Goal: Task Accomplishment & Management: Manage account settings

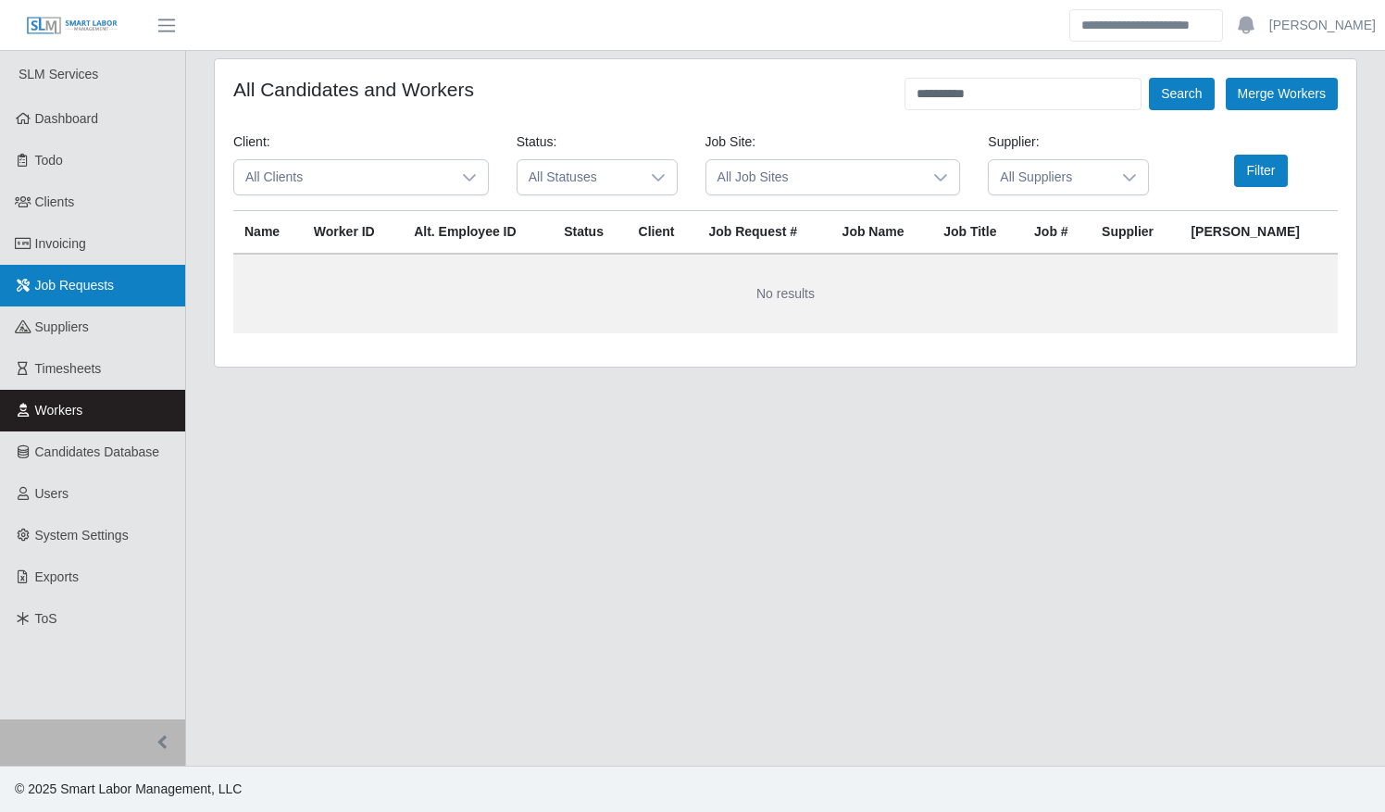
drag, startPoint x: 65, startPoint y: 283, endPoint x: 75, endPoint y: 288, distance: 11.2
click at [65, 283] on span "Job Requests" at bounding box center [75, 285] width 80 height 15
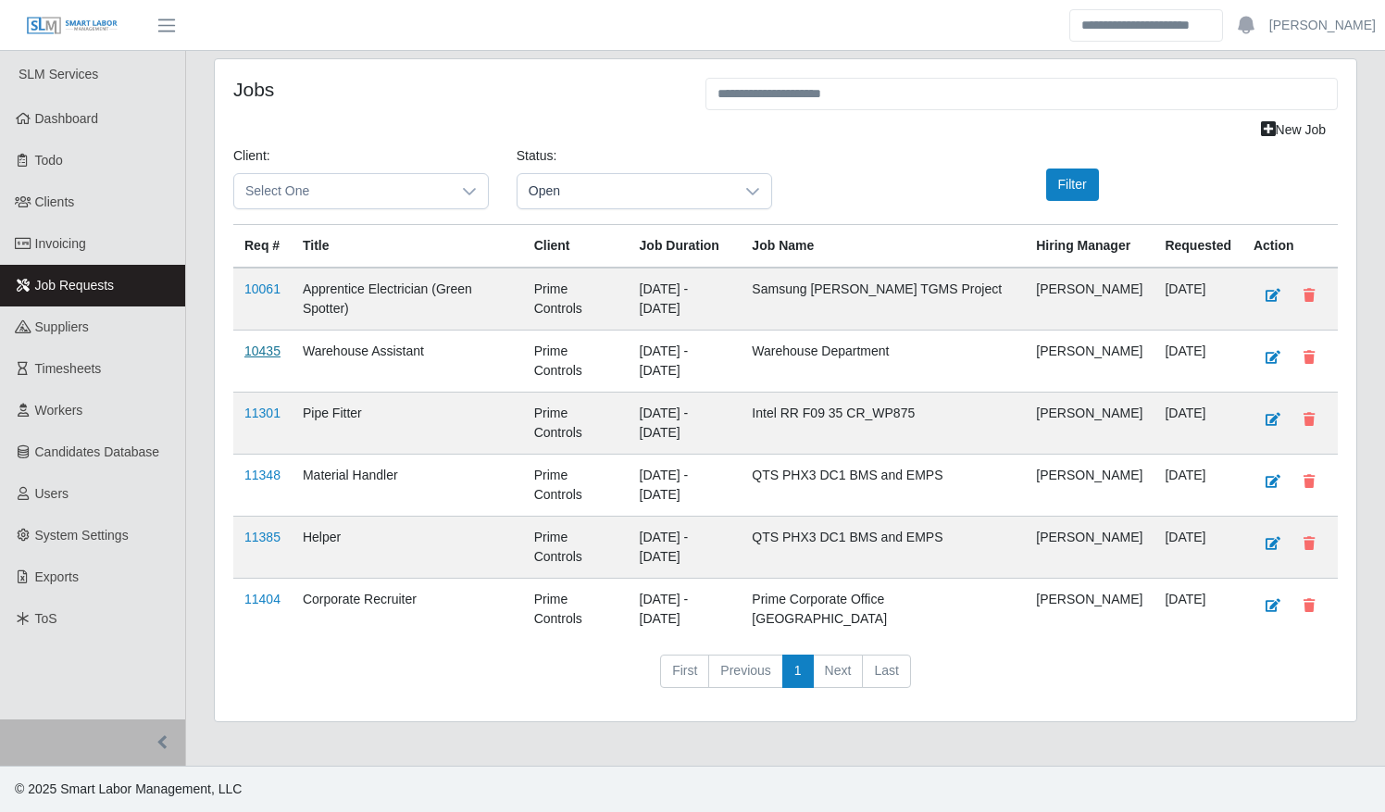
click at [264, 346] on link "10435" at bounding box center [262, 350] width 36 height 15
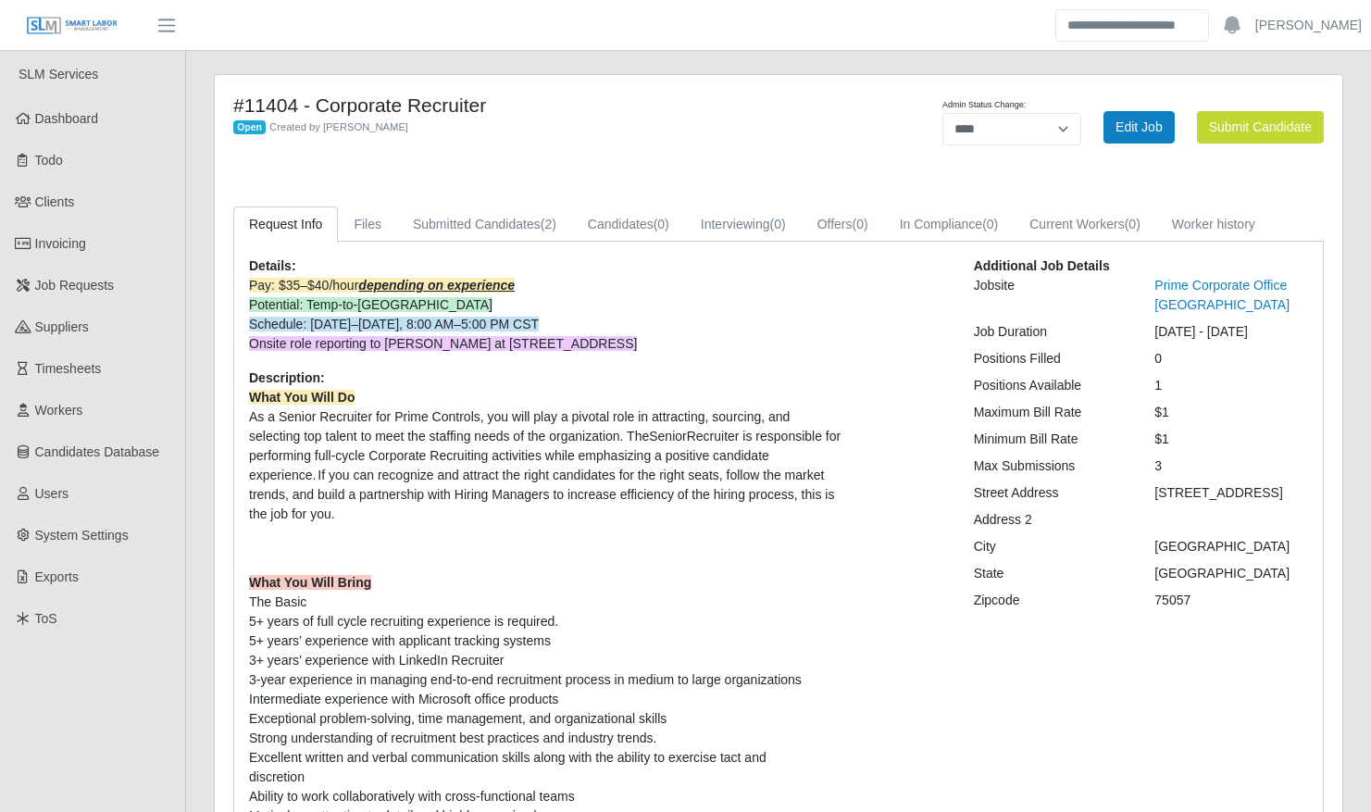
select select "****"
click at [499, 221] on link "Submitted Candidates (2)" at bounding box center [484, 224] width 175 height 36
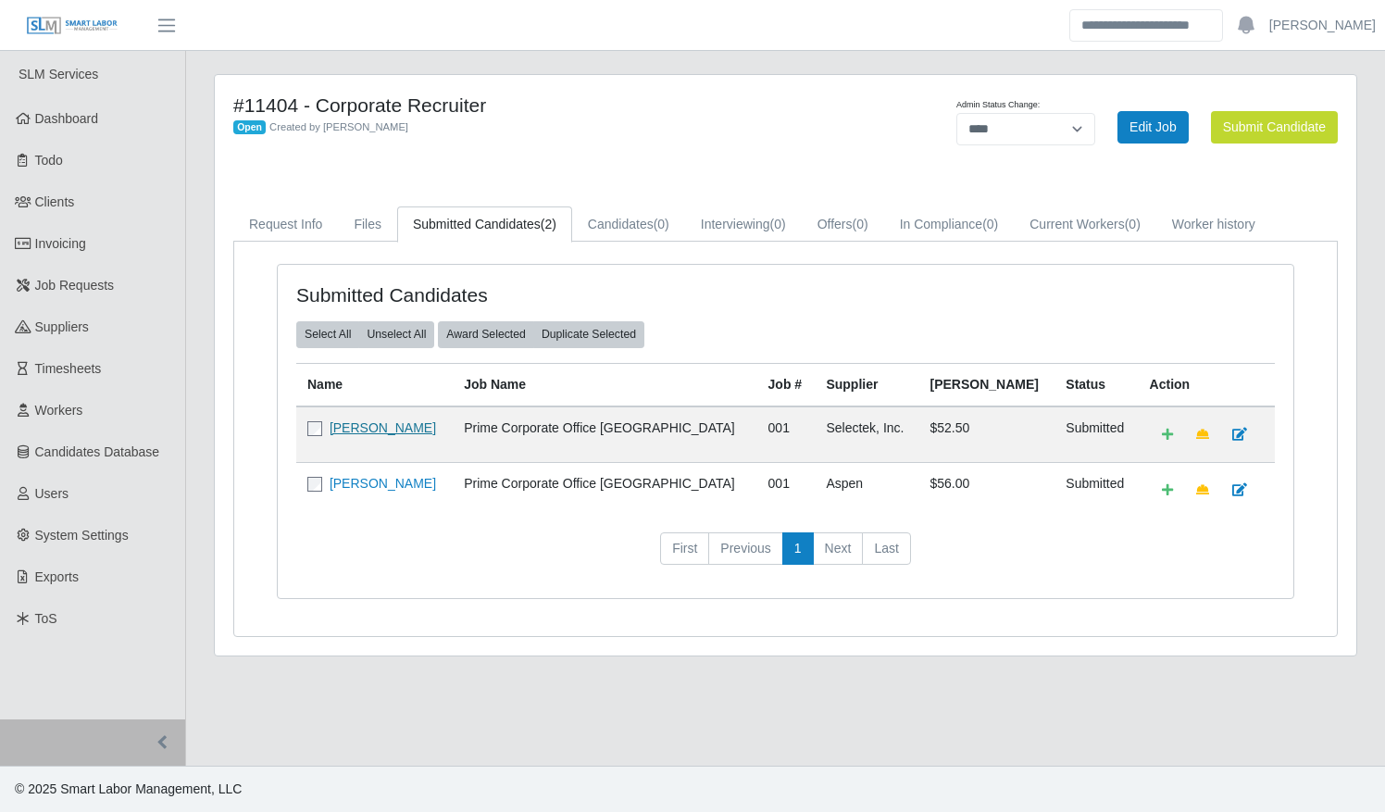
click at [384, 422] on link "Juanita Griffin" at bounding box center [383, 427] width 106 height 15
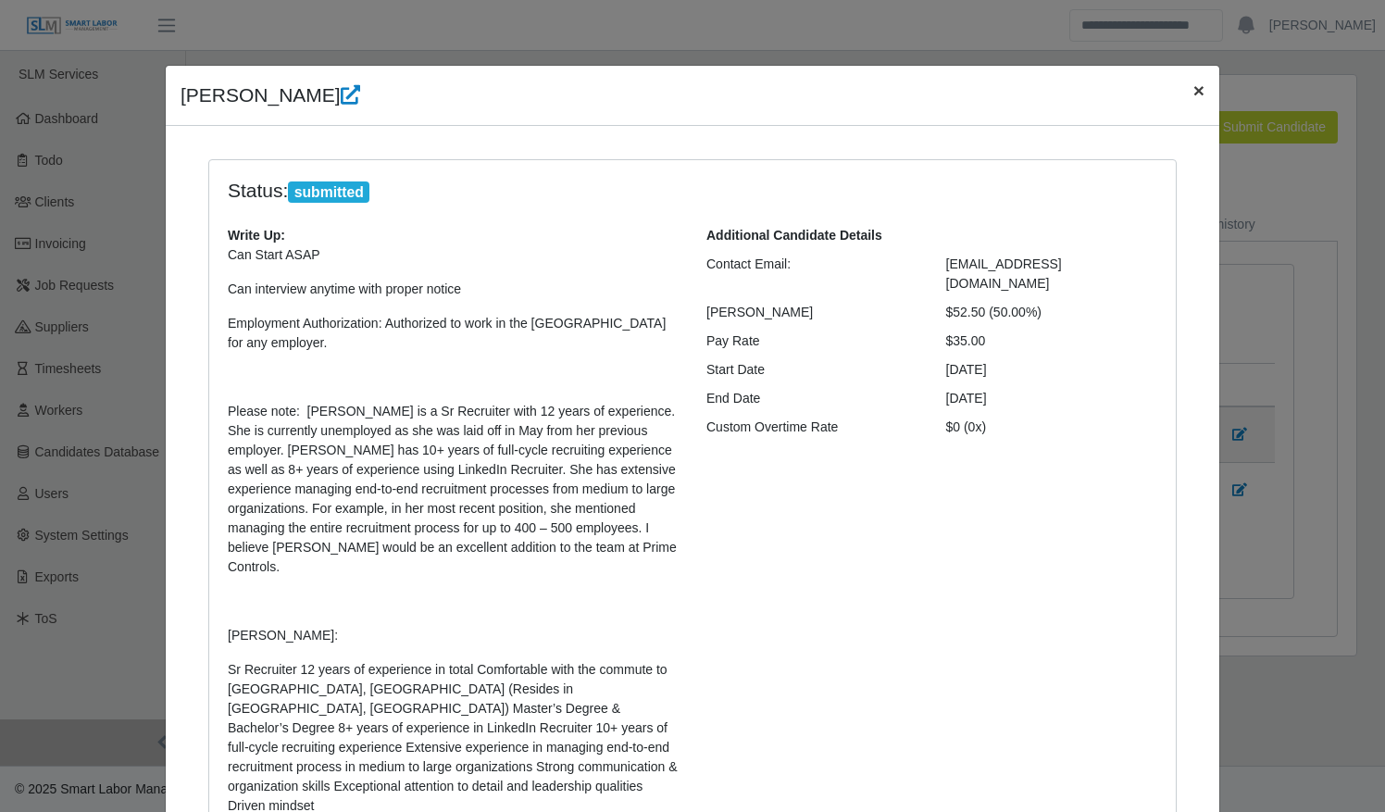
click at [1193, 89] on span "×" at bounding box center [1198, 90] width 11 height 21
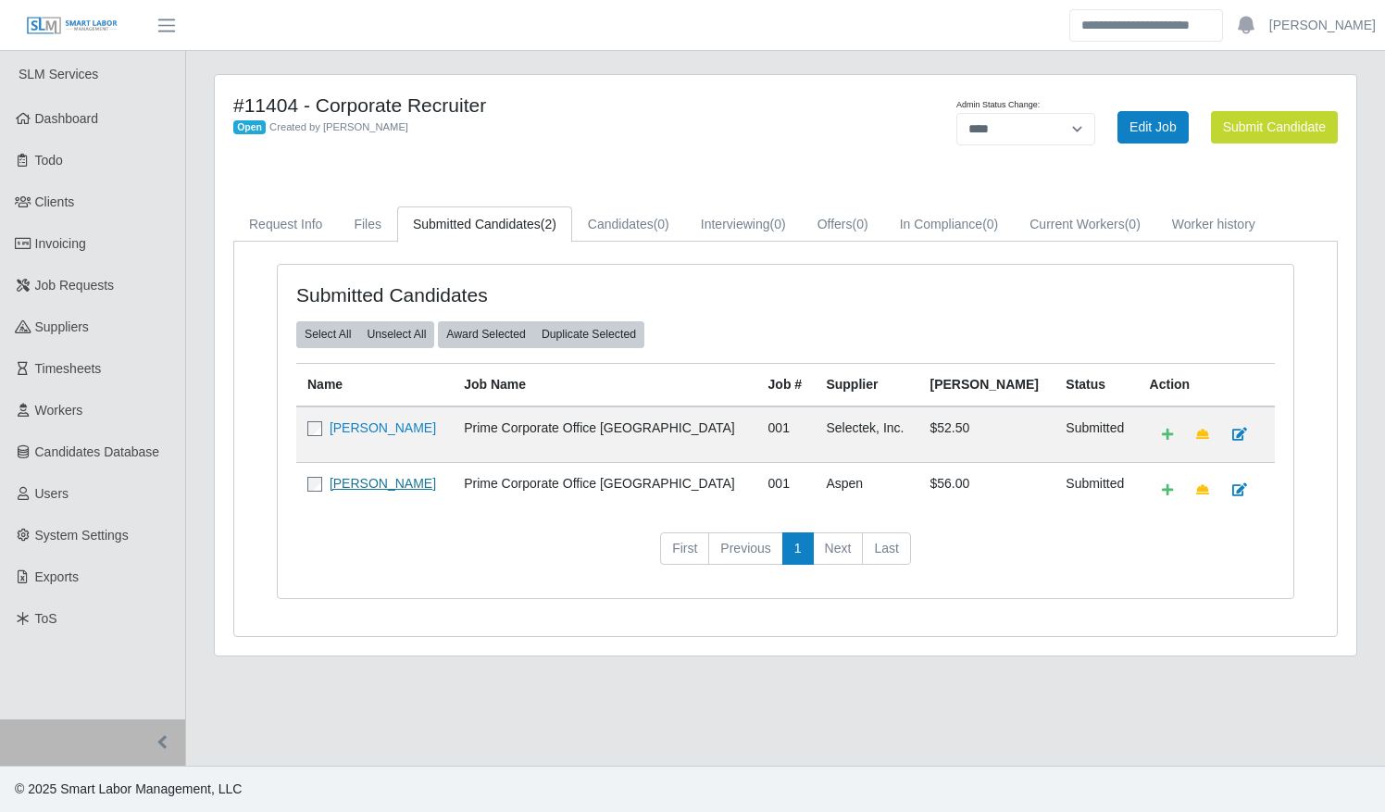
click at [372, 481] on link "Jacob Lira" at bounding box center [383, 483] width 106 height 15
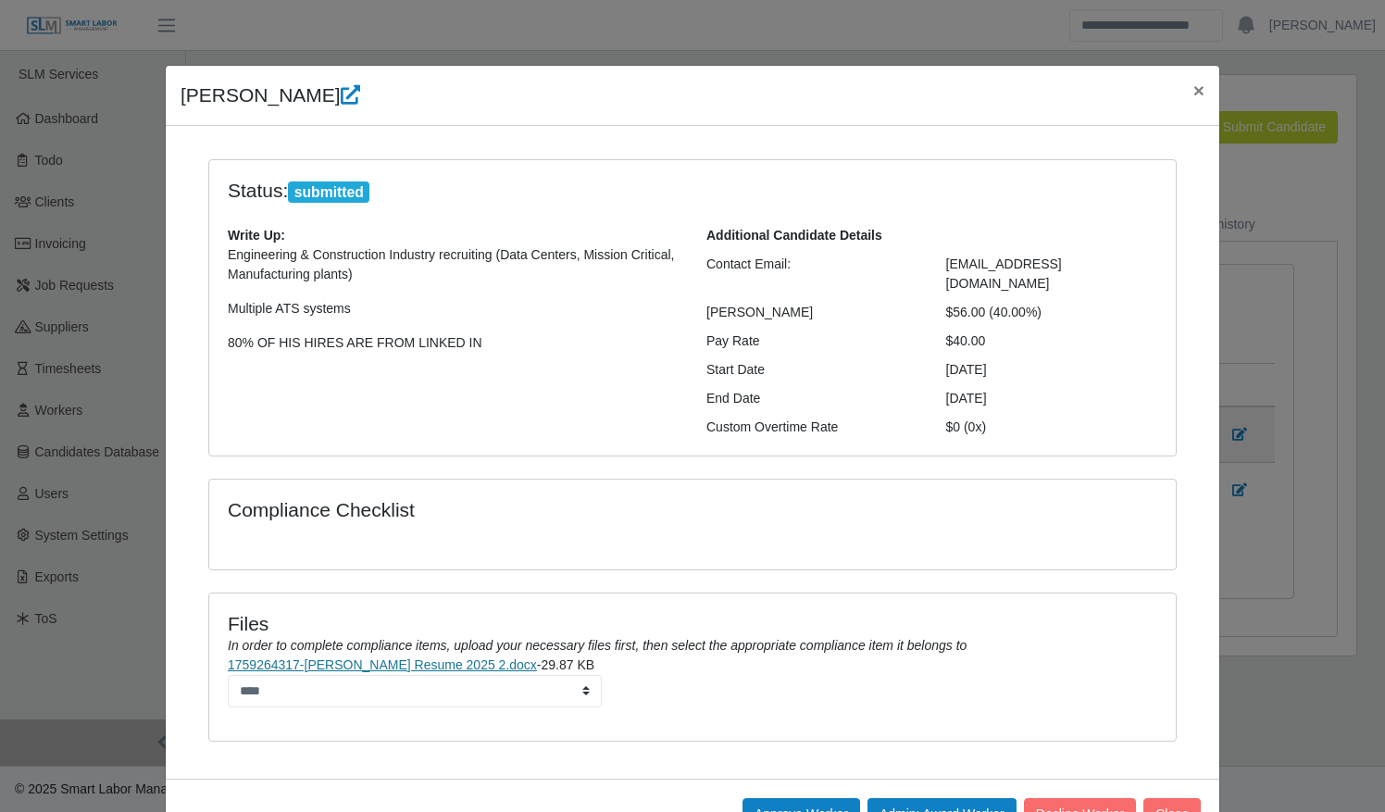
click at [430, 657] on link "1759264317-Jacob Lira Resume 2025 2.docx" at bounding box center [382, 664] width 309 height 15
drag, startPoint x: 980, startPoint y: 315, endPoint x: 171, endPoint y: 93, distance: 839.0
click at [171, 93] on div "Jacob Lira × Status: submitted Write Up: Engineering & Construction Industry re…" at bounding box center [692, 457] width 1055 height 785
copy div "Jacob Lira × Status: submitted Write Up: Engineering & Construction Industry re…"
click at [778, 798] on button "Approve Worker" at bounding box center [801, 814] width 118 height 32
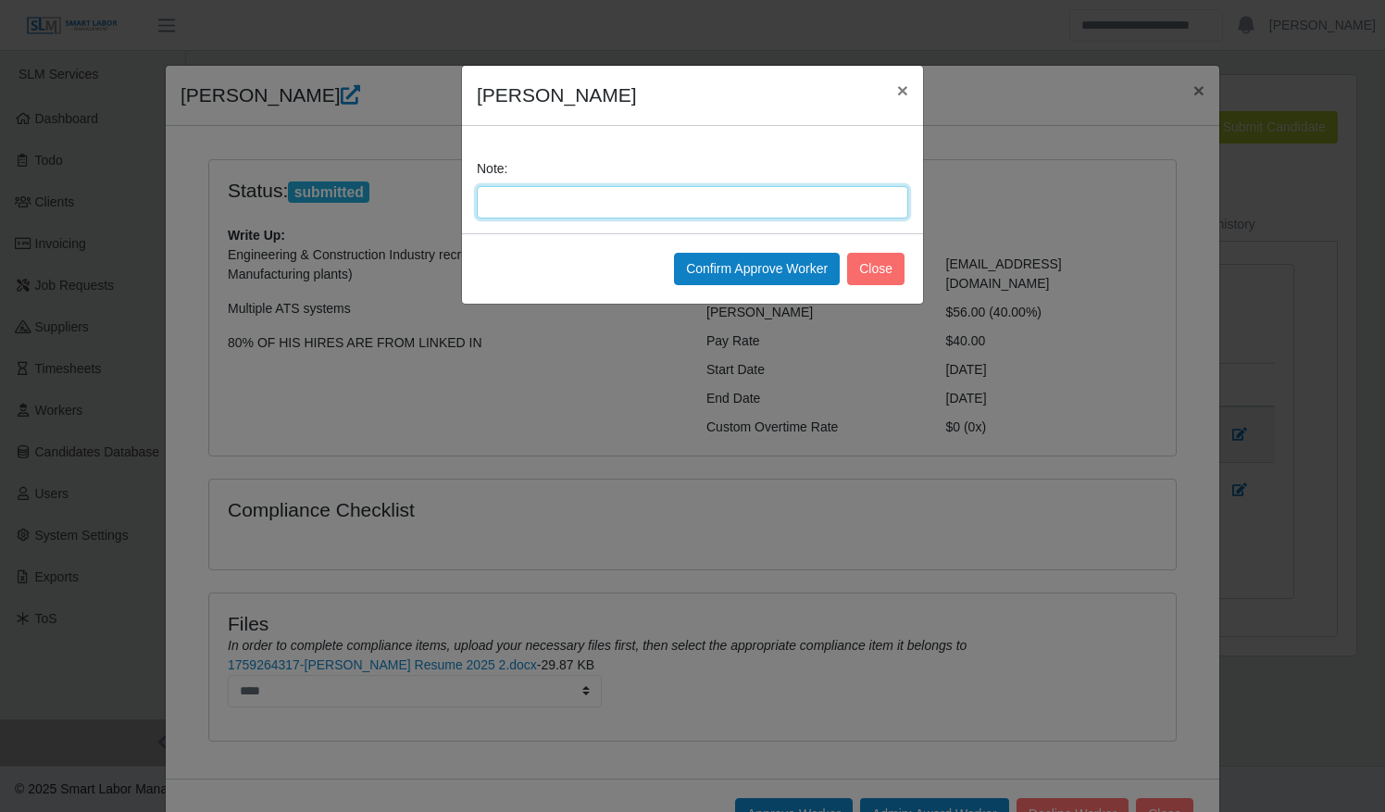
click at [648, 188] on input "Note:" at bounding box center [692, 202] width 431 height 32
type input "**********"
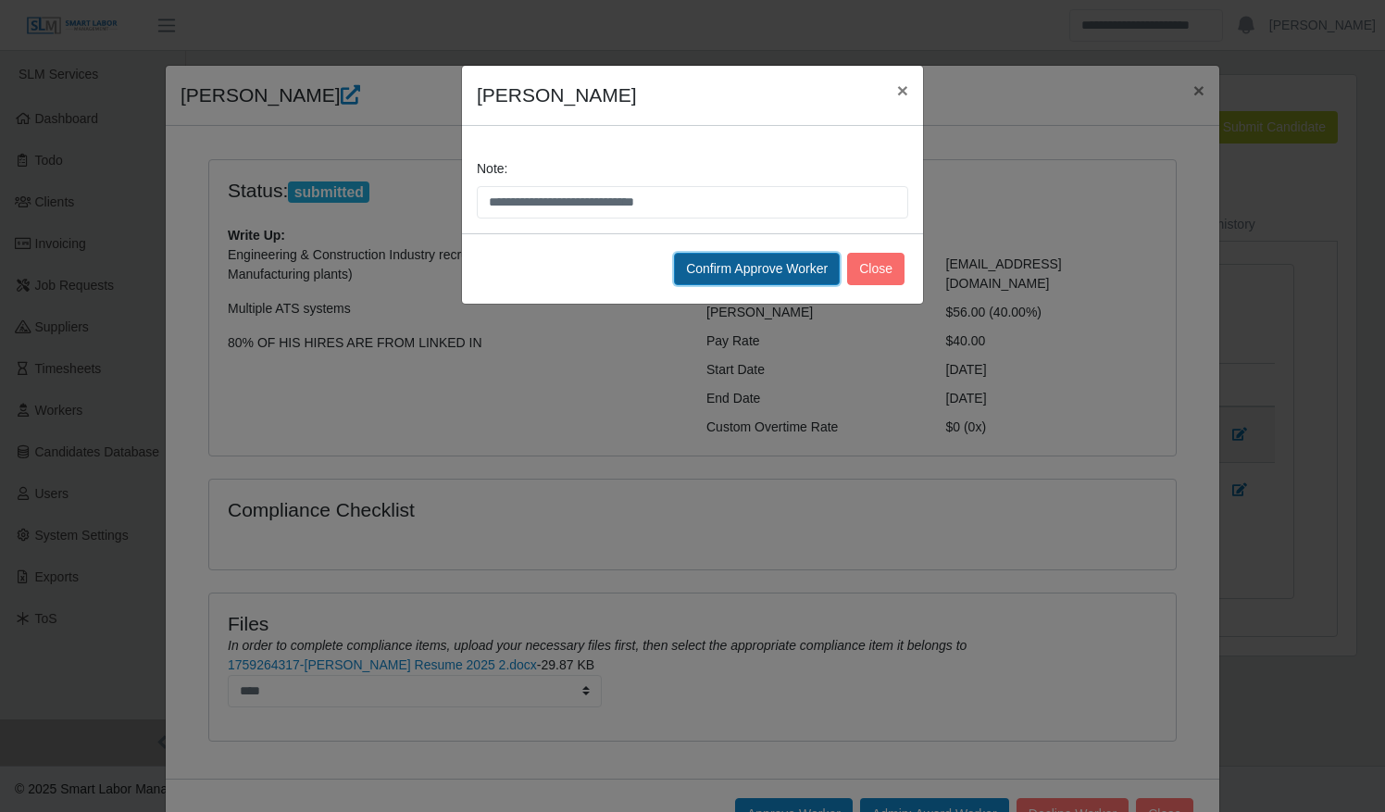
click at [750, 266] on button "Confirm Approve Worker" at bounding box center [757, 269] width 166 height 32
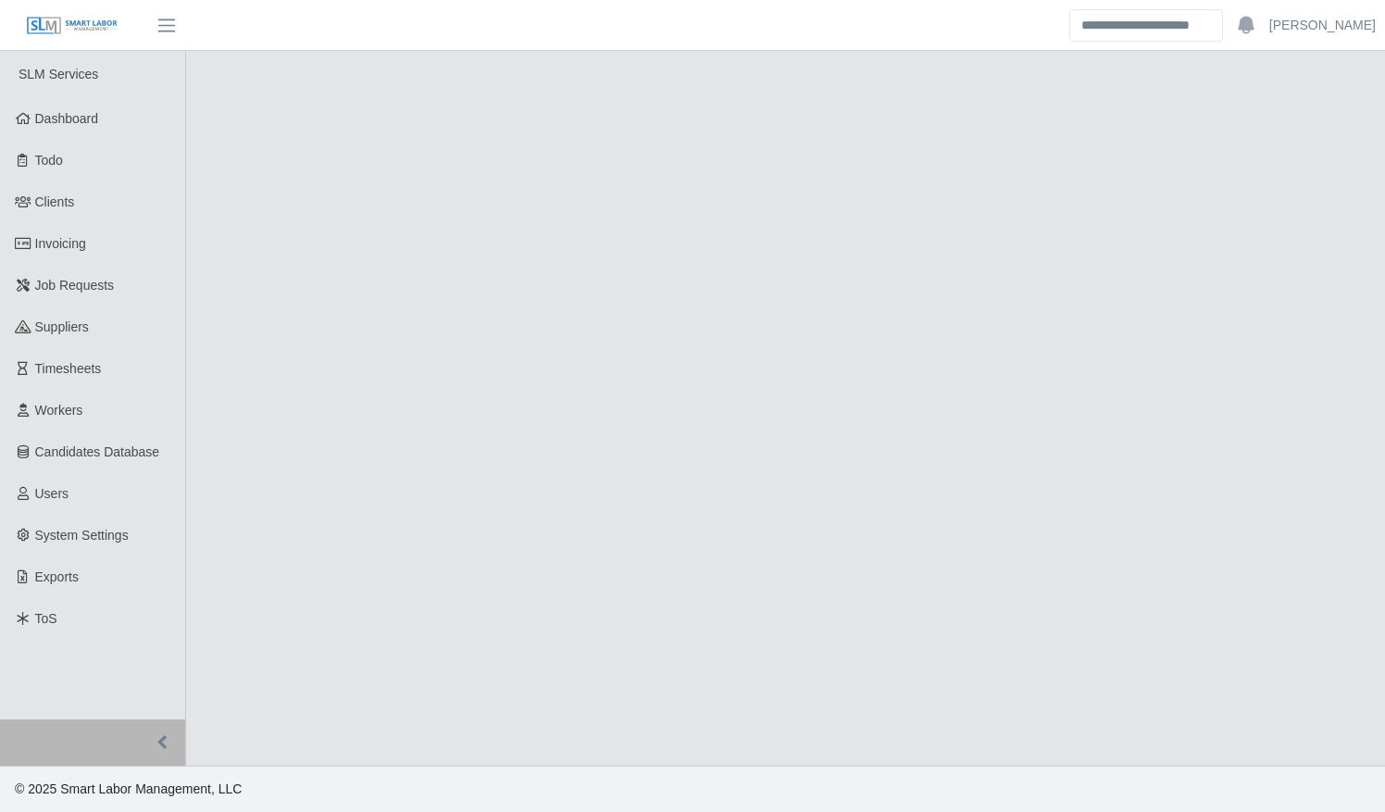
select select "****"
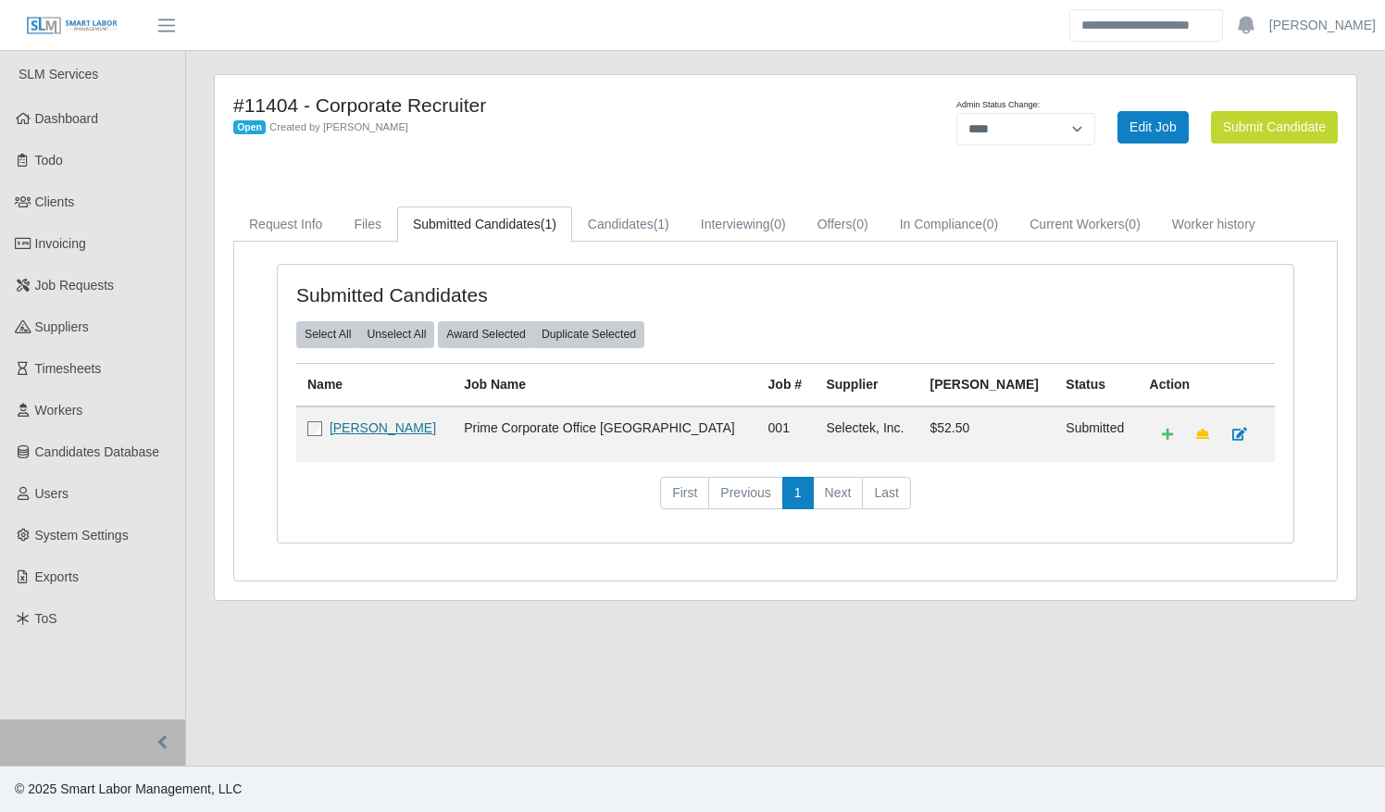
click at [382, 428] on link "Juanita Griffin" at bounding box center [383, 427] width 106 height 15
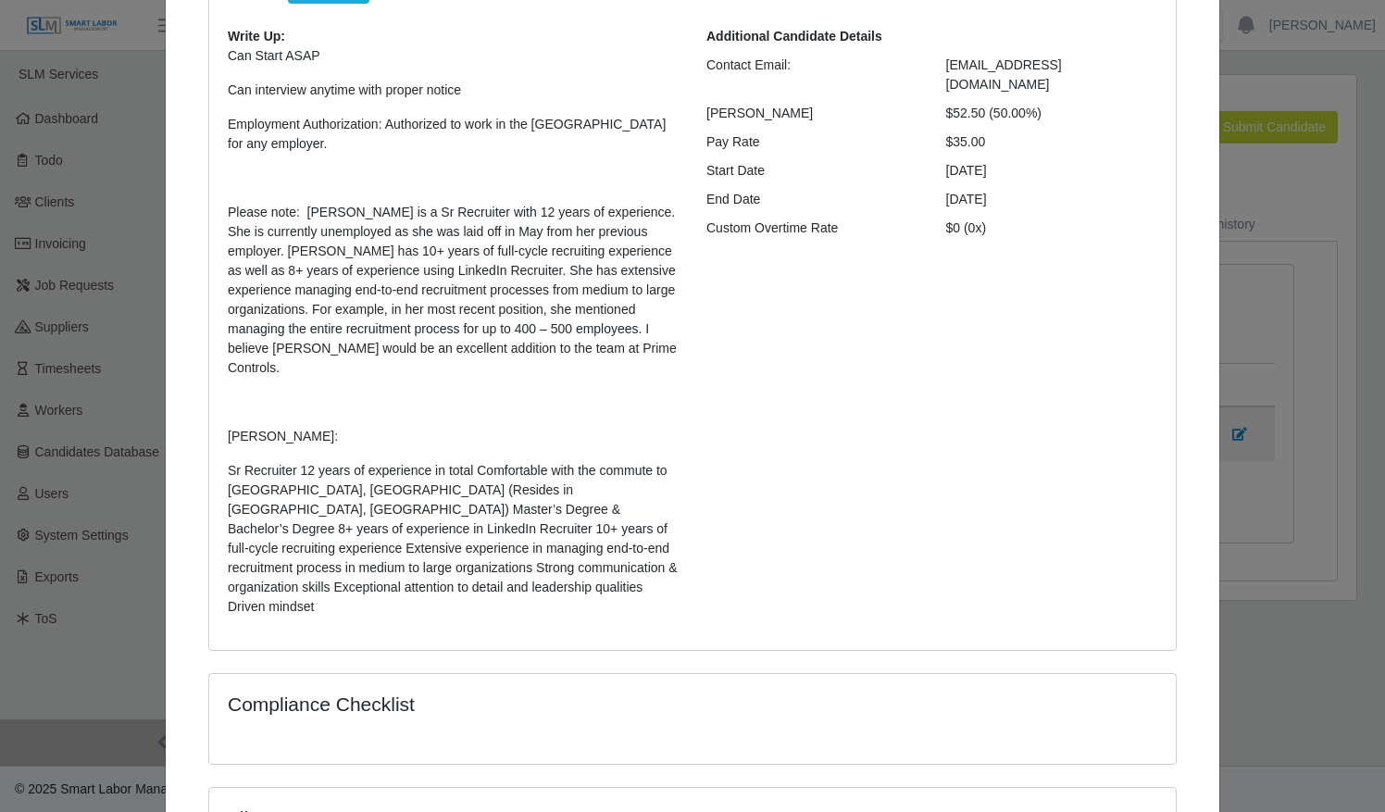
scroll to position [394, 0]
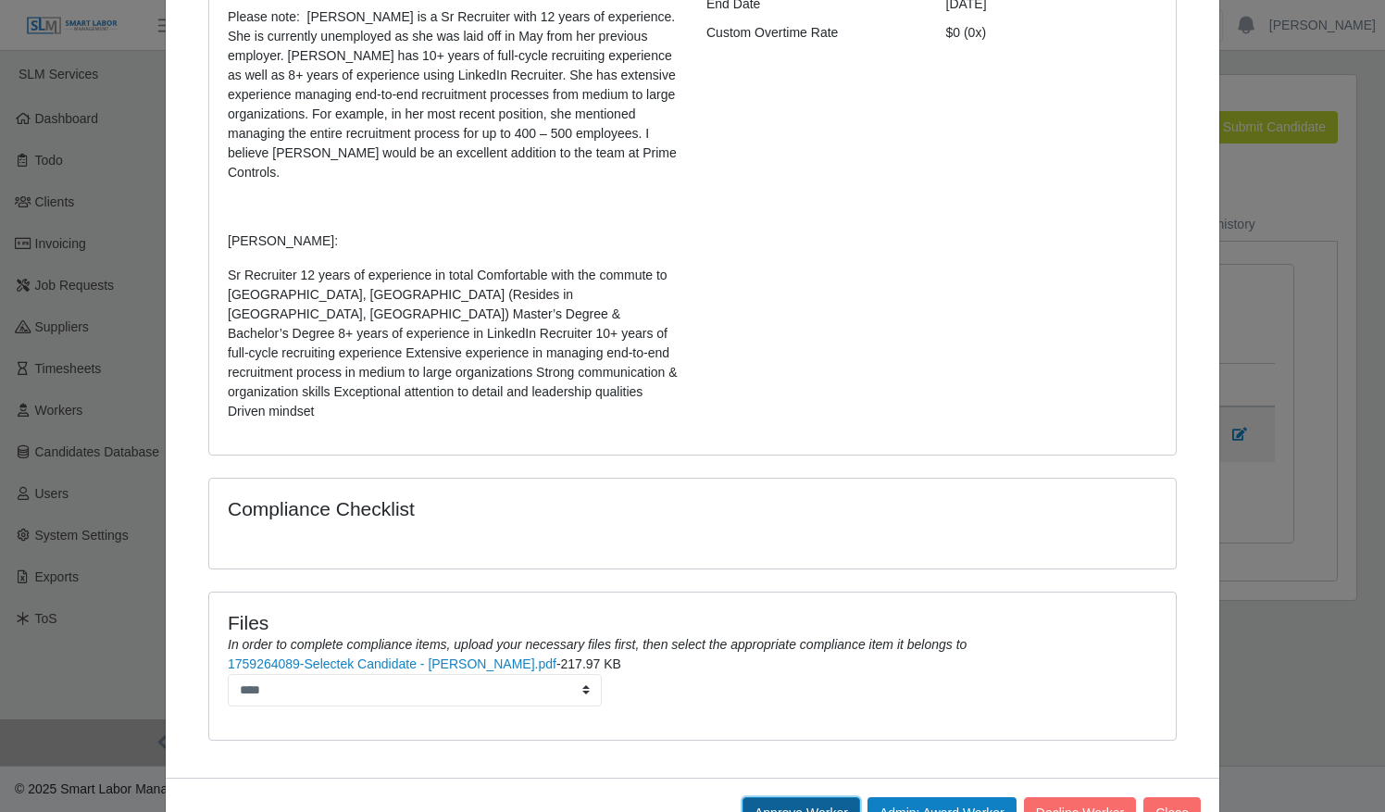
click at [803, 797] on button "Approve Worker" at bounding box center [801, 813] width 118 height 32
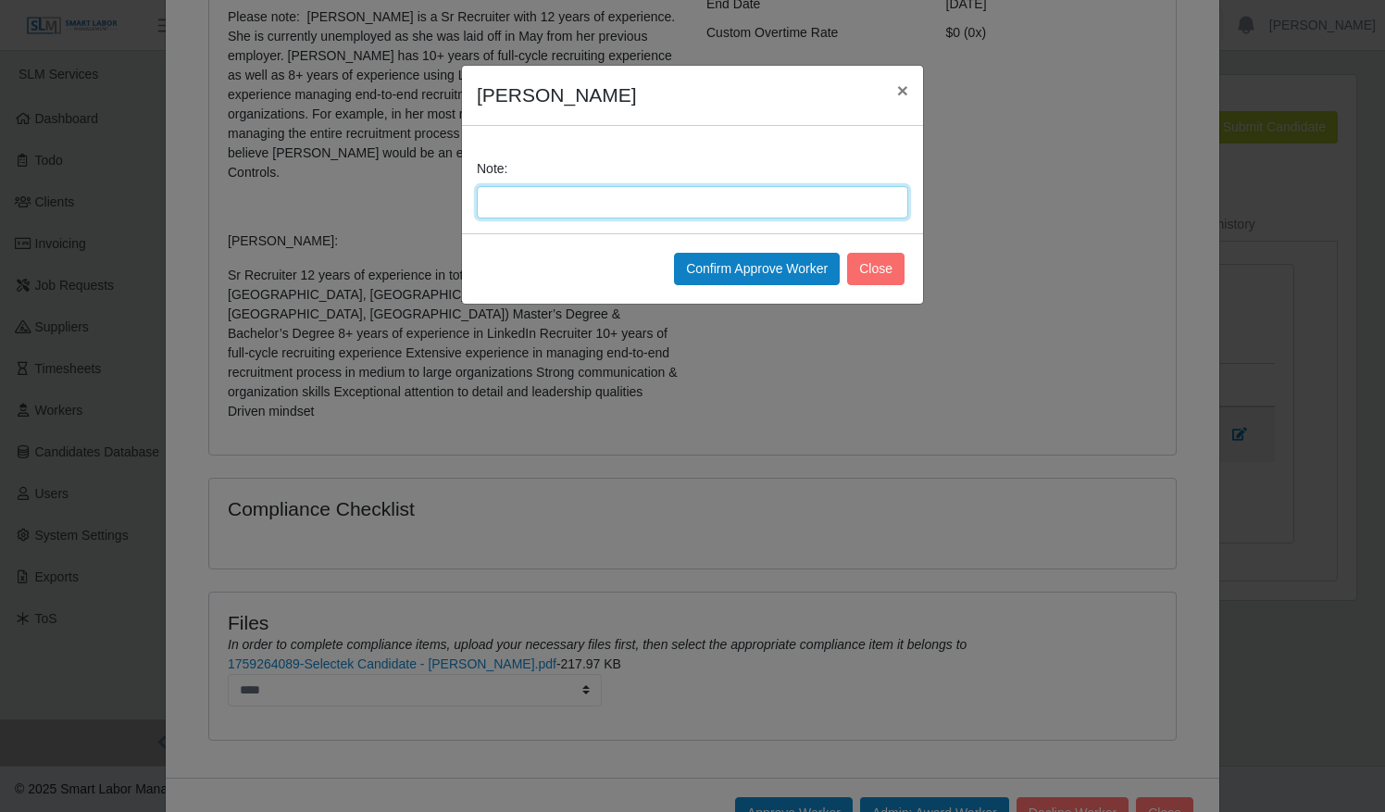
click at [587, 202] on input "Note:" at bounding box center [692, 202] width 431 height 32
type input "**********"
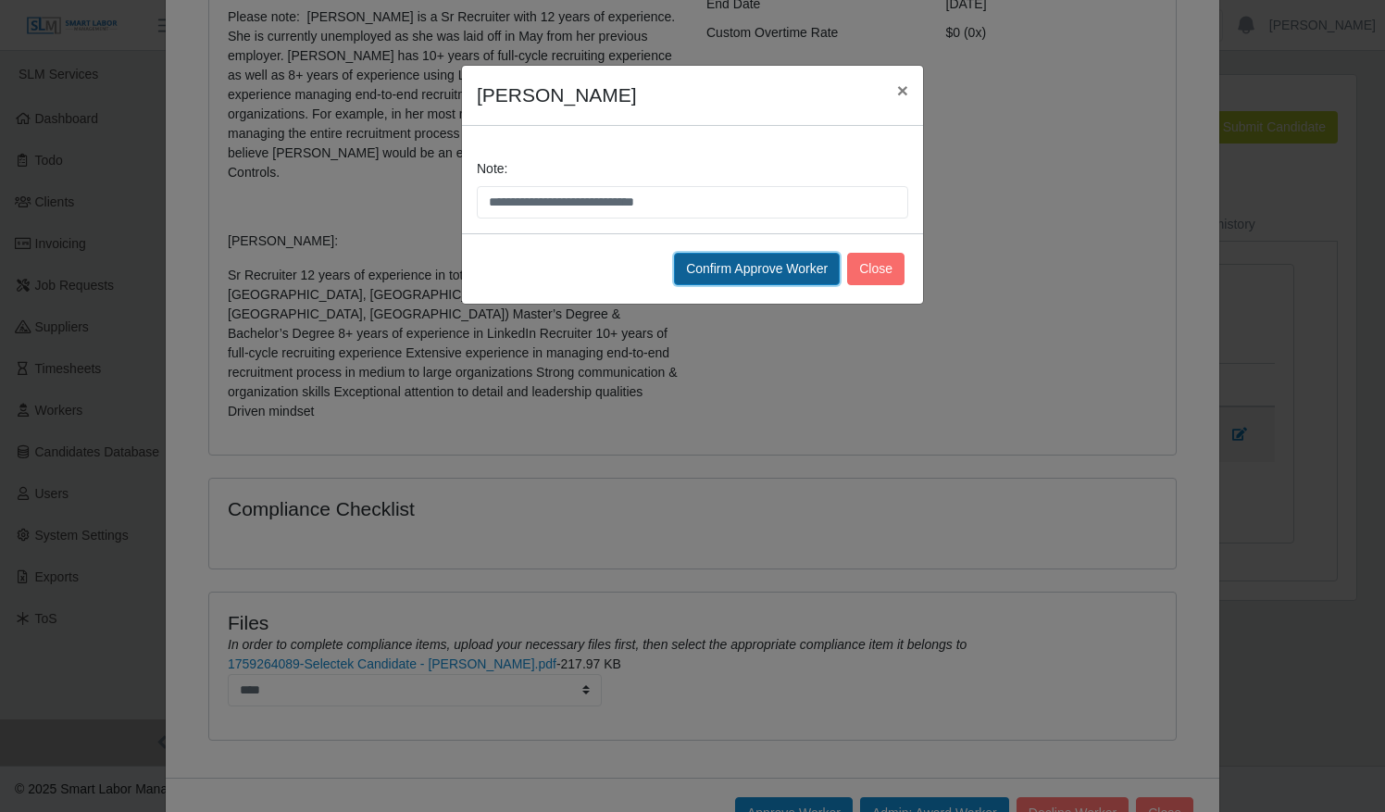
click at [770, 268] on button "Confirm Approve Worker" at bounding box center [757, 269] width 166 height 32
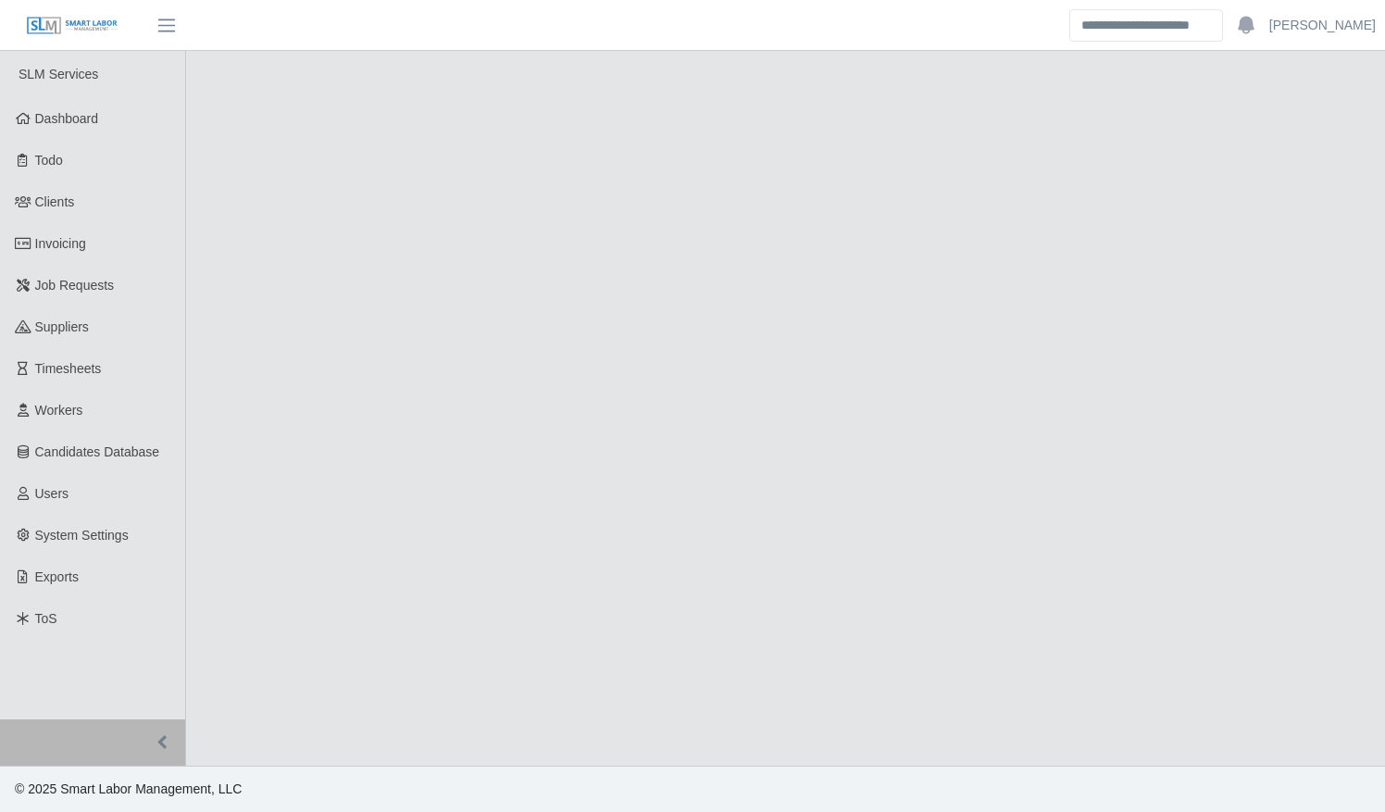
select select "****"
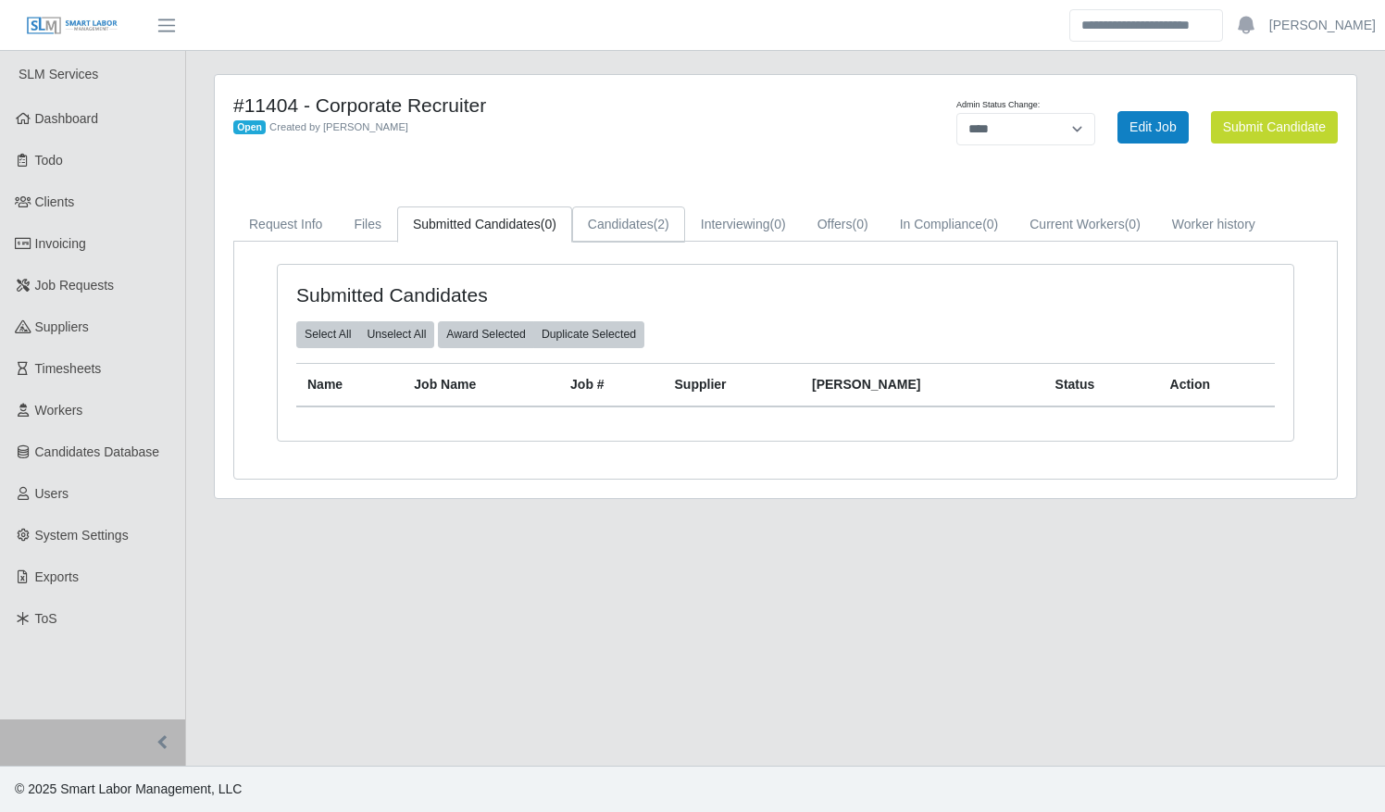
click at [654, 228] on span "(2)" at bounding box center [662, 224] width 16 height 15
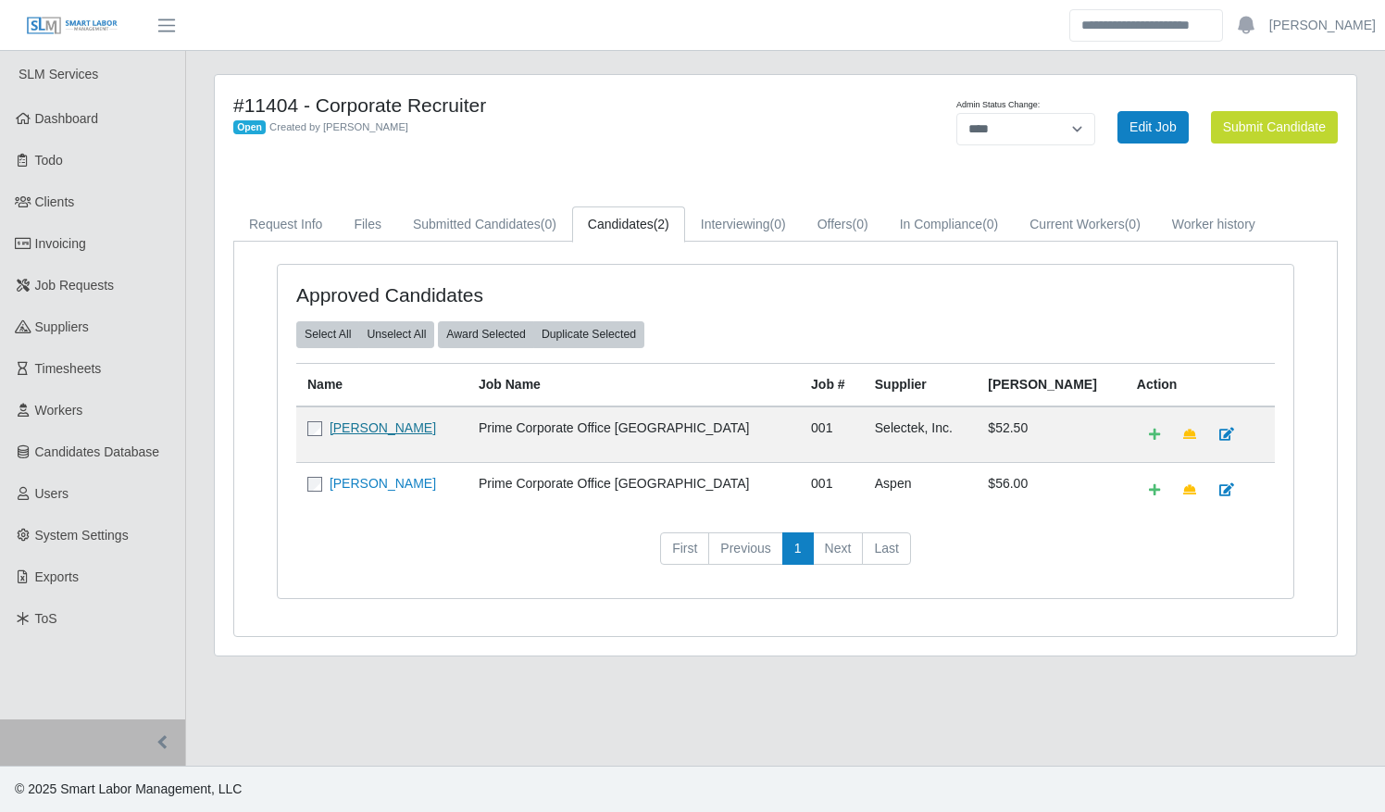
click at [368, 424] on link "[PERSON_NAME]" at bounding box center [383, 427] width 106 height 15
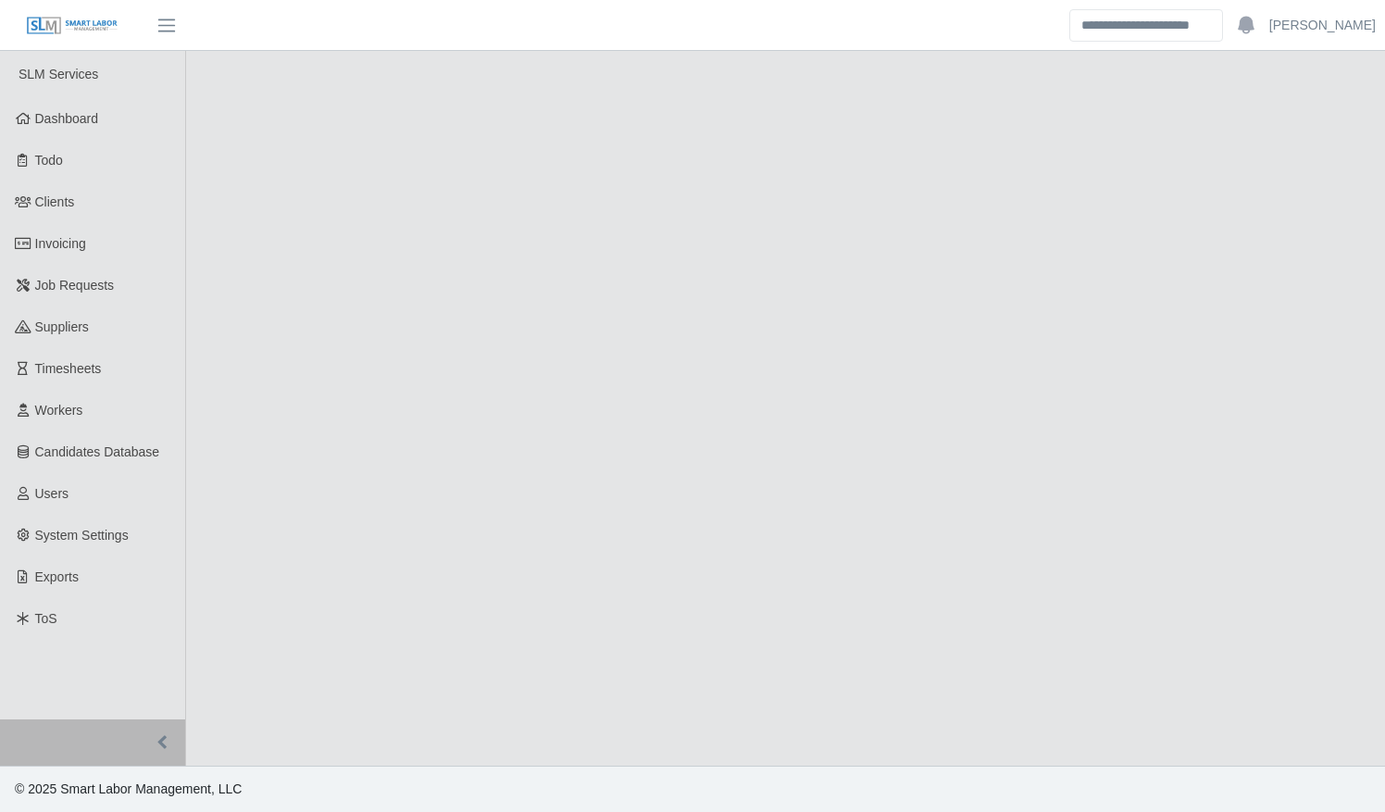
select select "****"
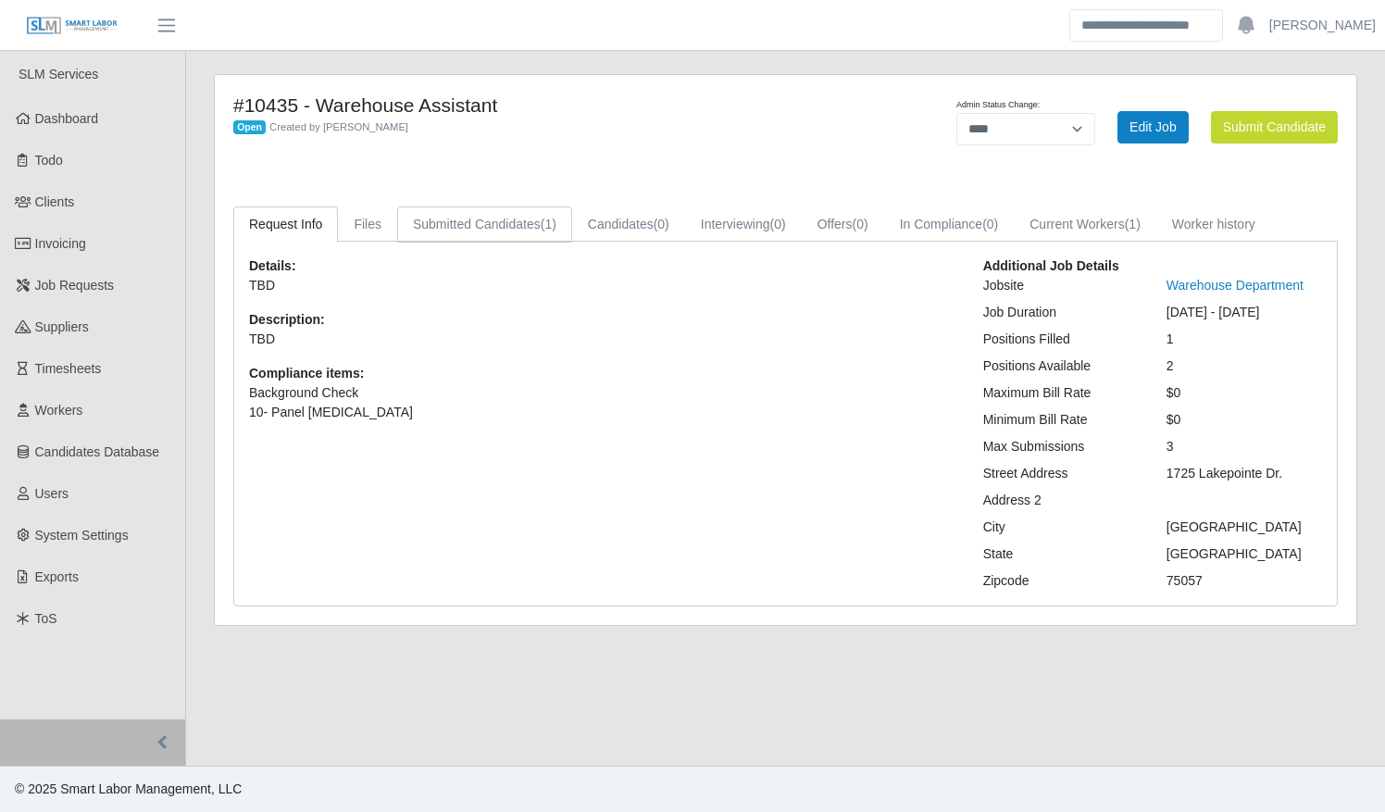
click at [450, 218] on link "Submitted Candidates (1)" at bounding box center [484, 224] width 175 height 36
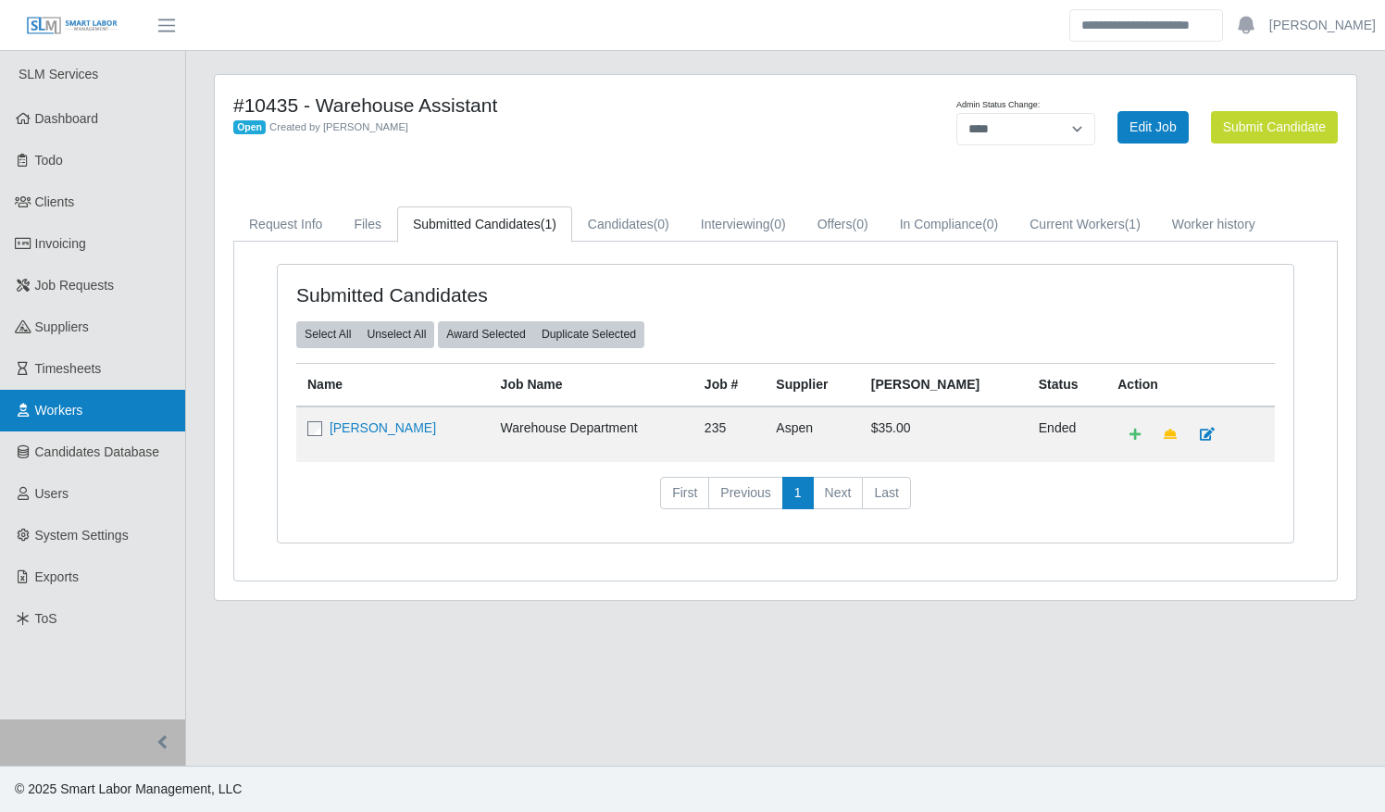
click at [63, 410] on span "Workers" at bounding box center [59, 410] width 48 height 15
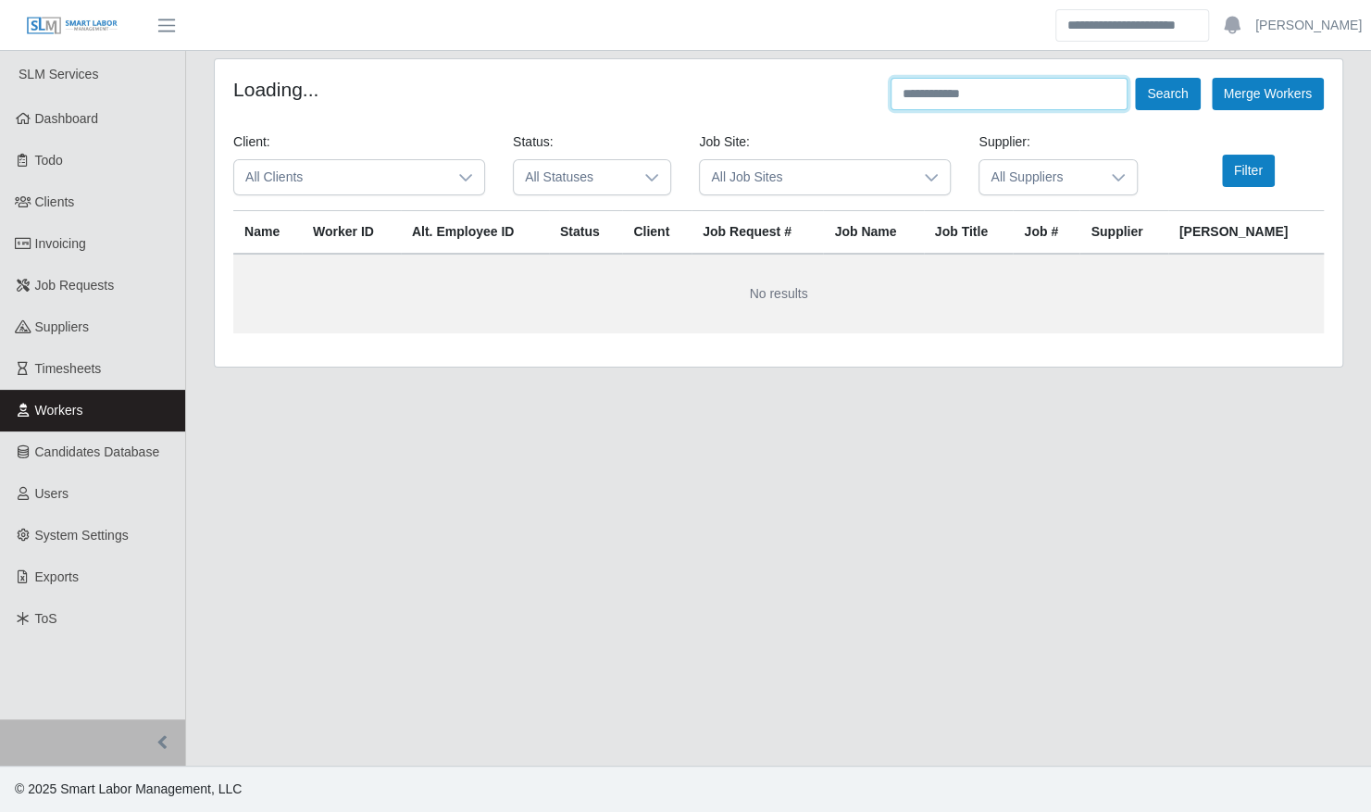
click at [976, 89] on input "text" at bounding box center [1008, 94] width 237 height 32
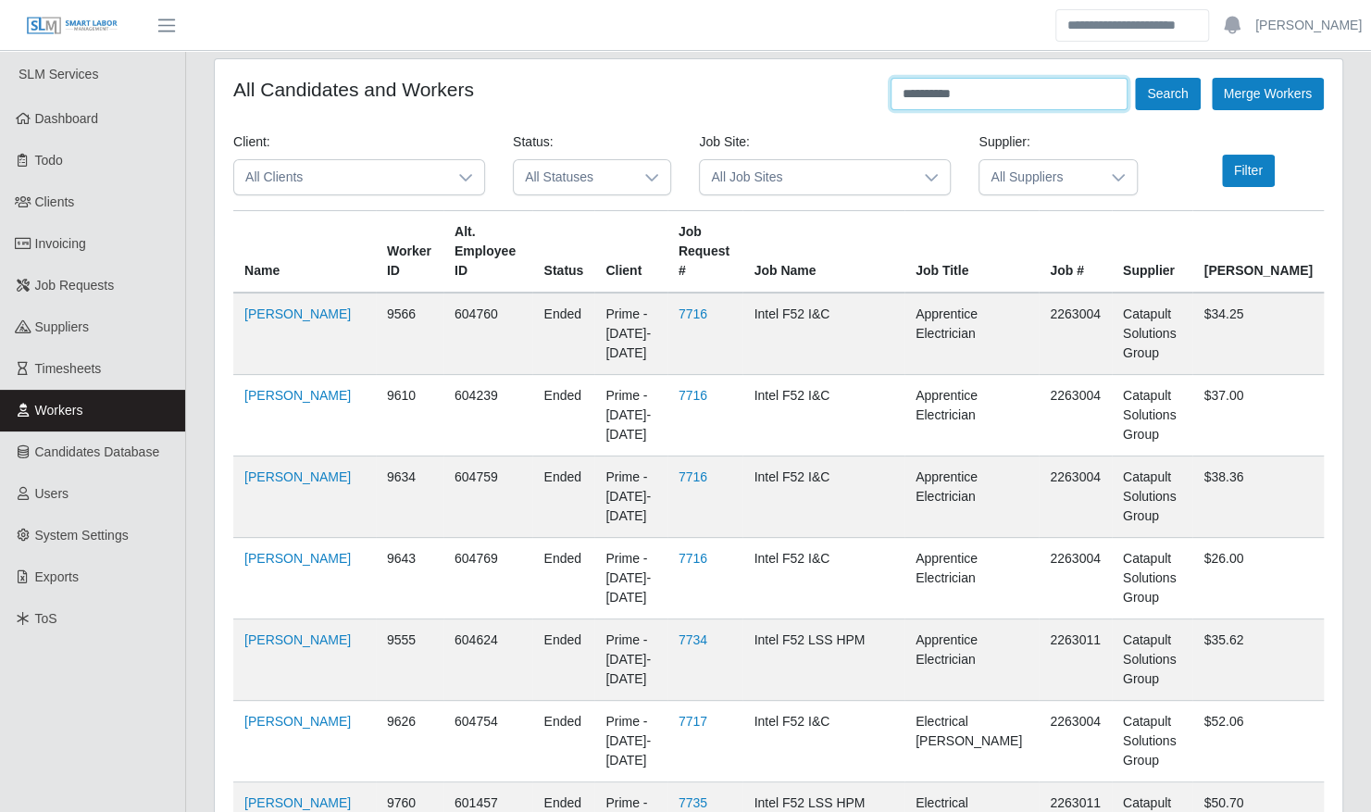
click at [1135, 78] on button "Search" at bounding box center [1167, 94] width 65 height 32
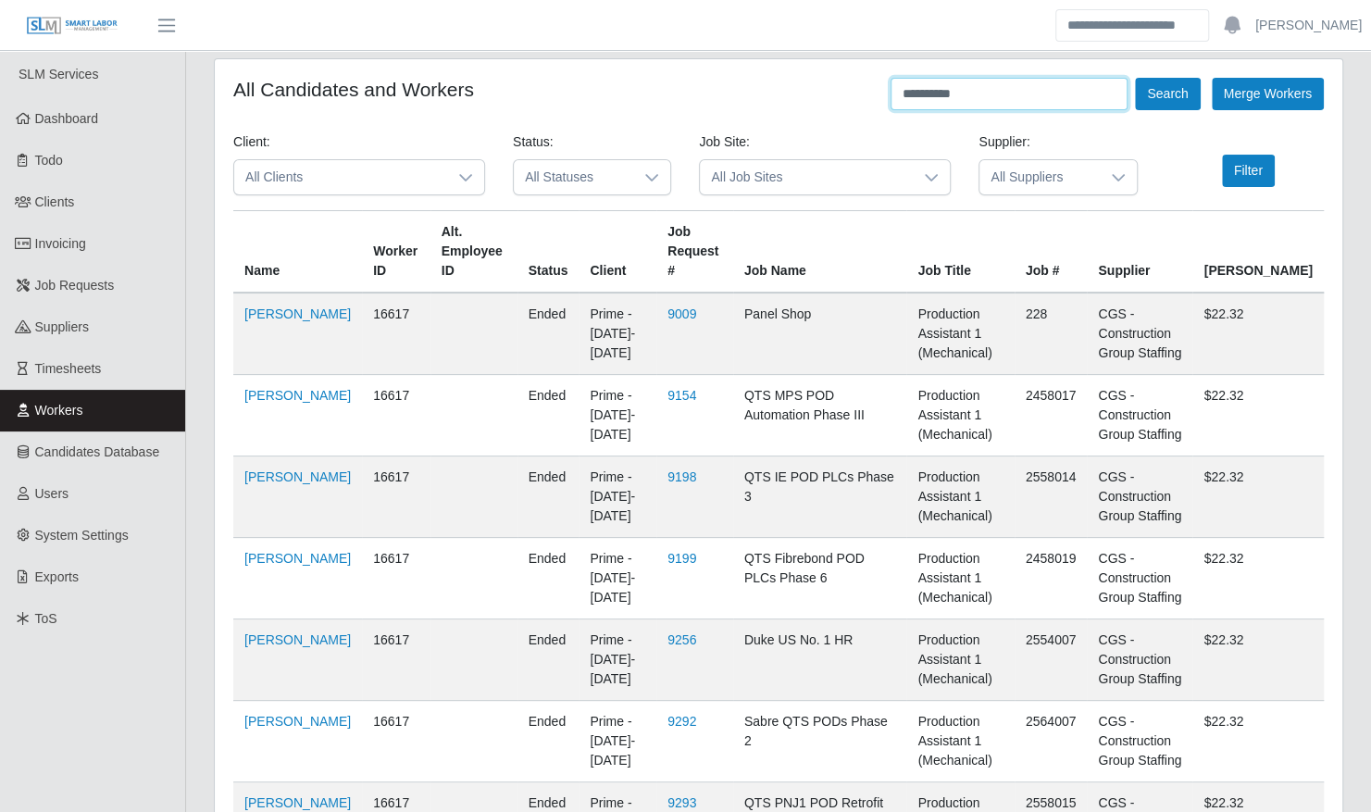
drag, startPoint x: 1005, startPoint y: 94, endPoint x: 755, endPoint y: 94, distance: 249.9
click at [755, 94] on div "**********" at bounding box center [778, 94] width 1090 height 32
click at [1135, 78] on button "Search" at bounding box center [1167, 94] width 65 height 32
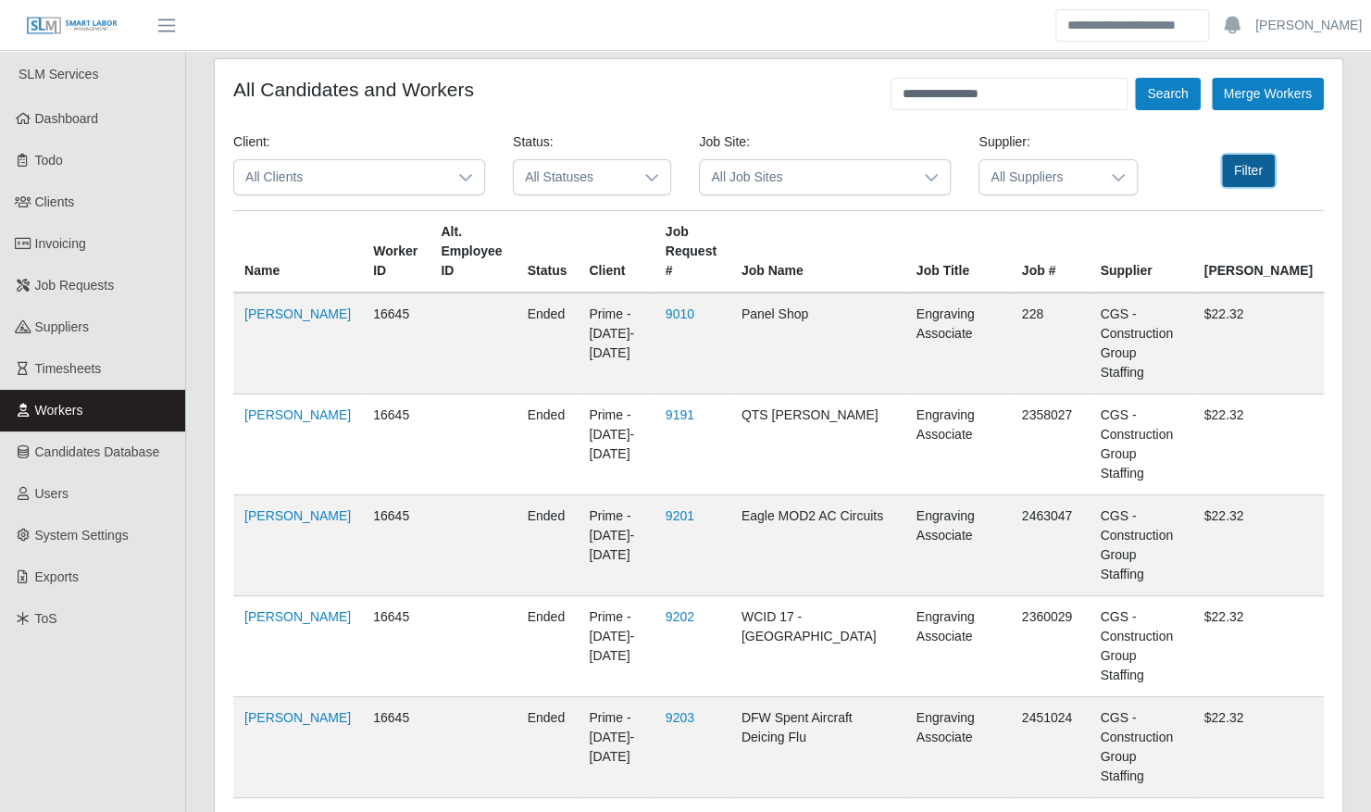
click at [1232, 172] on button "Filter" at bounding box center [1248, 171] width 53 height 32
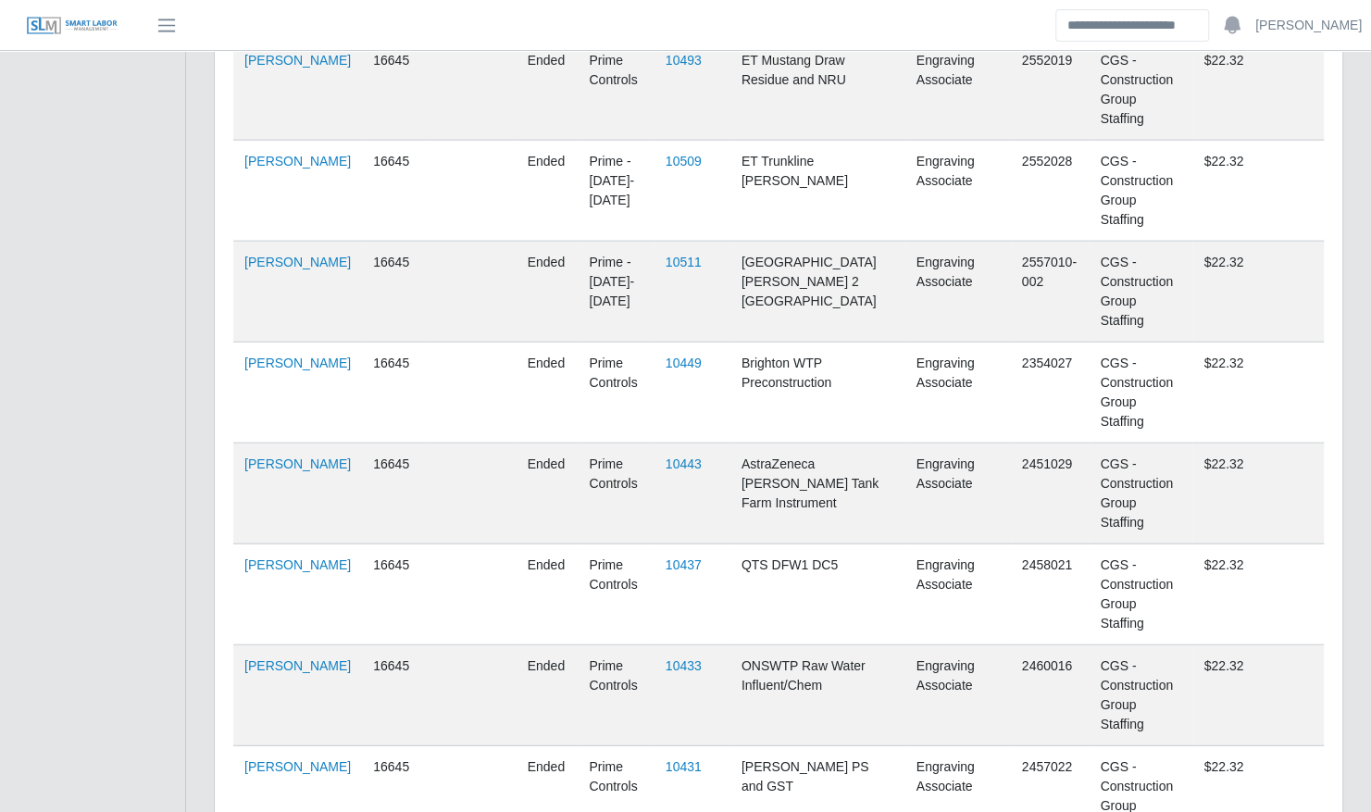
scroll to position [6946, 0]
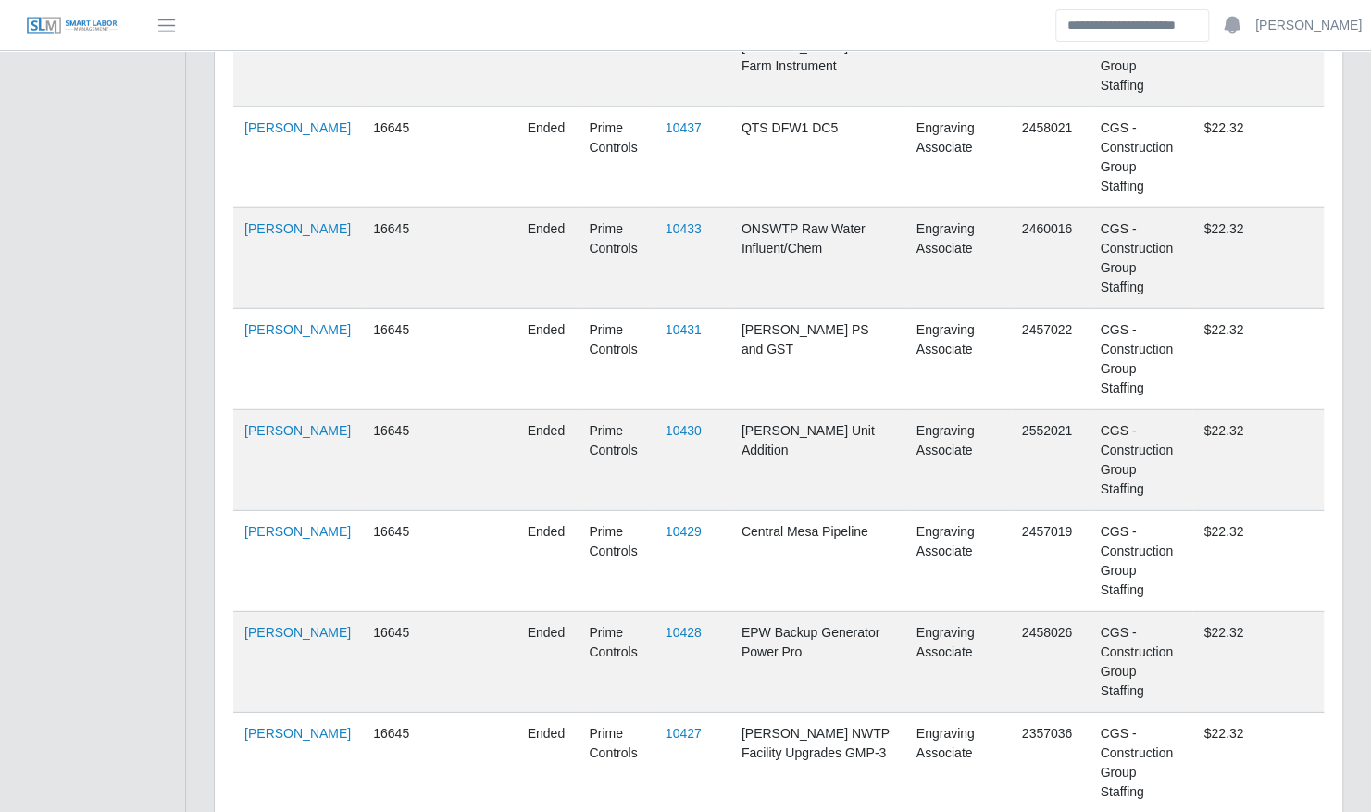
drag, startPoint x: 795, startPoint y: 695, endPoint x: 618, endPoint y: 552, distance: 227.7
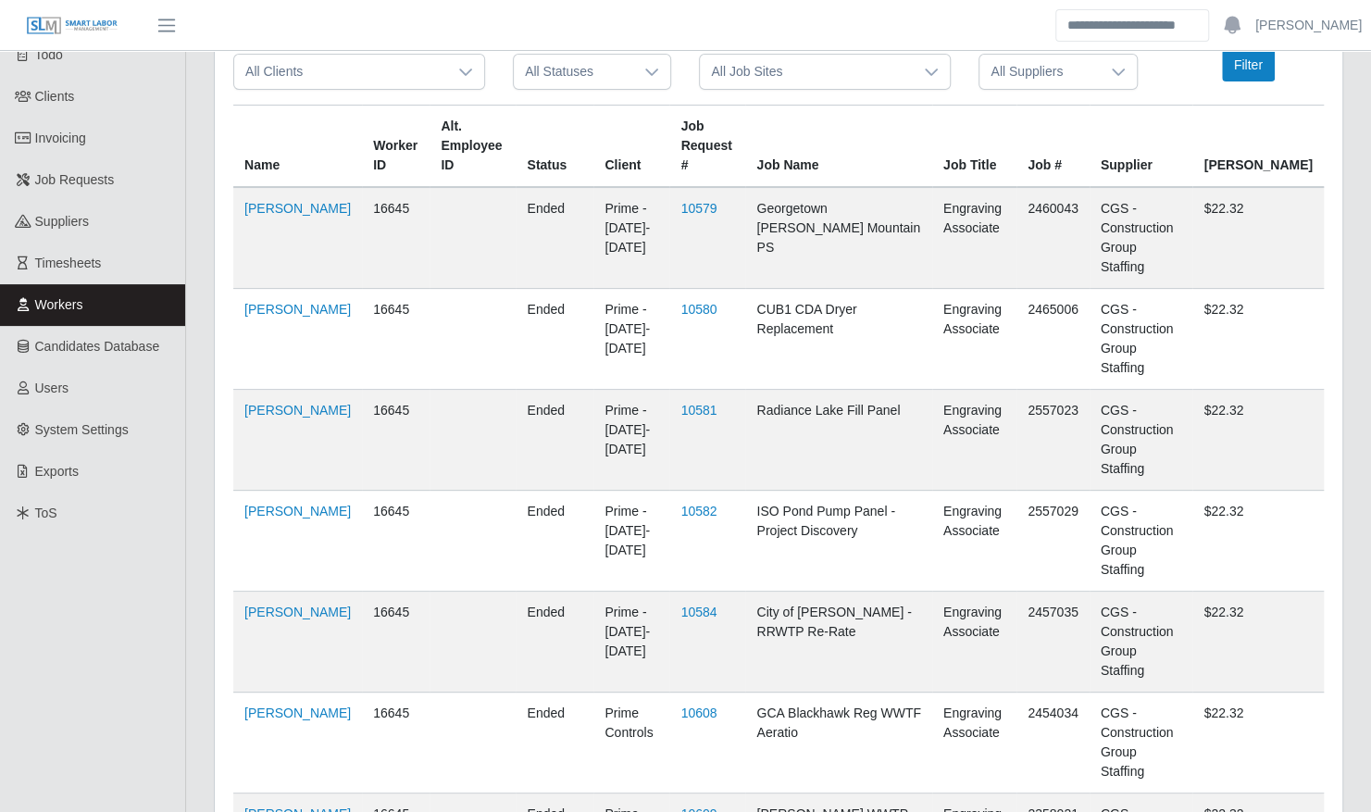
scroll to position [0, 0]
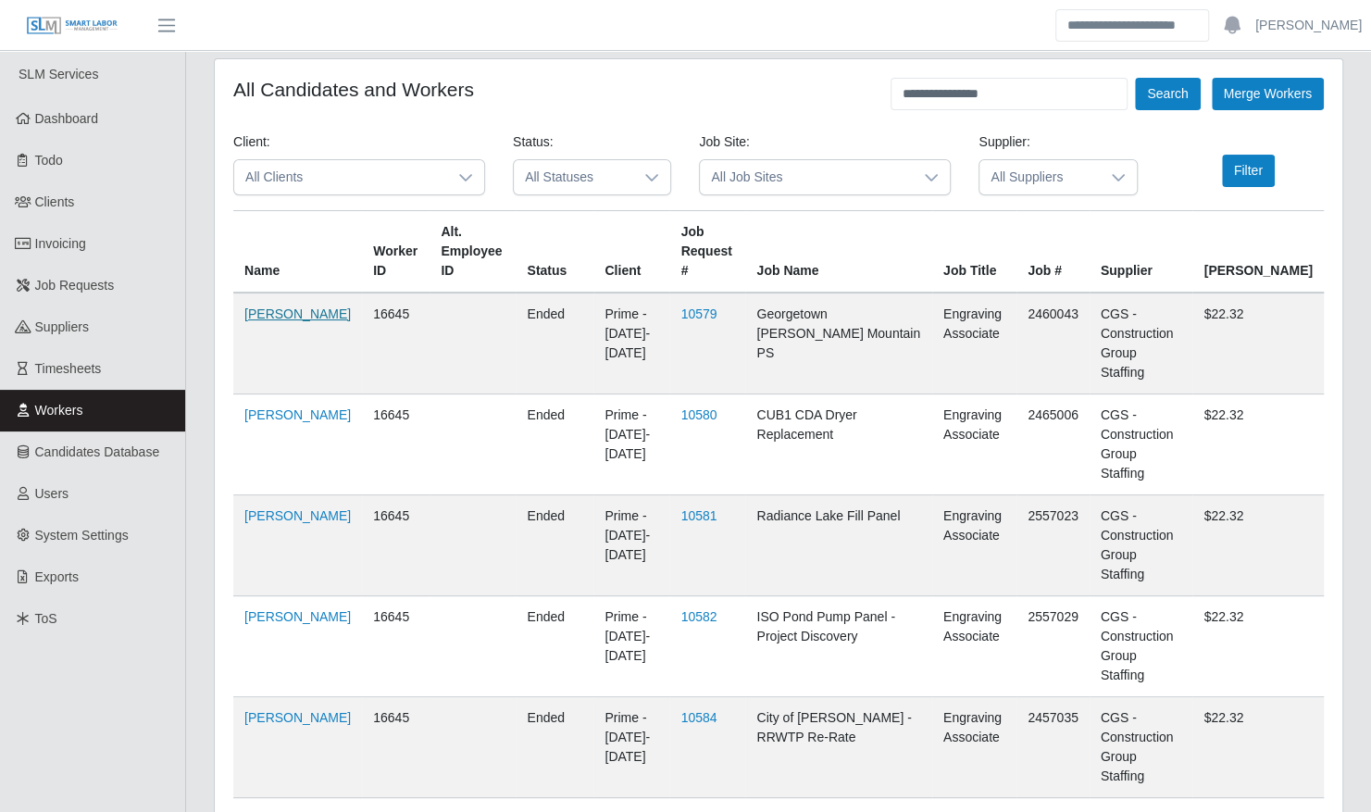
click at [280, 321] on link "Savannah Coleman" at bounding box center [297, 313] width 106 height 15
click at [848, 89] on div "**********" at bounding box center [778, 94] width 1090 height 32
type input "**********"
click at [1135, 78] on button "Search" at bounding box center [1167, 94] width 65 height 32
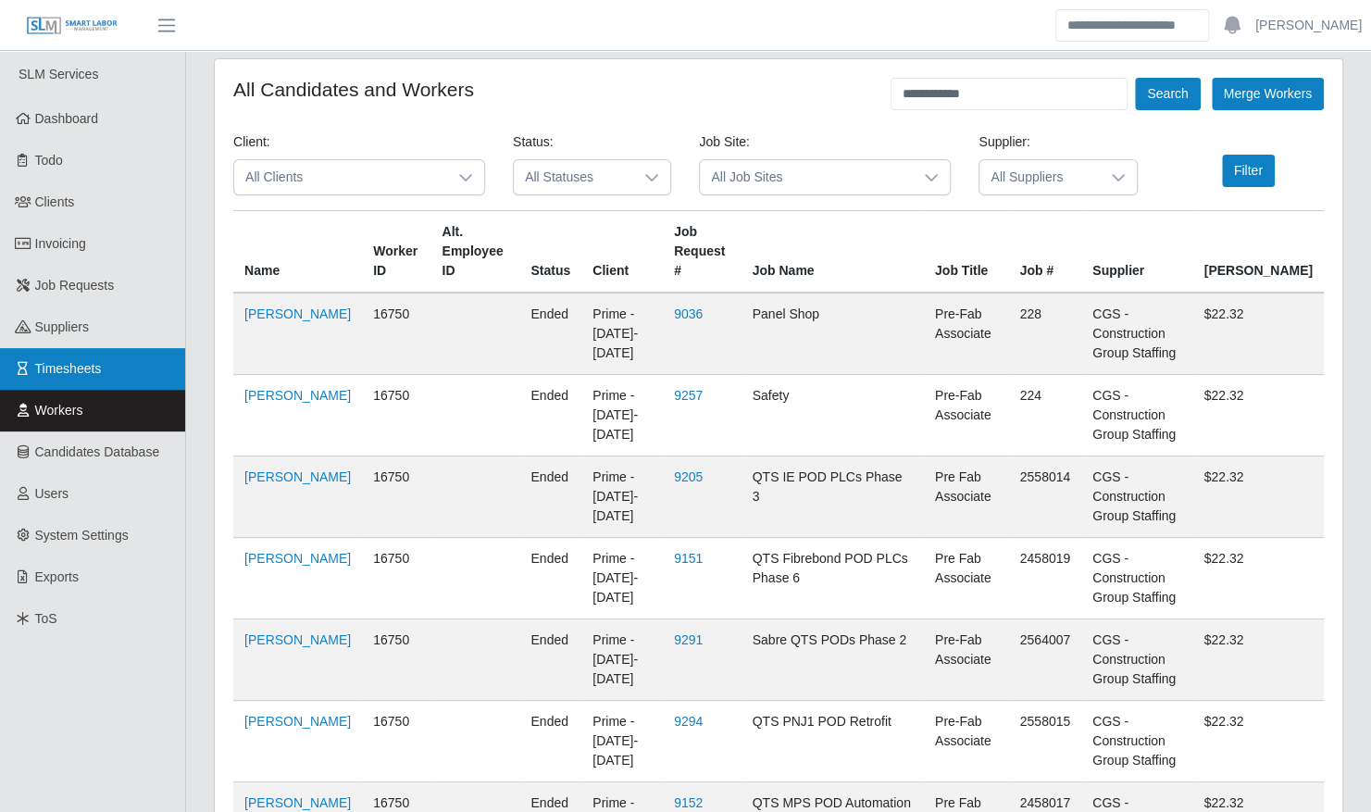
click at [54, 365] on span "Timesheets" at bounding box center [68, 368] width 67 height 15
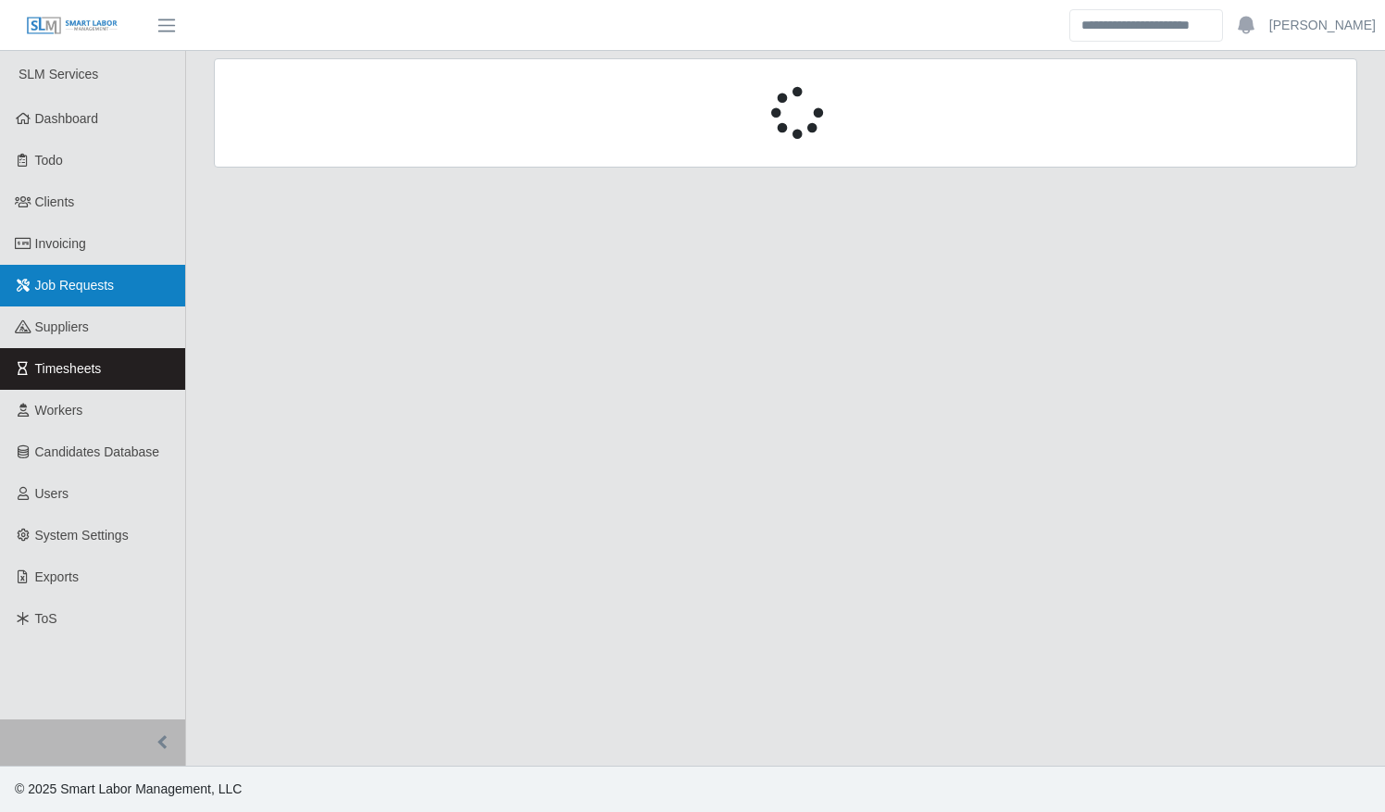
click at [68, 281] on span "Job Requests" at bounding box center [75, 285] width 80 height 15
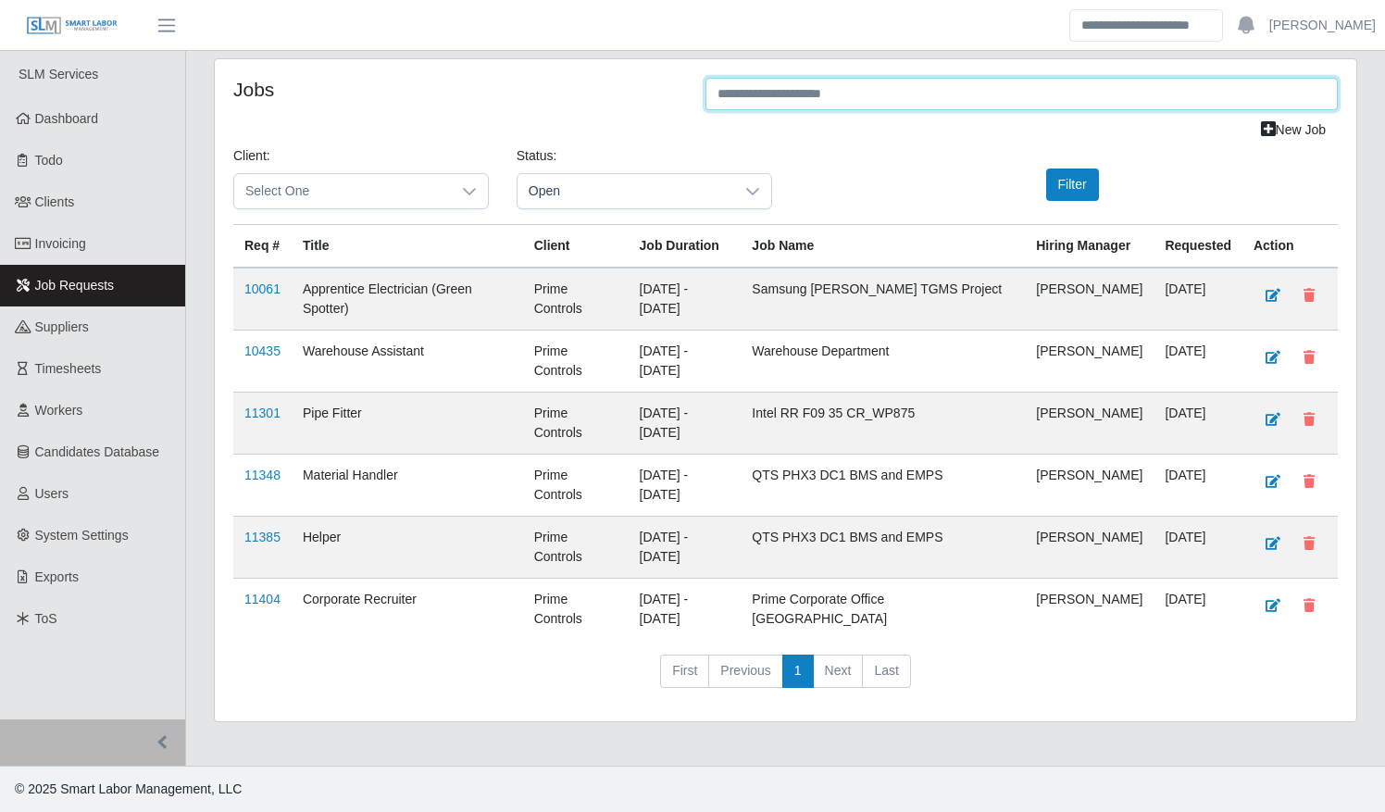
click at [804, 89] on input "text" at bounding box center [1021, 94] width 632 height 32
type input "**********"
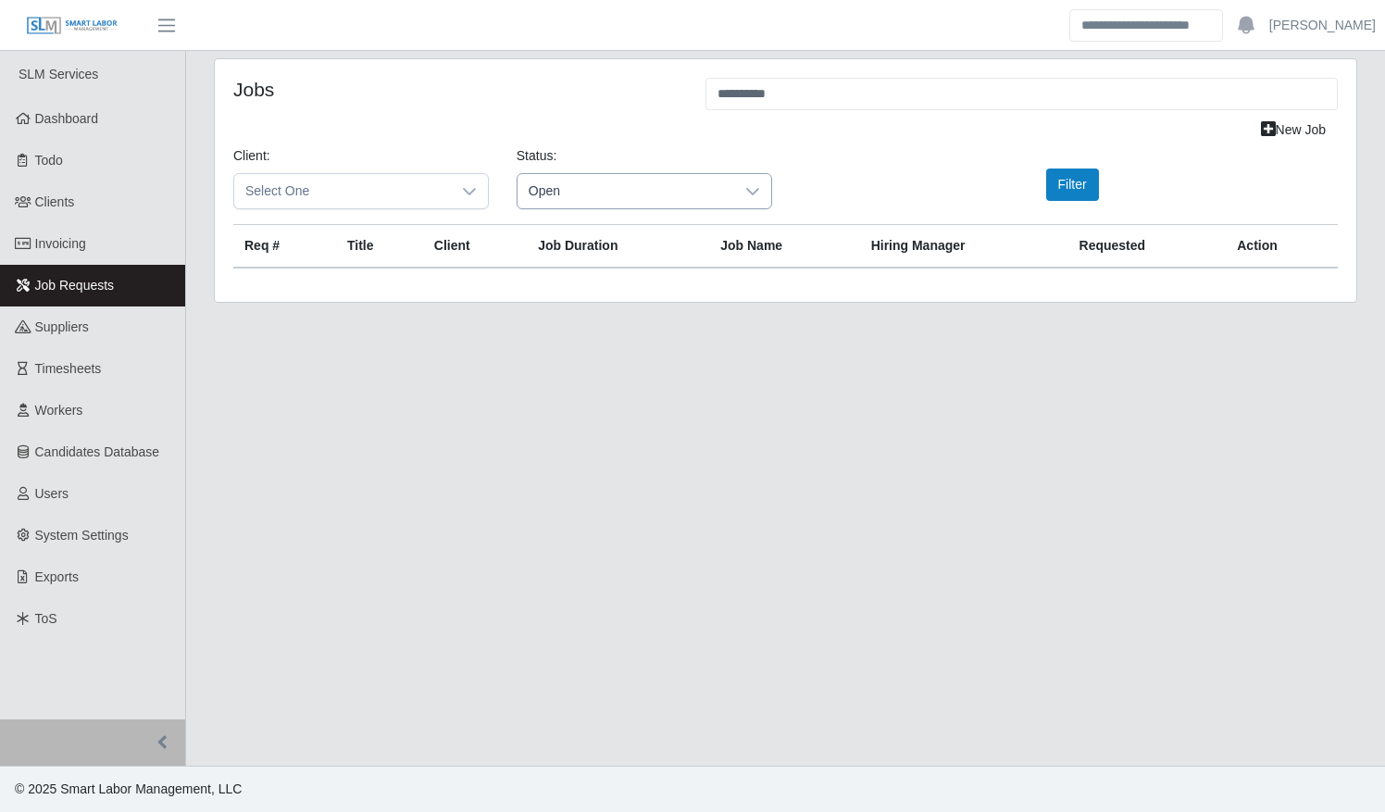
click at [755, 190] on icon at bounding box center [752, 191] width 13 height 7
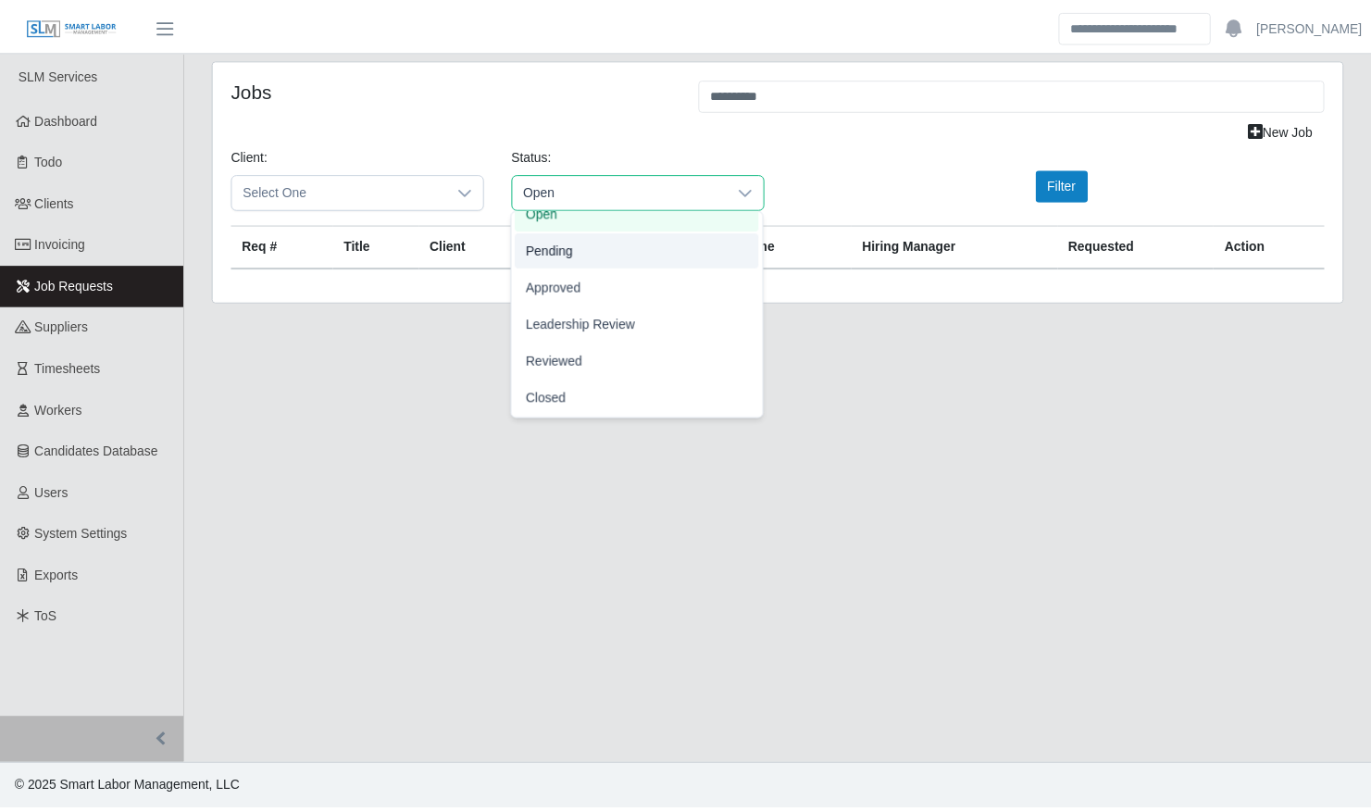
scroll to position [57, 0]
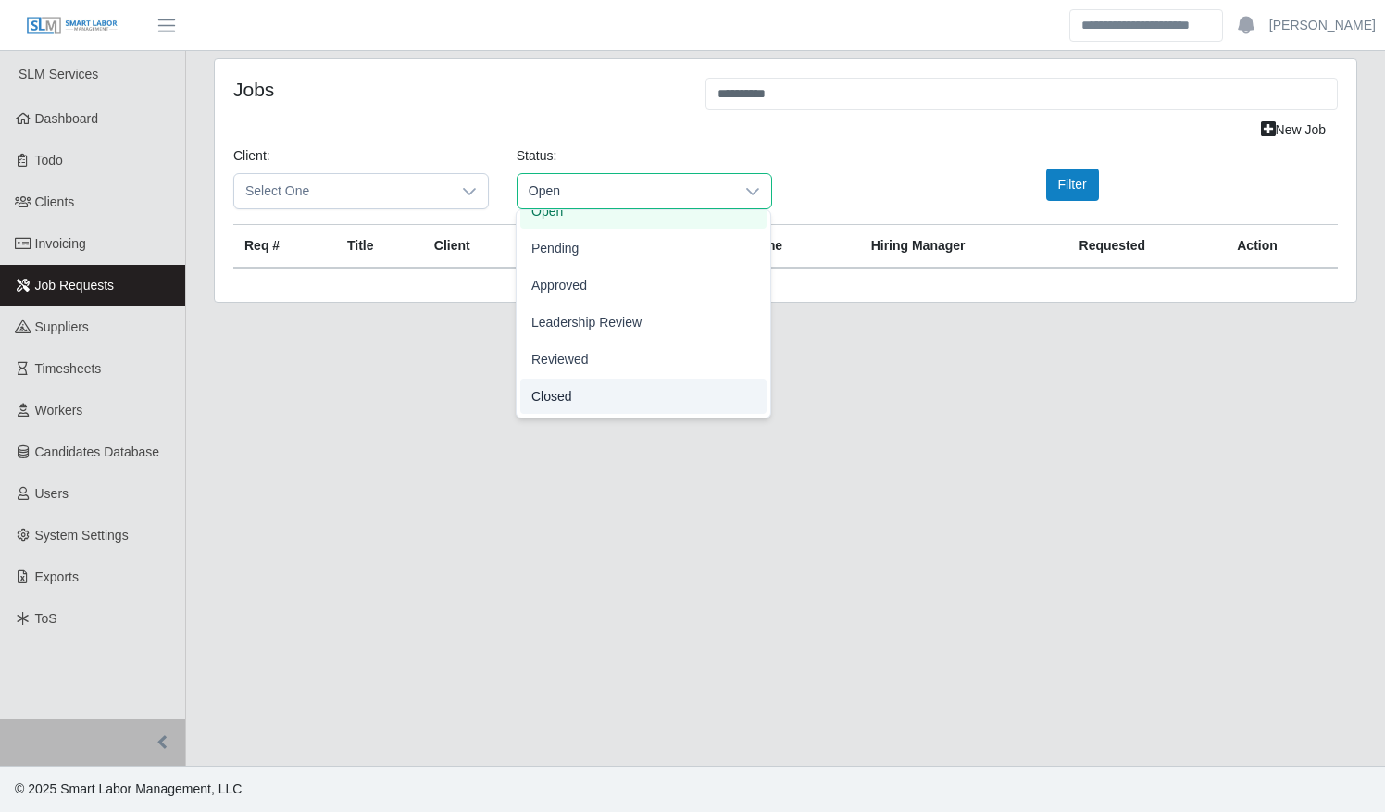
click at [654, 397] on li "Closed" at bounding box center [643, 396] width 246 height 35
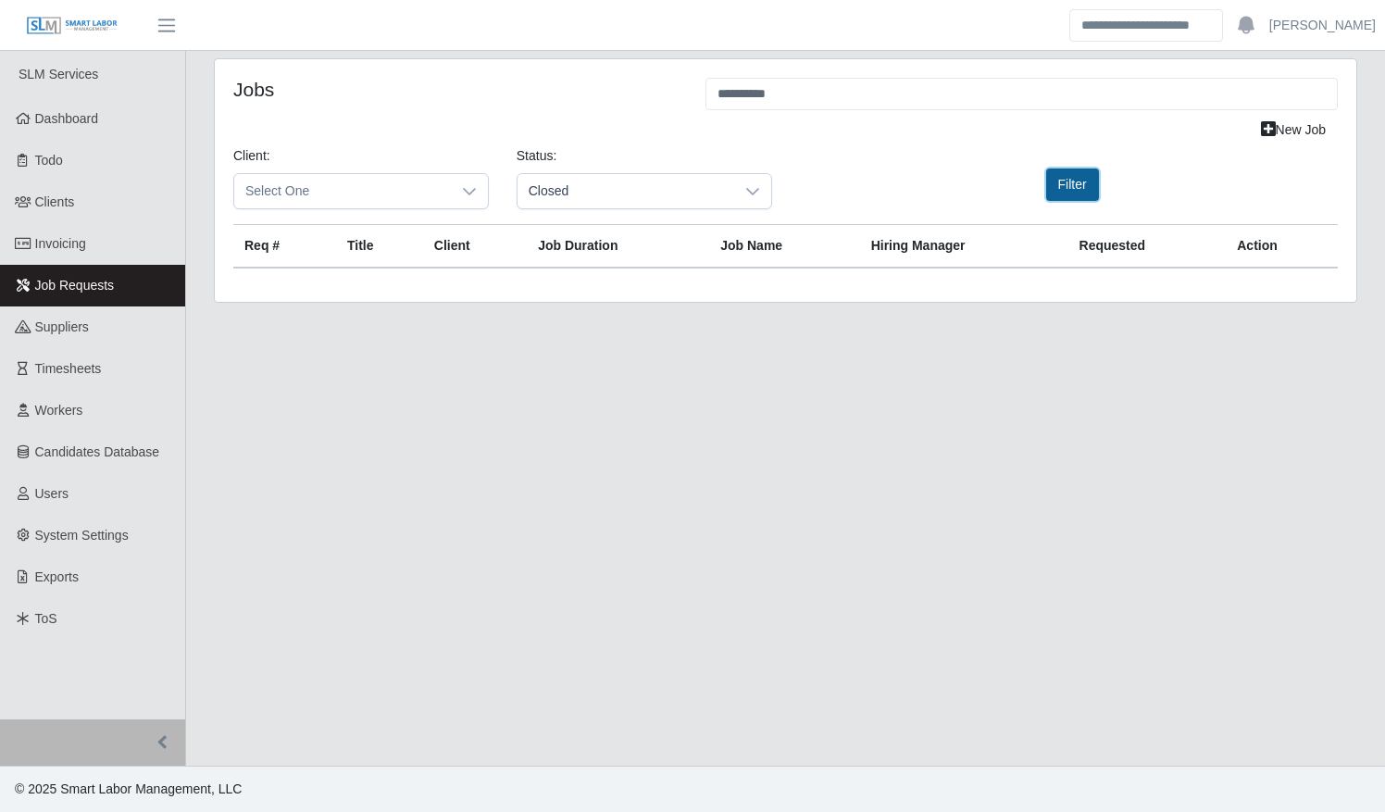
click at [1076, 181] on button "Filter" at bounding box center [1072, 184] width 53 height 32
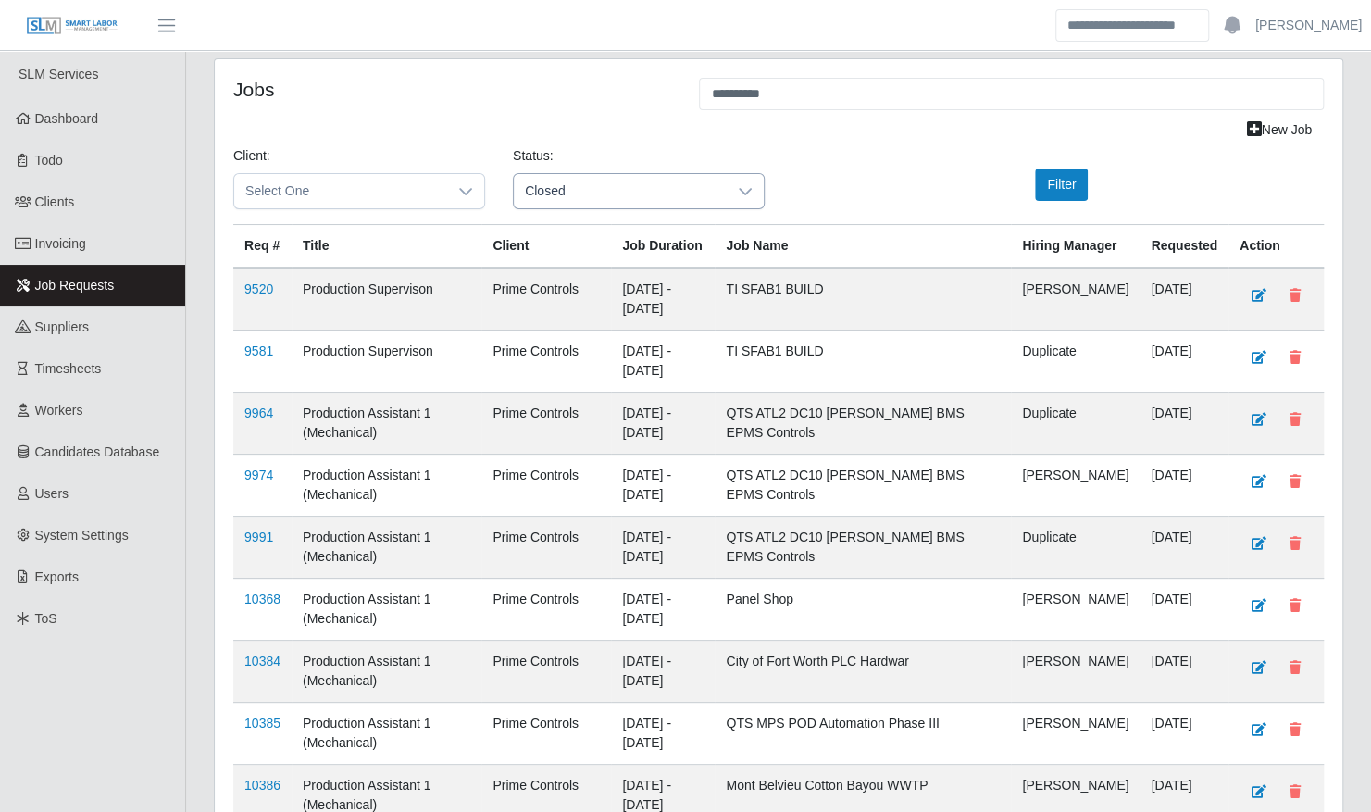
click at [746, 184] on icon at bounding box center [745, 191] width 15 height 15
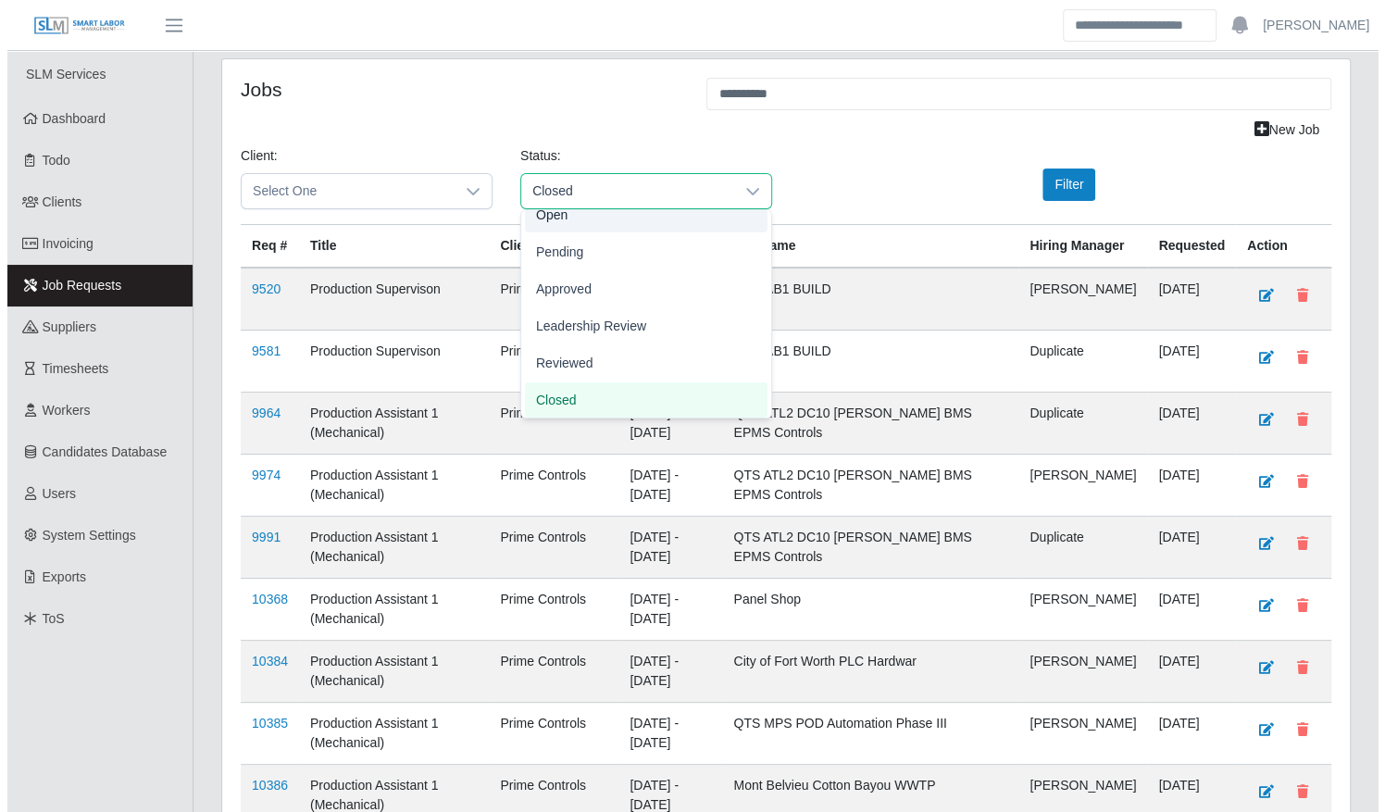
scroll to position [41, 0]
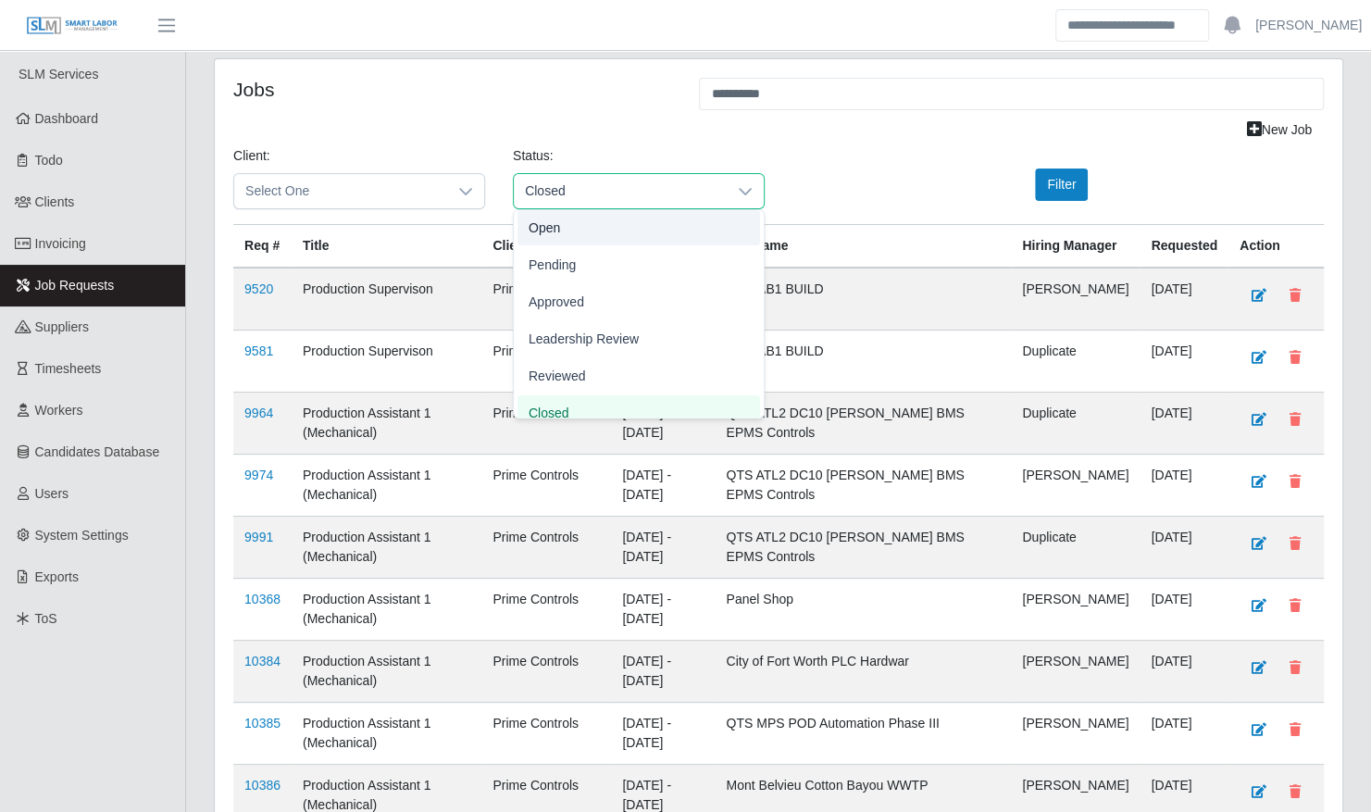
click at [667, 226] on li "Open" at bounding box center [638, 227] width 243 height 35
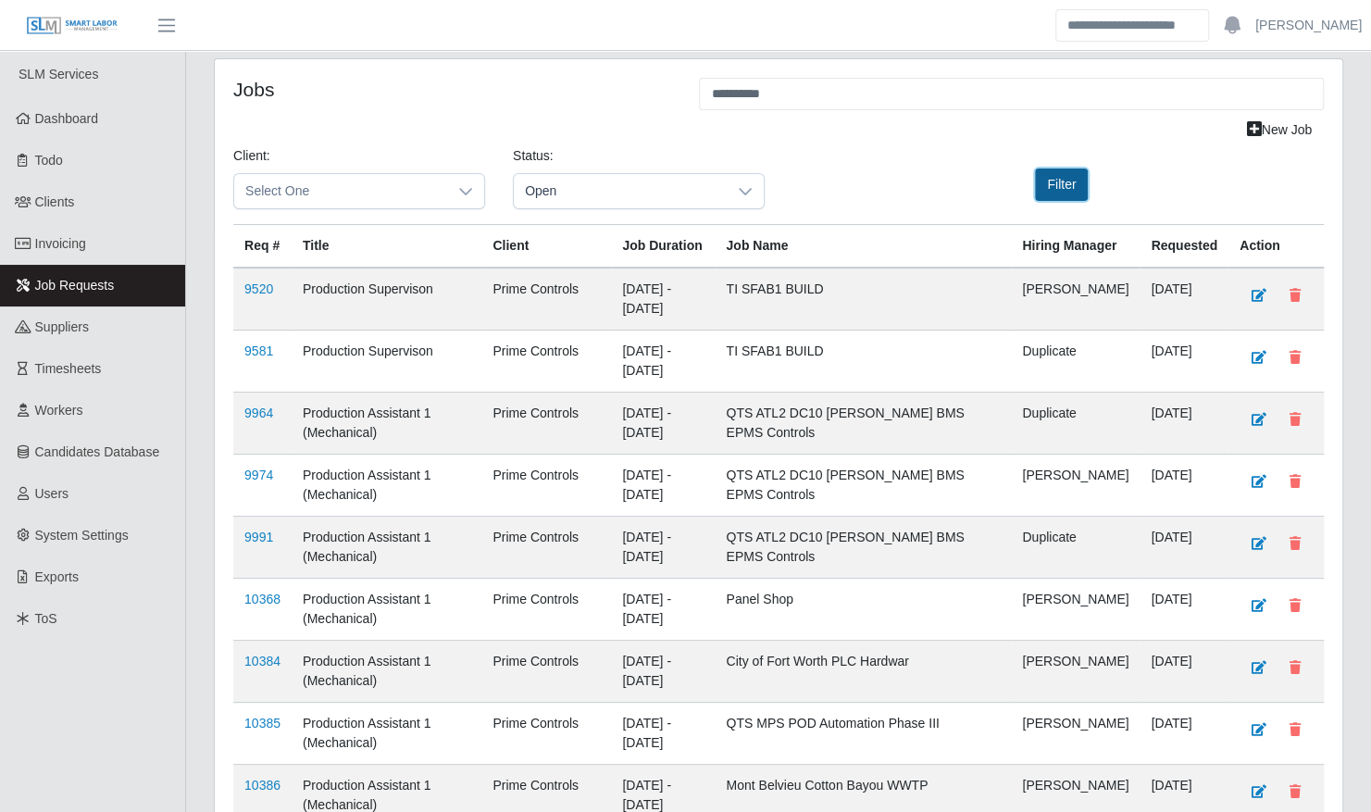
click at [1061, 192] on button "Filter" at bounding box center [1061, 184] width 53 height 32
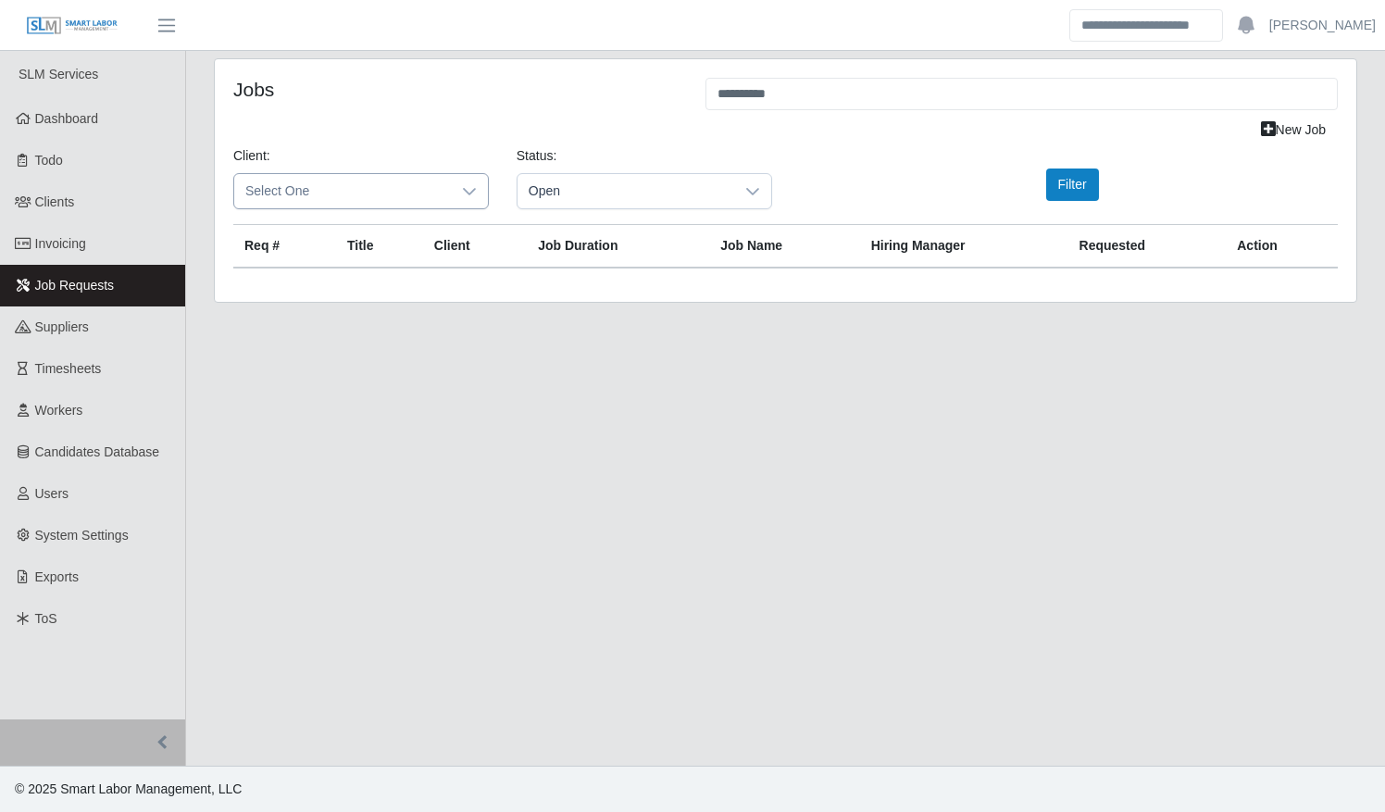
click at [399, 190] on span "Select One" at bounding box center [342, 191] width 217 height 34
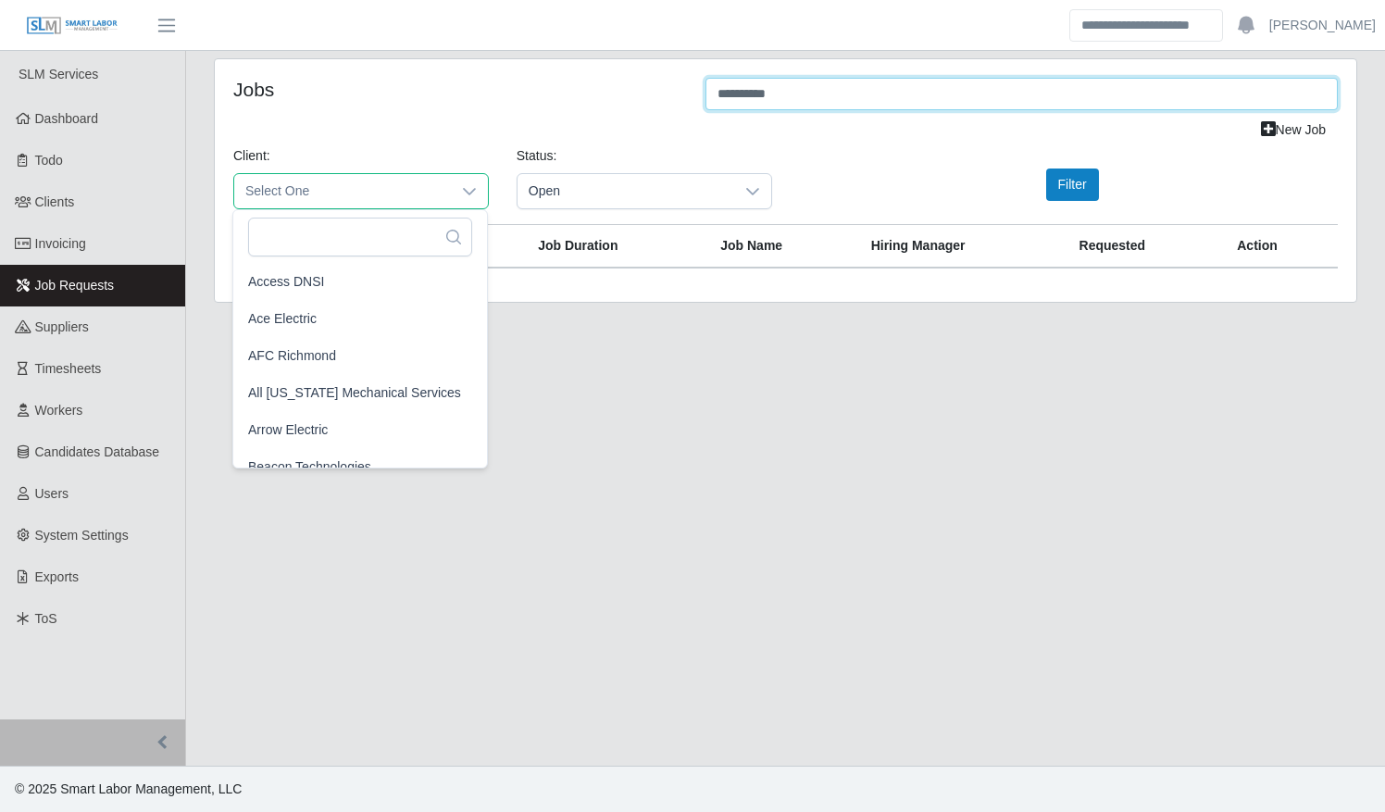
drag, startPoint x: 815, startPoint y: 91, endPoint x: 646, endPoint y: 91, distance: 168.5
click at [646, 91] on div "**********" at bounding box center [785, 96] width 1132 height 36
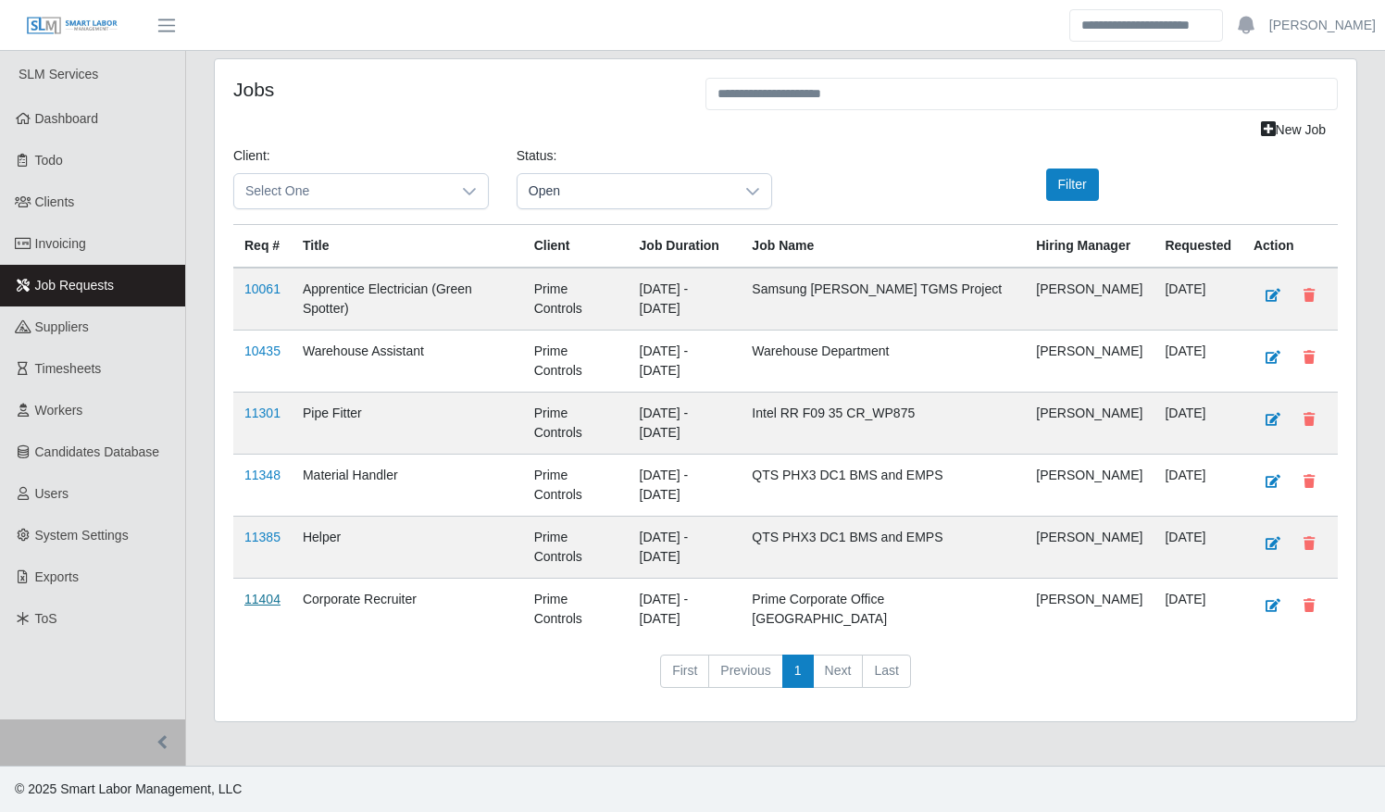
click at [267, 591] on link "11404" at bounding box center [262, 598] width 36 height 15
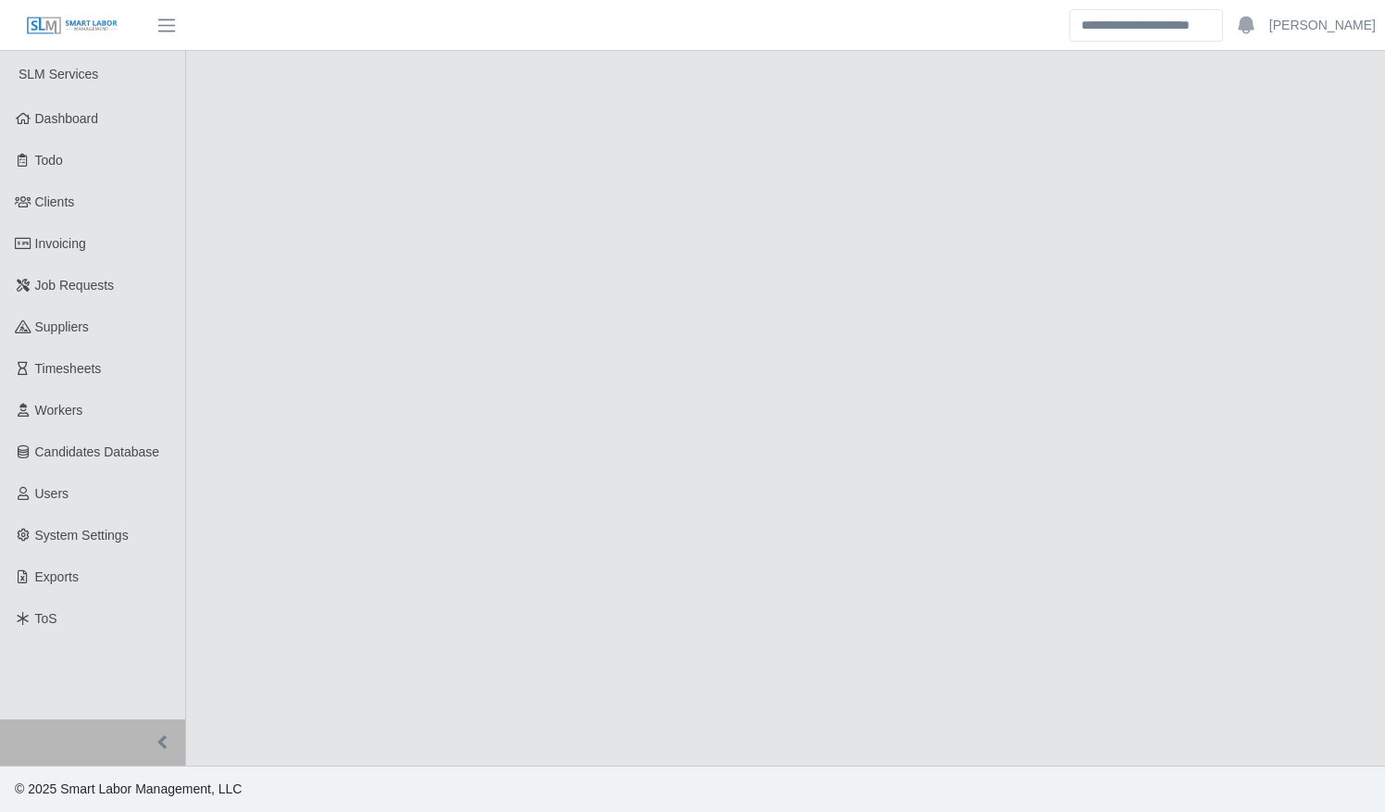
select select "****"
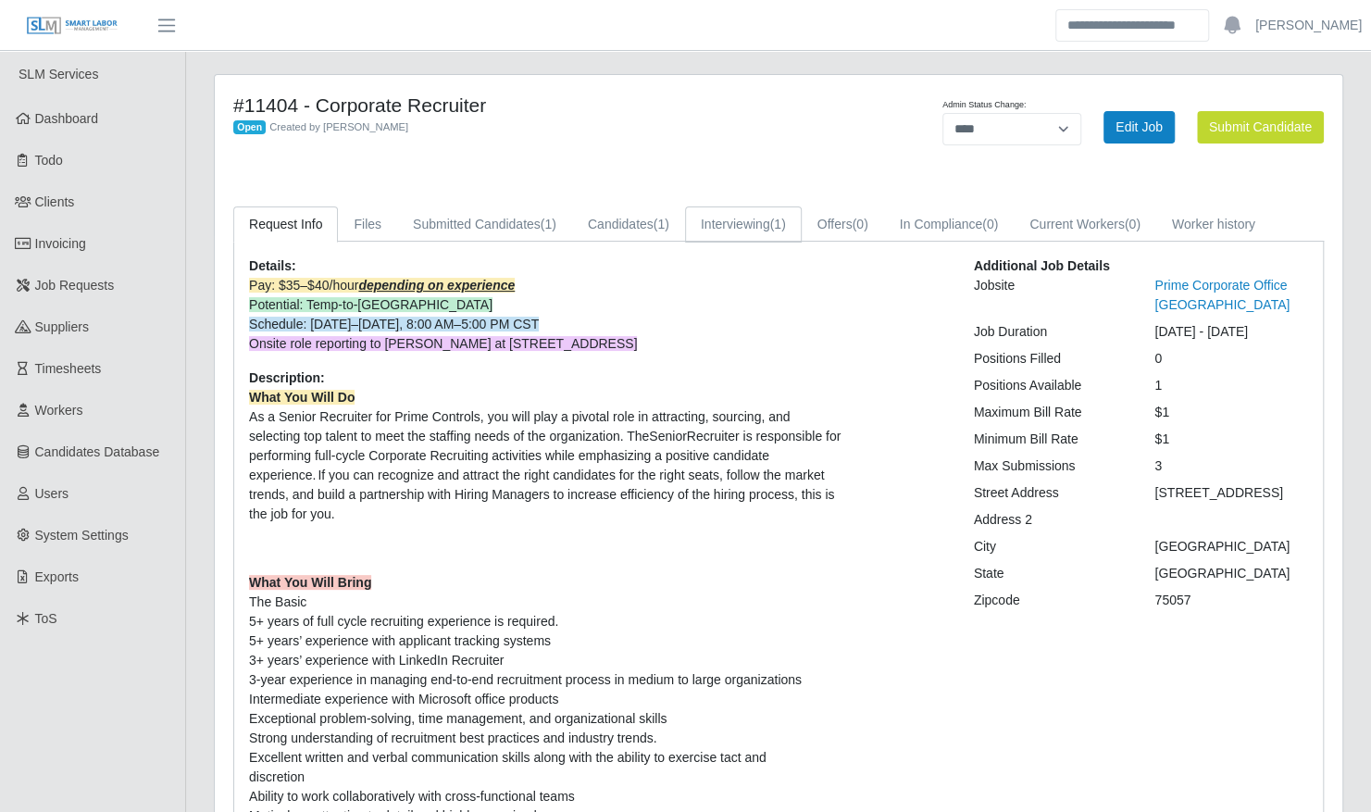
click at [731, 218] on link "Interviewing (1)" at bounding box center [743, 224] width 117 height 36
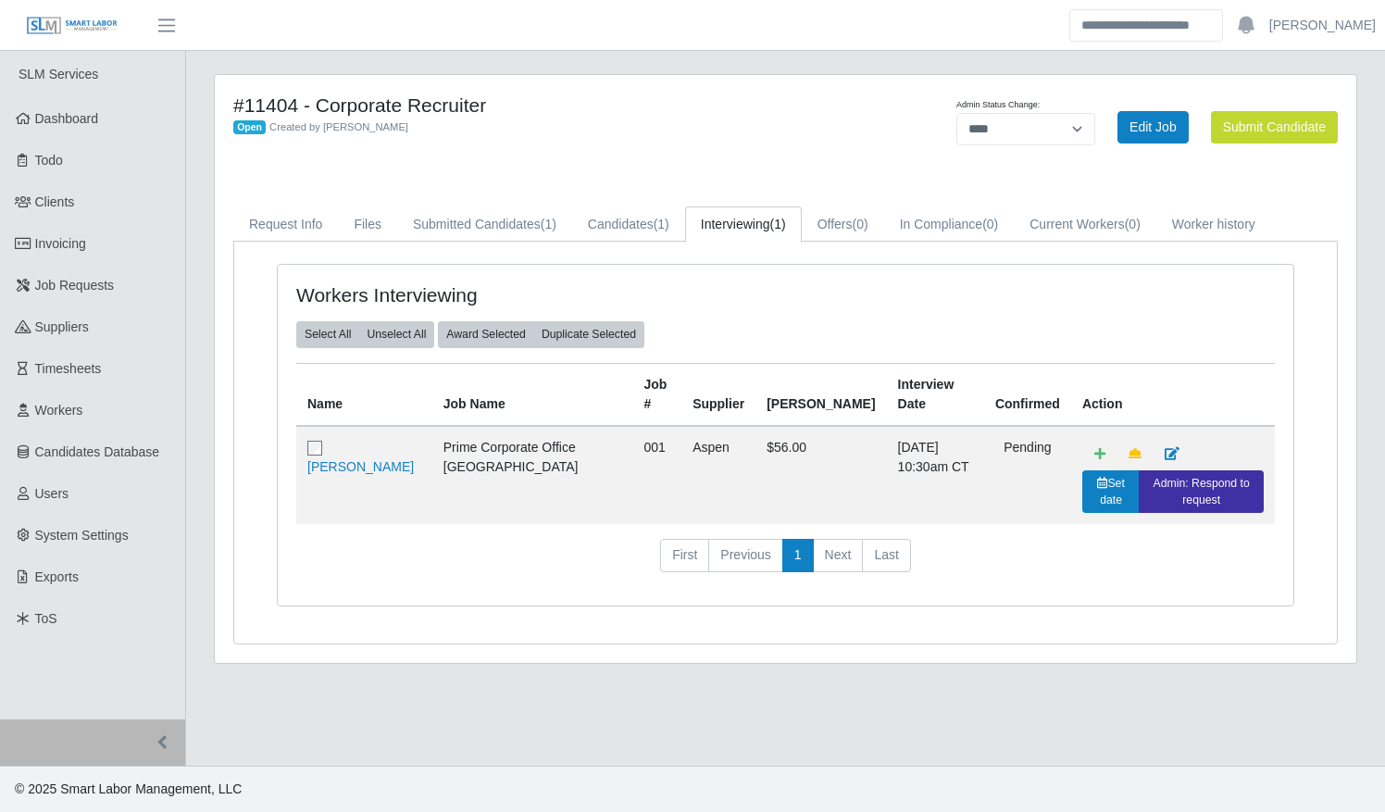
click at [869, 136] on div "#11404 - Corporate Recruiter Open Created by [PERSON_NAME]" at bounding box center [549, 126] width 660 height 67
click at [1139, 484] on link "Admin: Respond to request" at bounding box center [1201, 492] width 125 height 44
click at [55, 286] on span "Job Requests" at bounding box center [75, 285] width 80 height 15
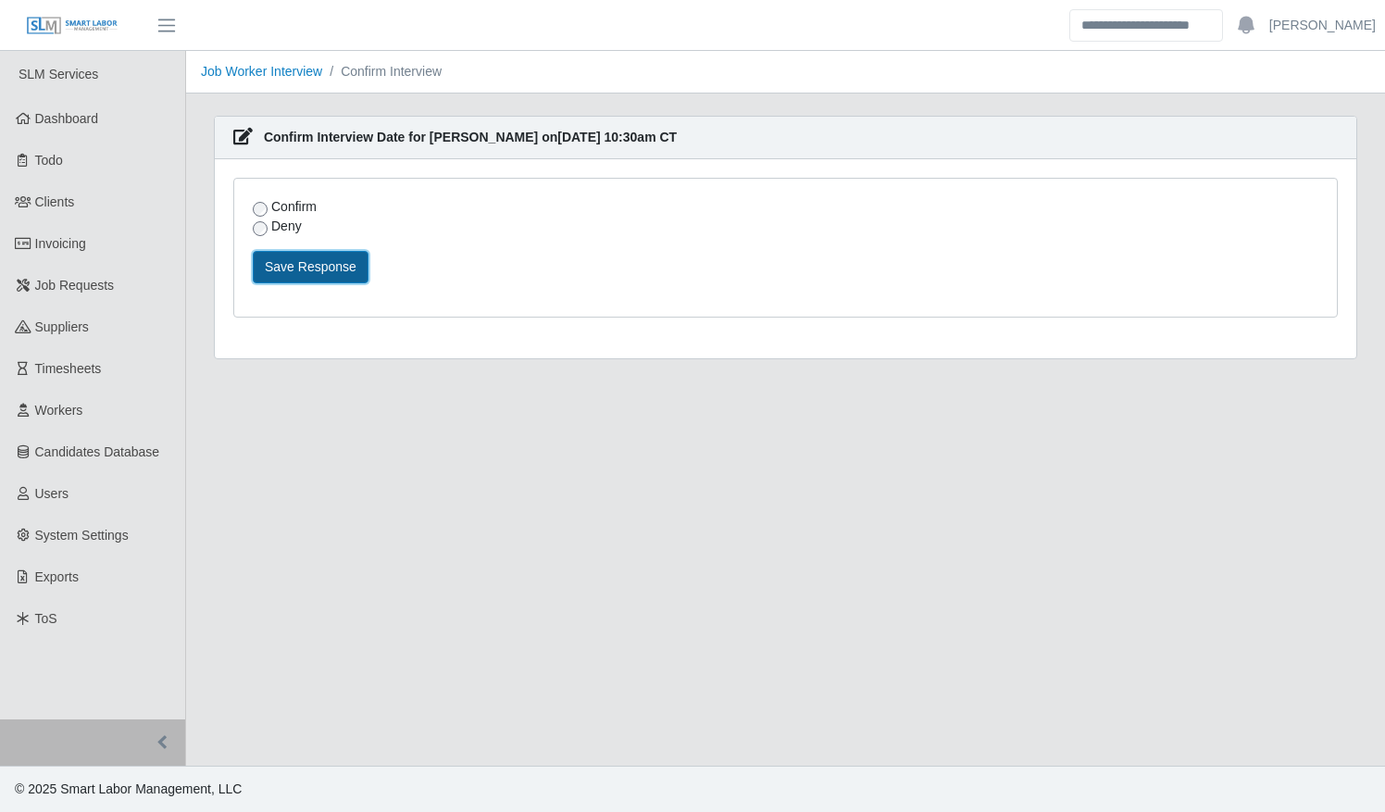
click at [309, 266] on button "Save Response" at bounding box center [311, 267] width 116 height 32
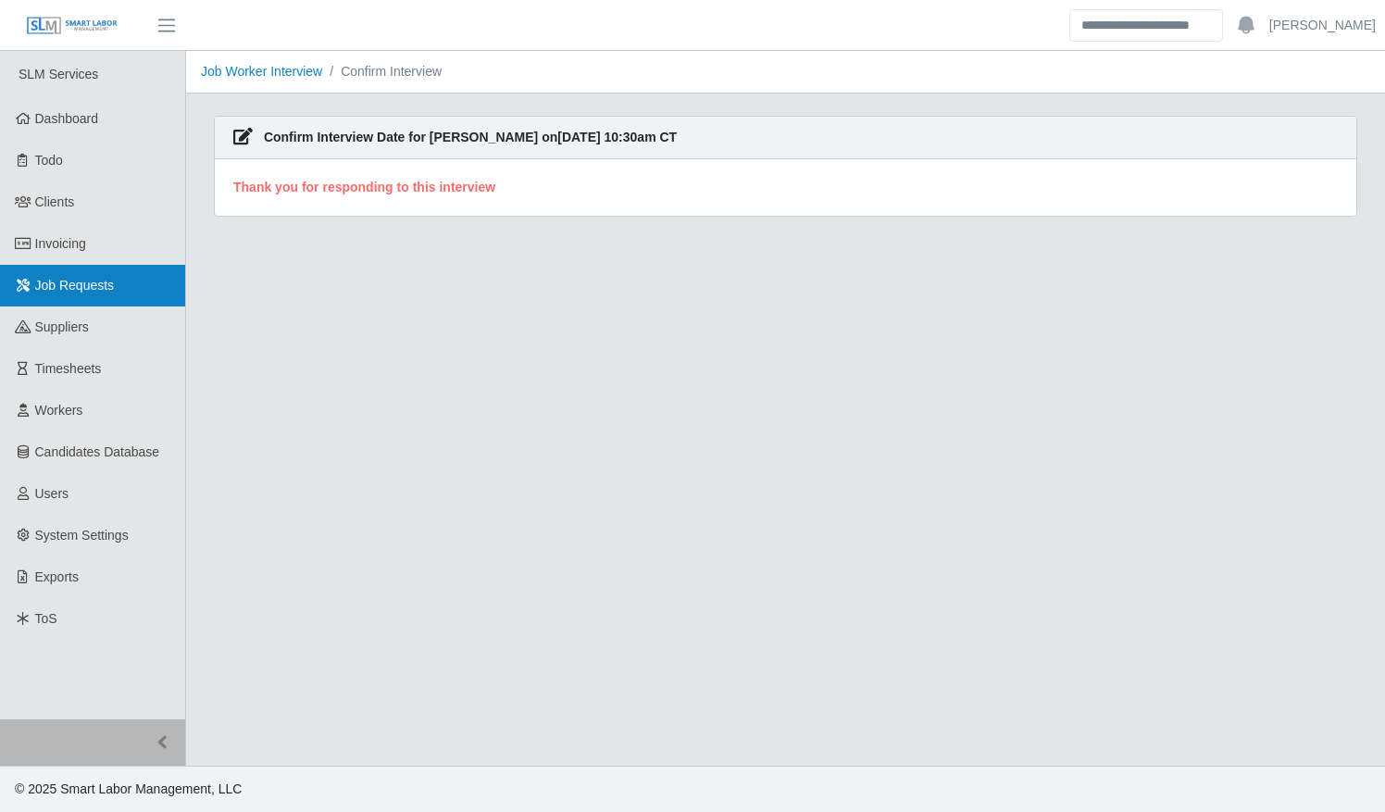
drag, startPoint x: 87, startPoint y: 292, endPoint x: 102, endPoint y: 294, distance: 15.1
click at [87, 292] on span "Job Requests" at bounding box center [75, 285] width 80 height 15
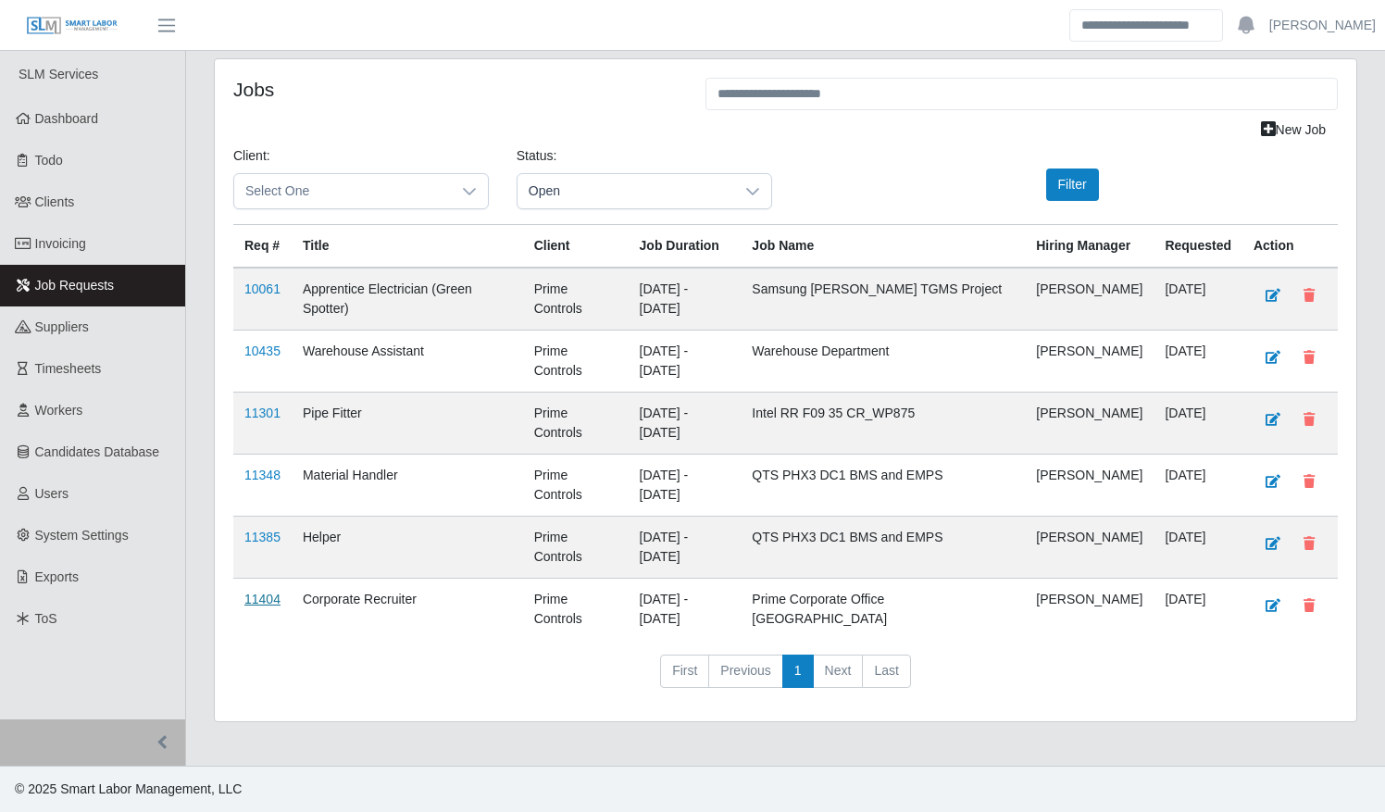
click at [269, 591] on link "11404" at bounding box center [262, 598] width 36 height 15
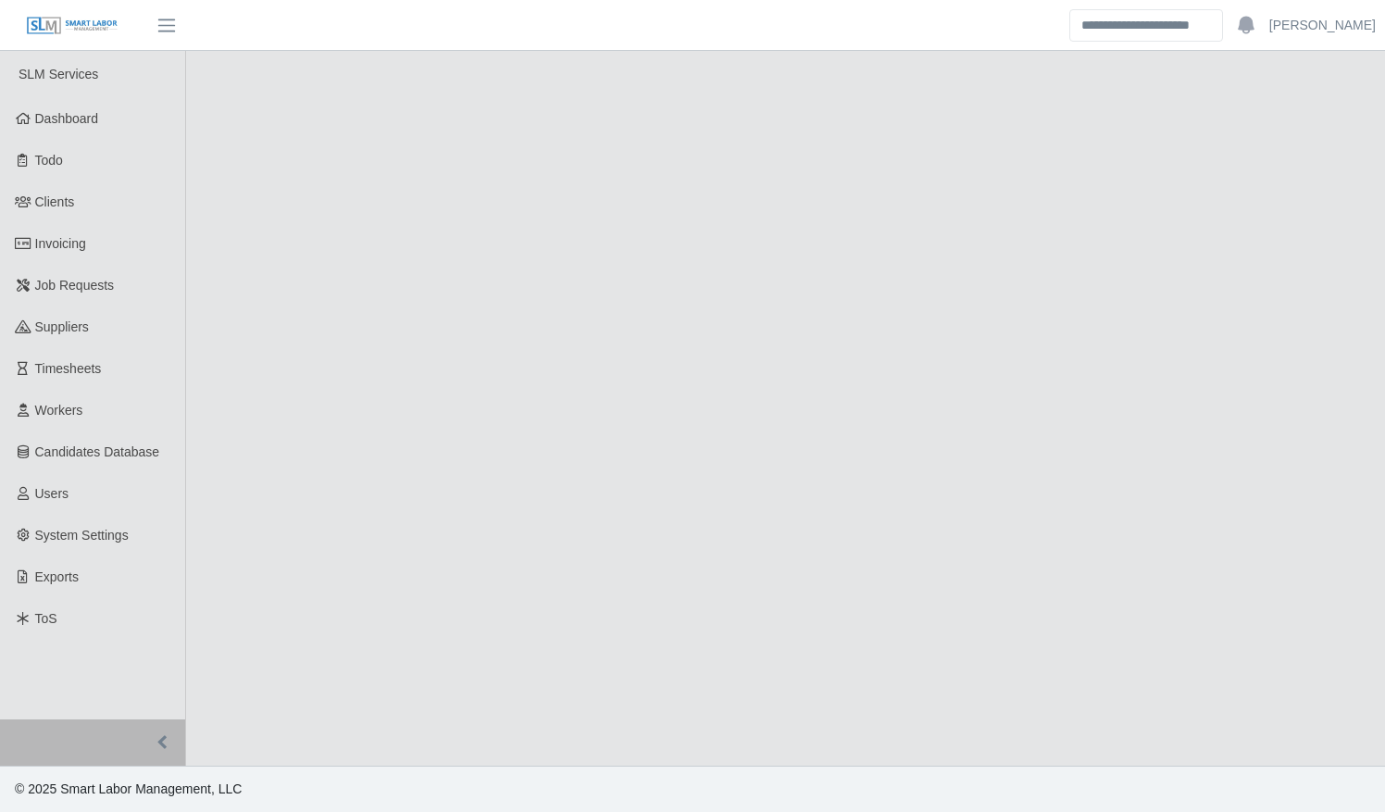
select select "****"
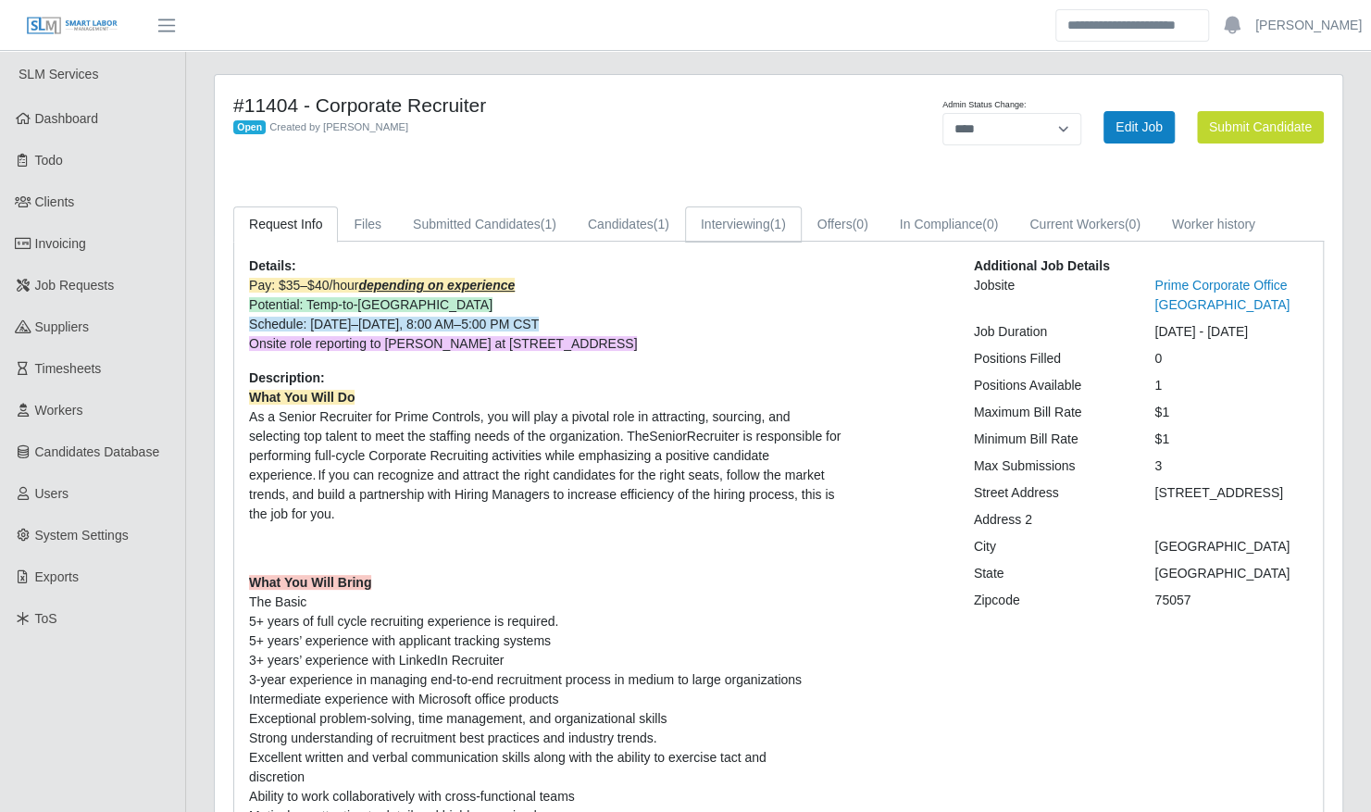
click at [735, 217] on link "Interviewing (1)" at bounding box center [743, 224] width 117 height 36
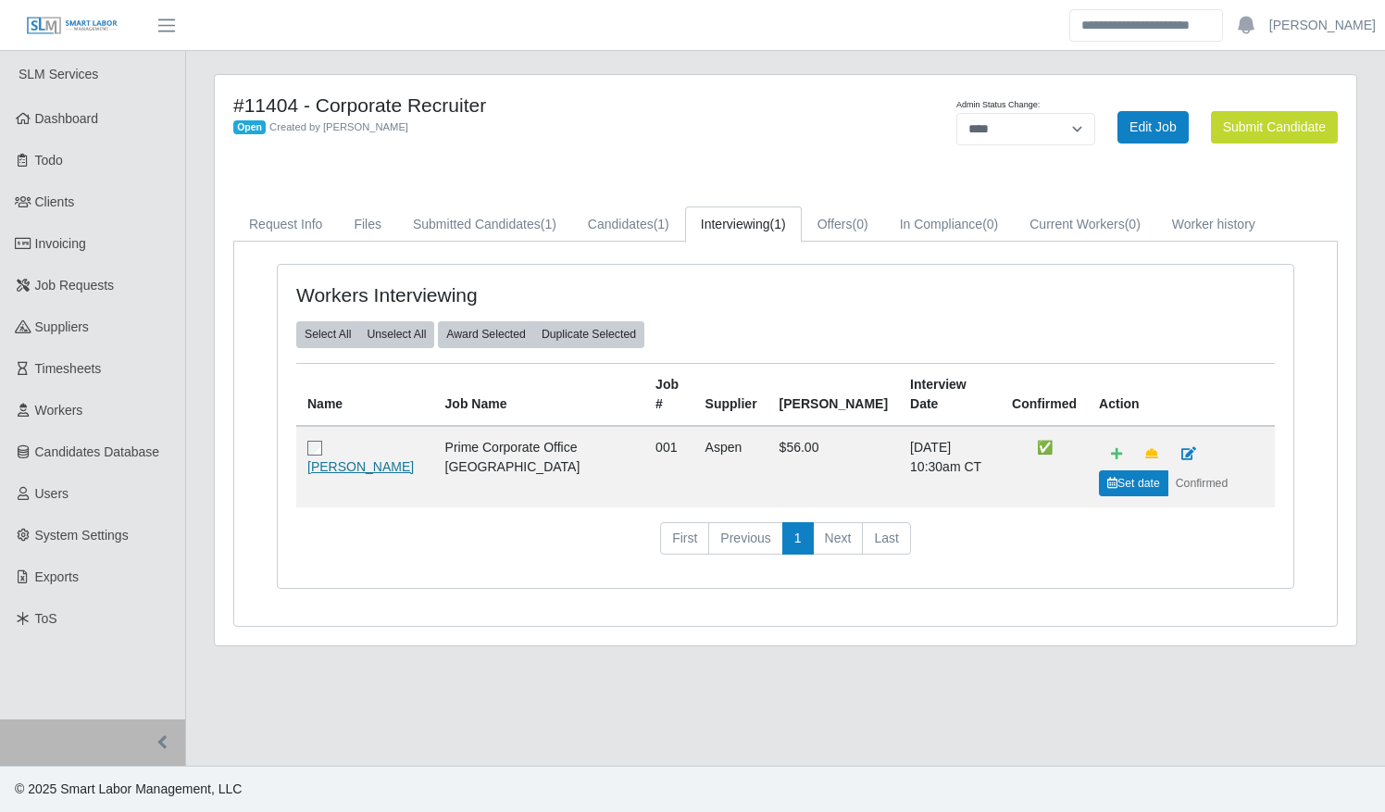
click at [350, 459] on link "[PERSON_NAME]" at bounding box center [360, 466] width 106 height 15
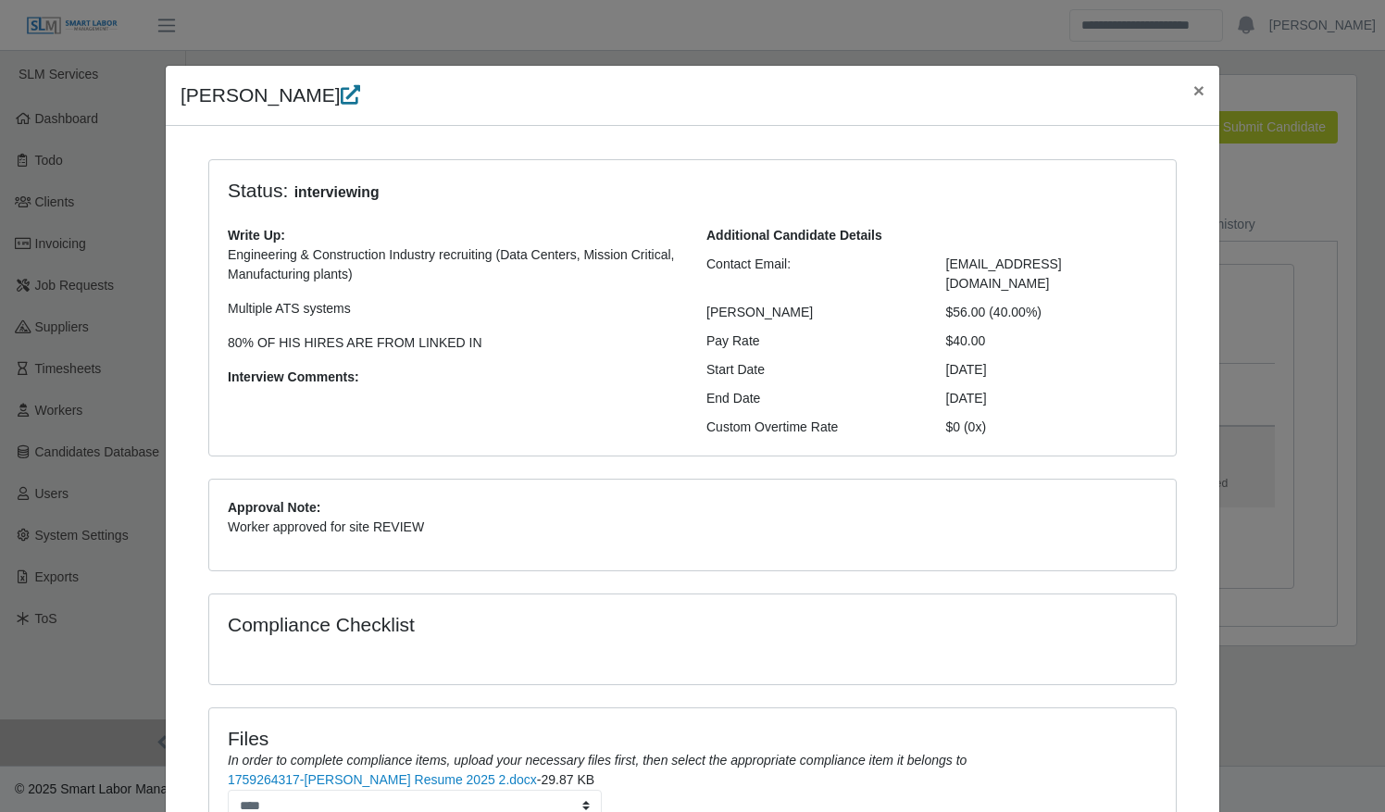
click at [341, 92] on icon at bounding box center [350, 94] width 19 height 19
click at [1194, 89] on span "×" at bounding box center [1198, 90] width 11 height 21
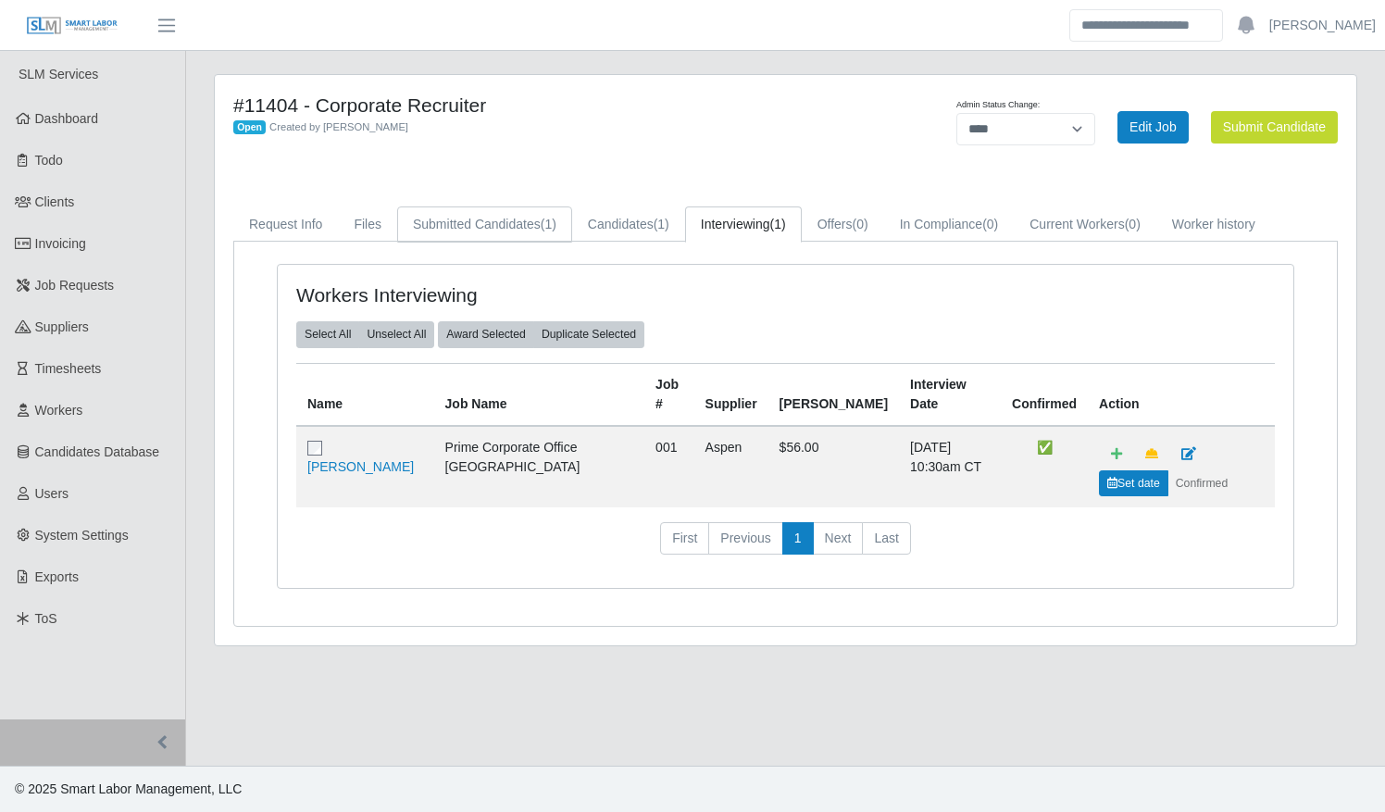
click at [529, 226] on link "Submitted Candidates (1)" at bounding box center [484, 224] width 175 height 36
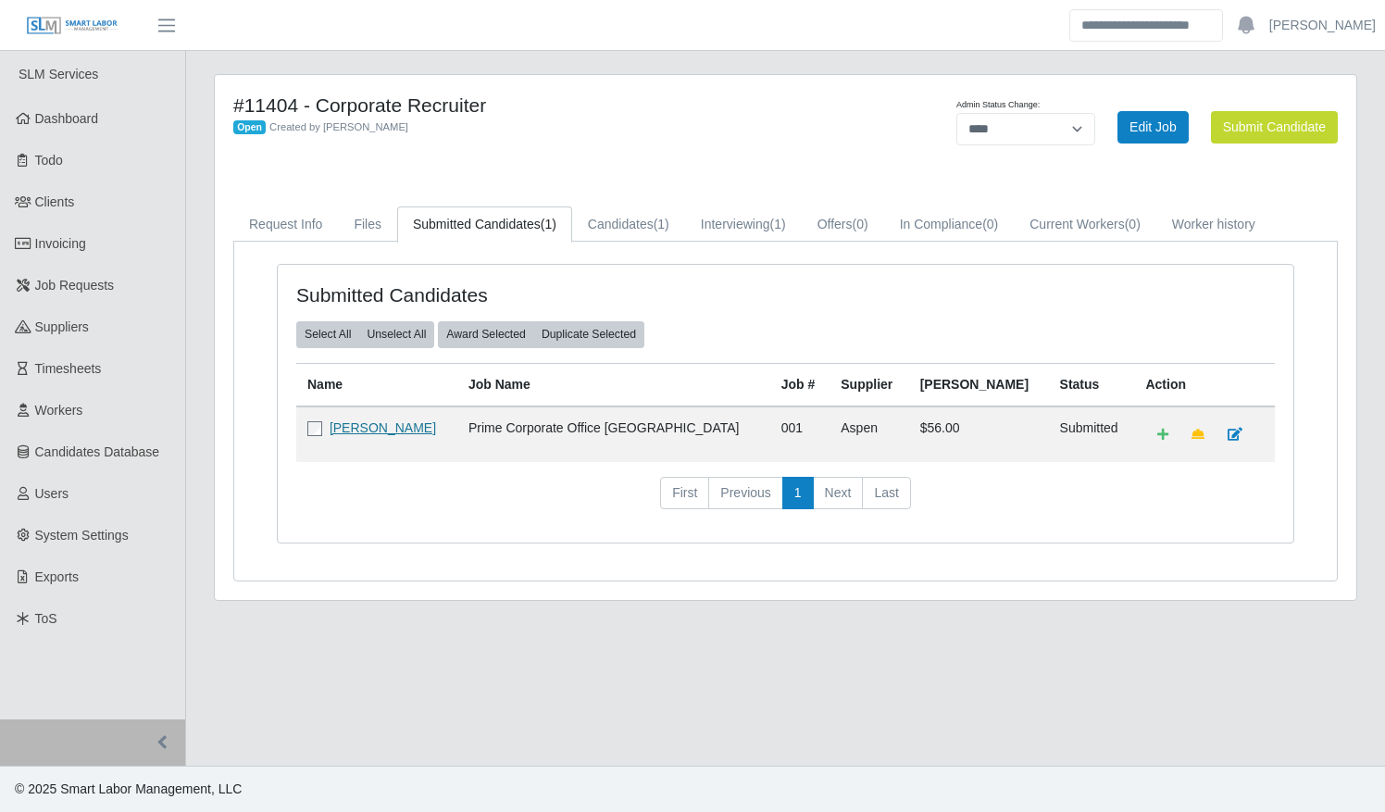
click at [343, 421] on link "Kieston Dale" at bounding box center [383, 427] width 106 height 15
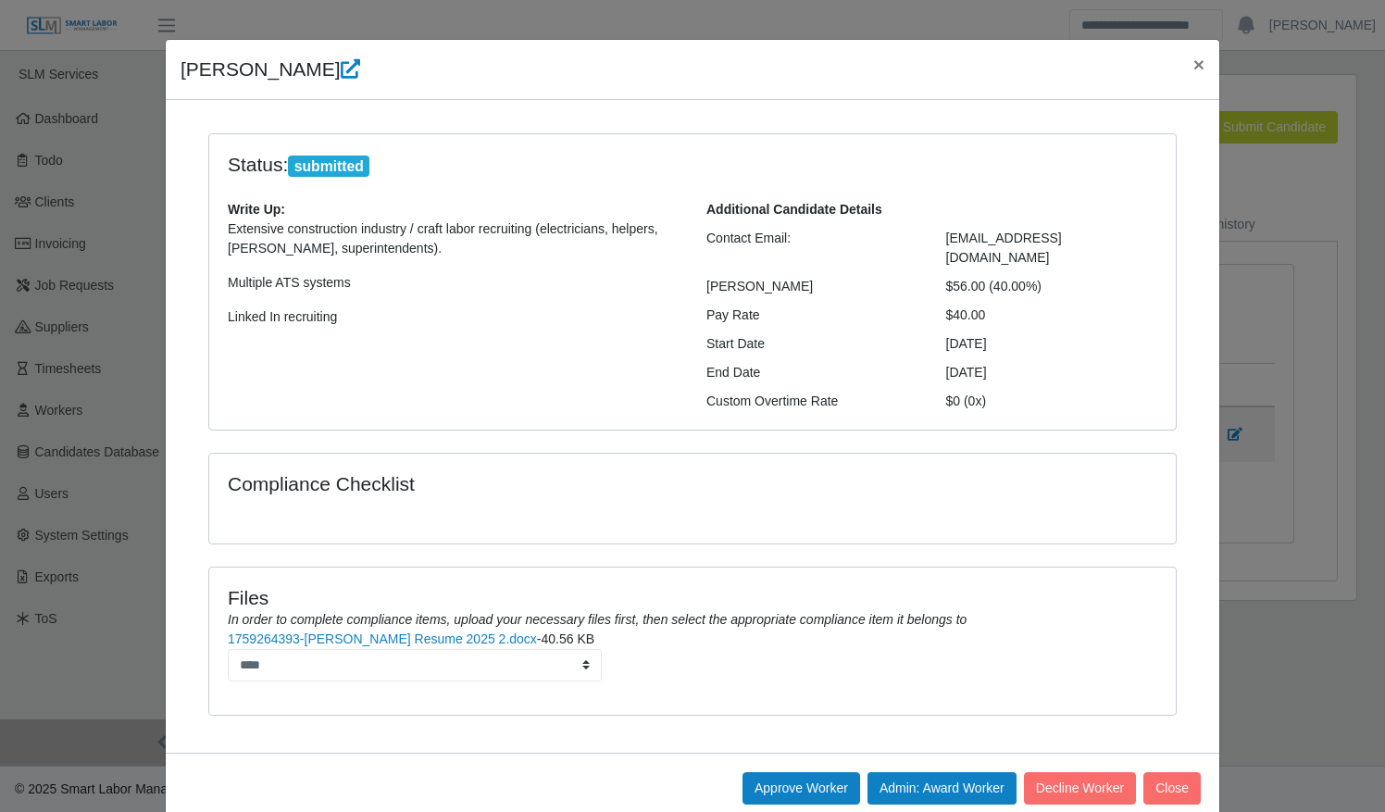
scroll to position [39, 0]
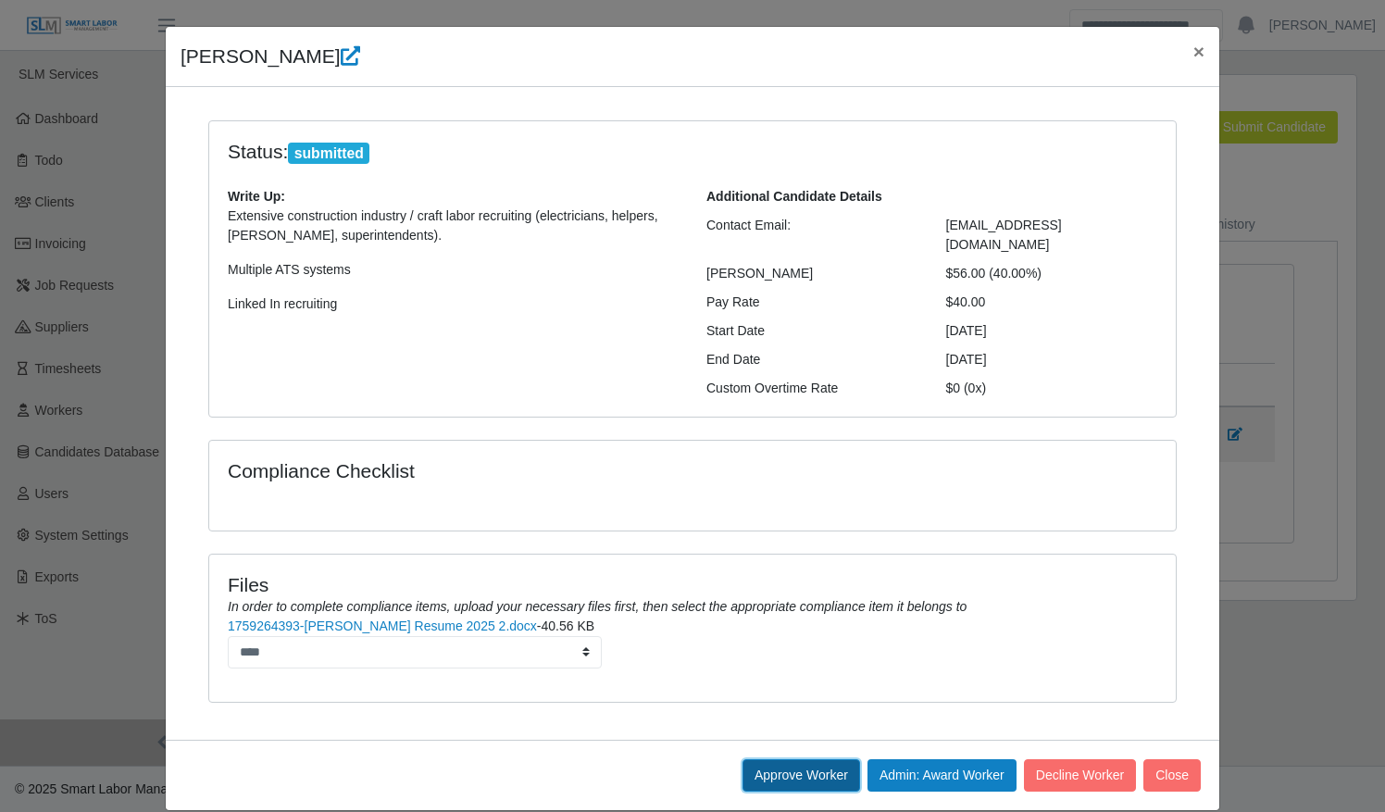
click at [773, 759] on button "Approve Worker" at bounding box center [801, 775] width 118 height 32
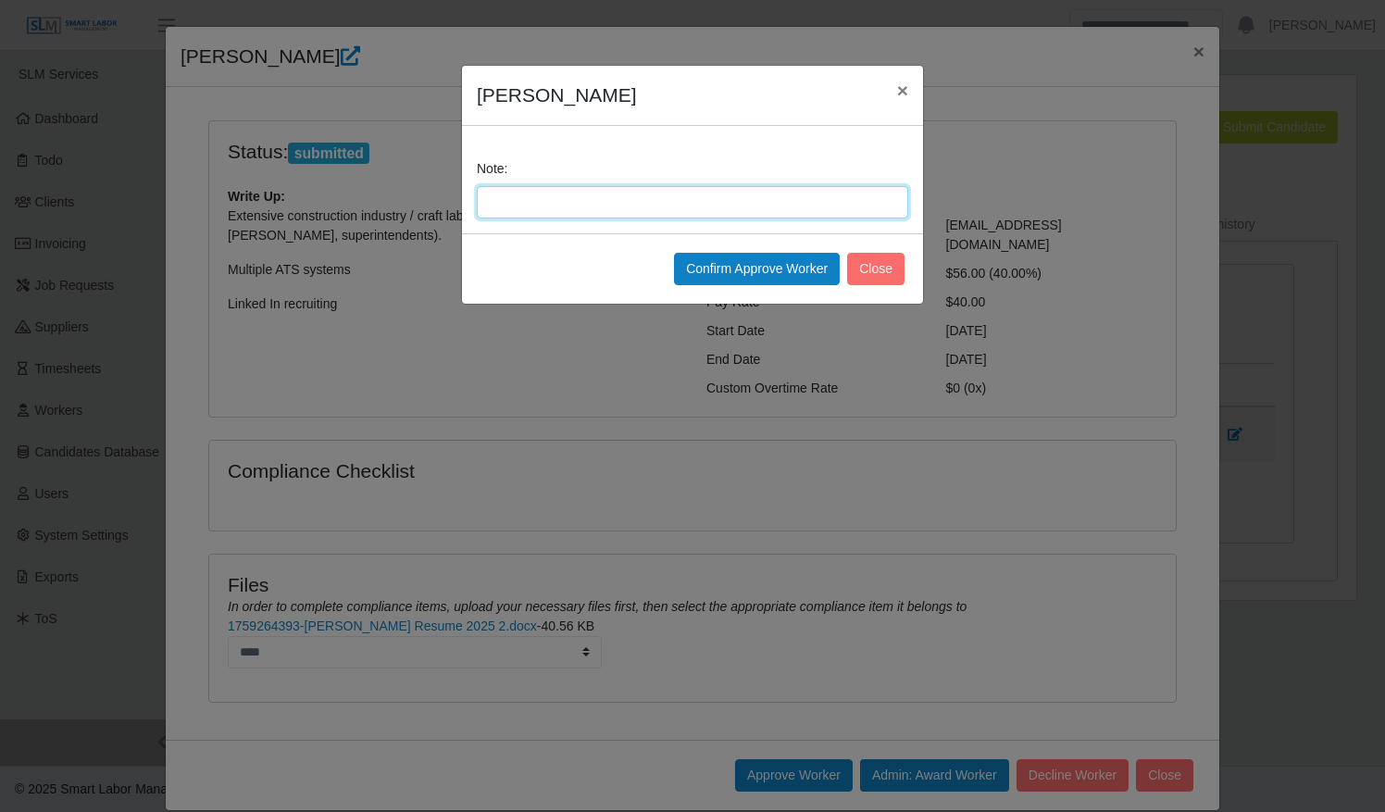
click at [576, 188] on input "Note:" at bounding box center [692, 202] width 431 height 32
type input "**********"
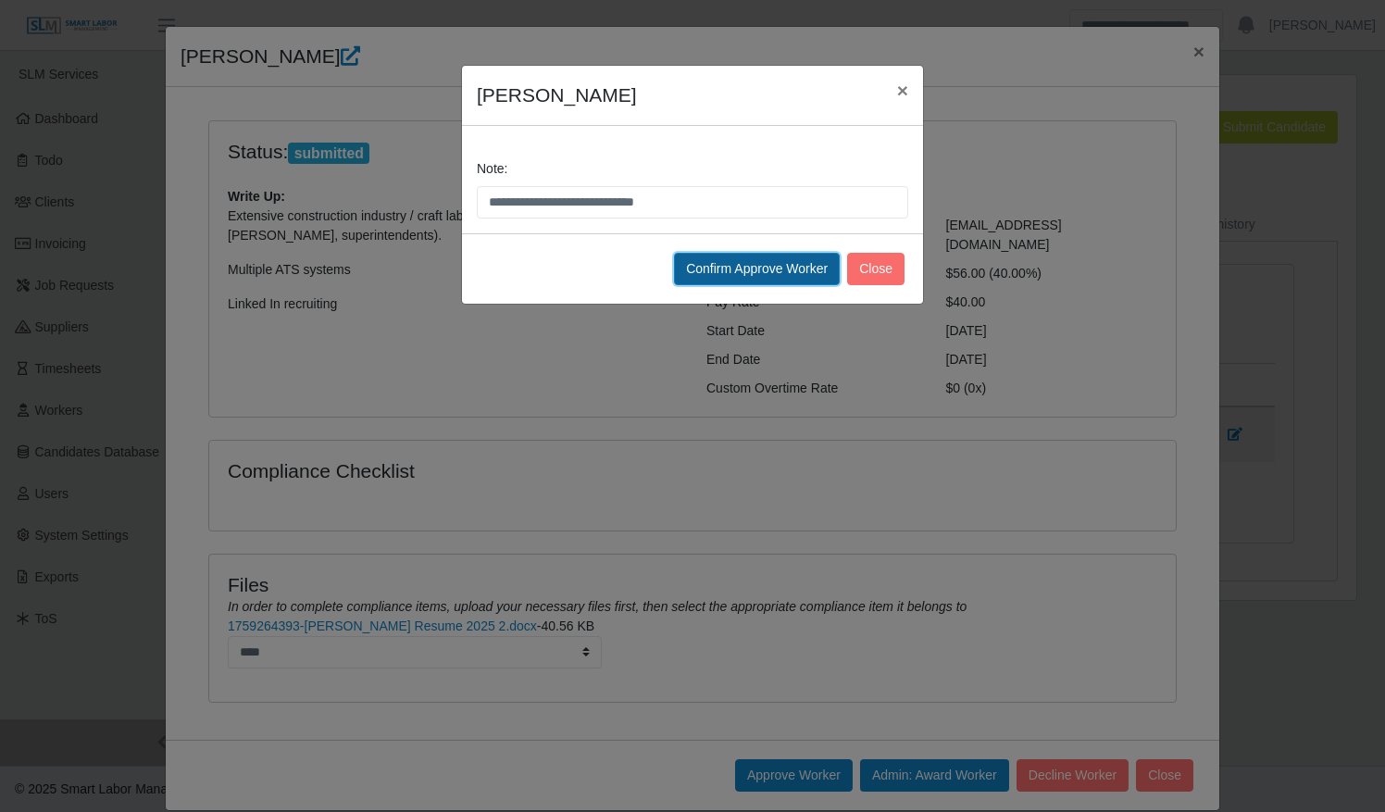
click at [713, 272] on button "Confirm Approve Worker" at bounding box center [757, 269] width 166 height 32
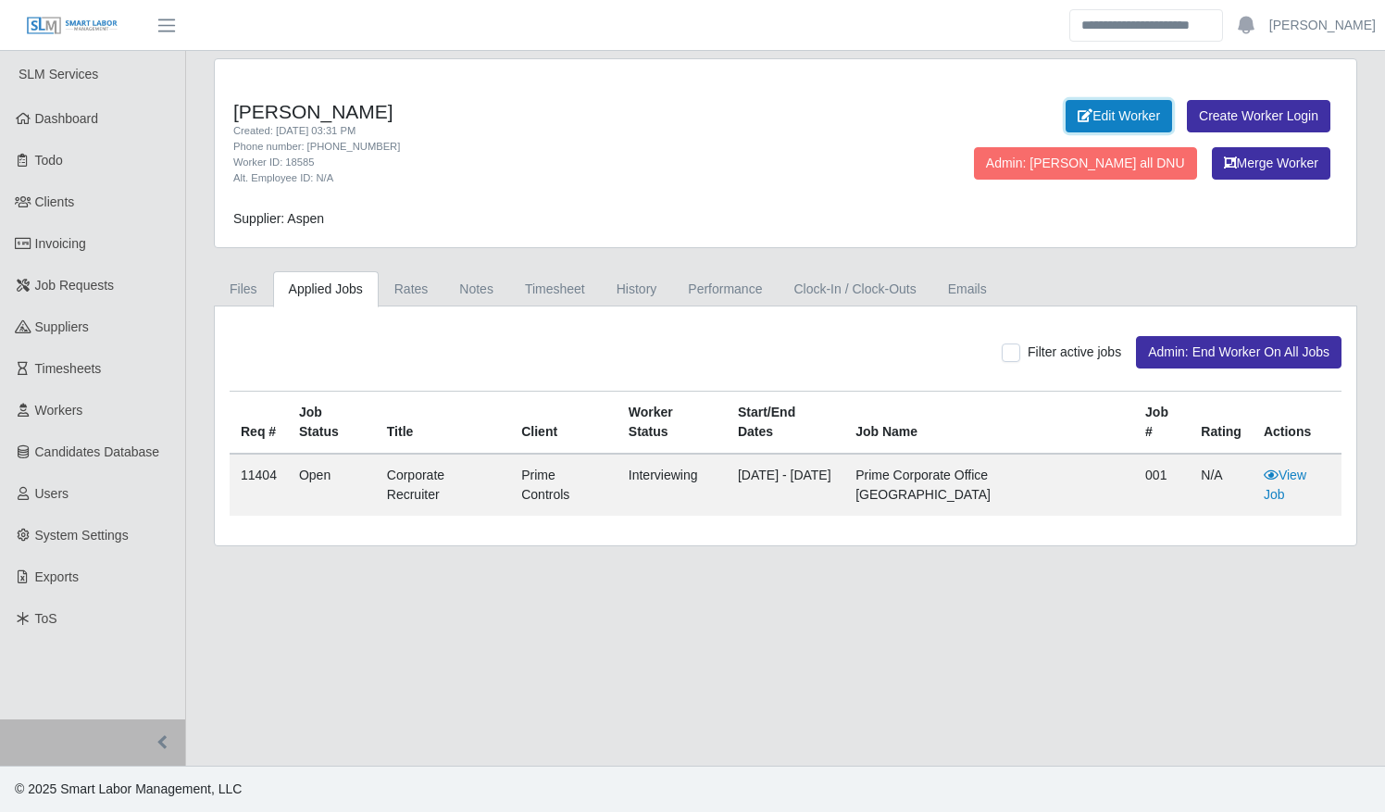
drag, startPoint x: 940, startPoint y: 109, endPoint x: 916, endPoint y: 118, distance: 25.8
click at [1065, 109] on link "Edit Worker" at bounding box center [1118, 116] width 106 height 32
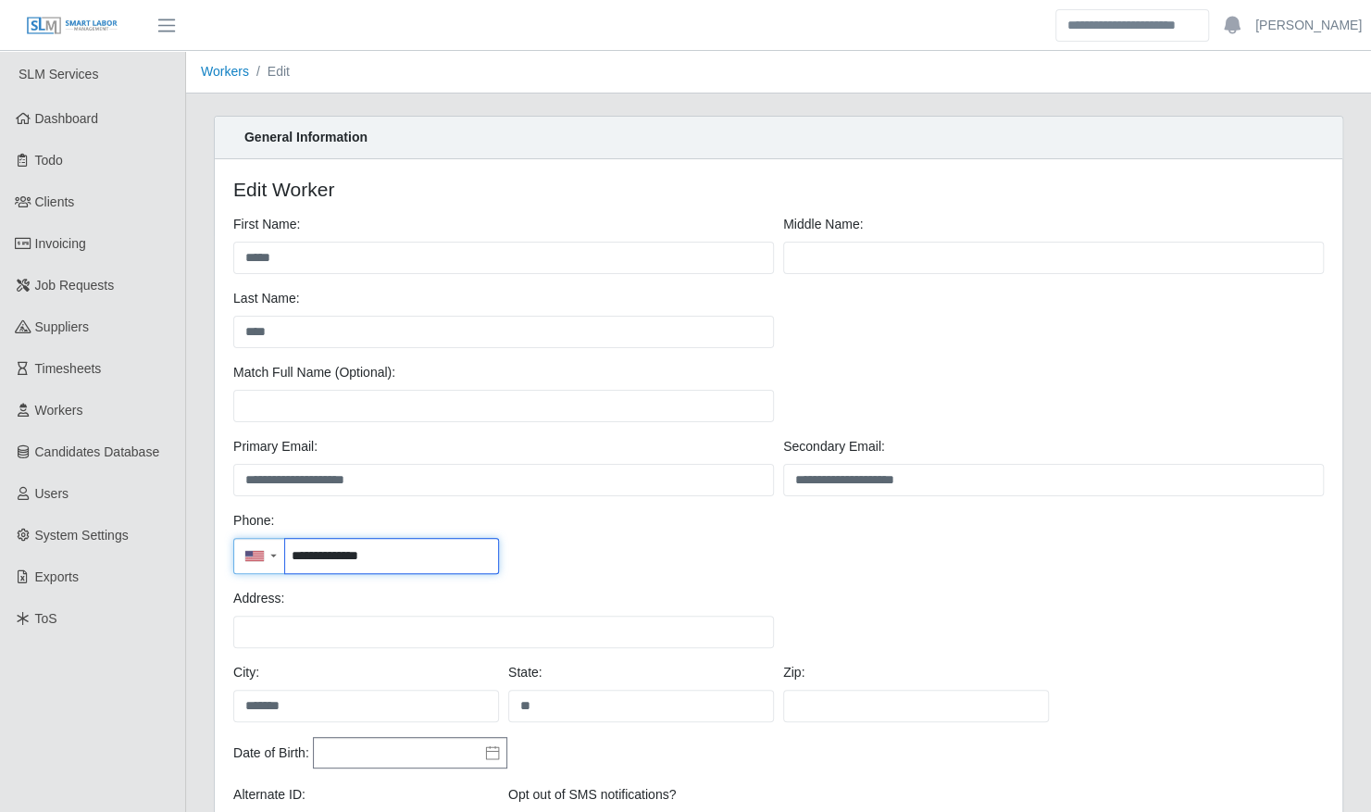
drag, startPoint x: 393, startPoint y: 554, endPoint x: 210, endPoint y: 537, distance: 184.0
click at [211, 539] on div "**********" at bounding box center [778, 532] width 1157 height 832
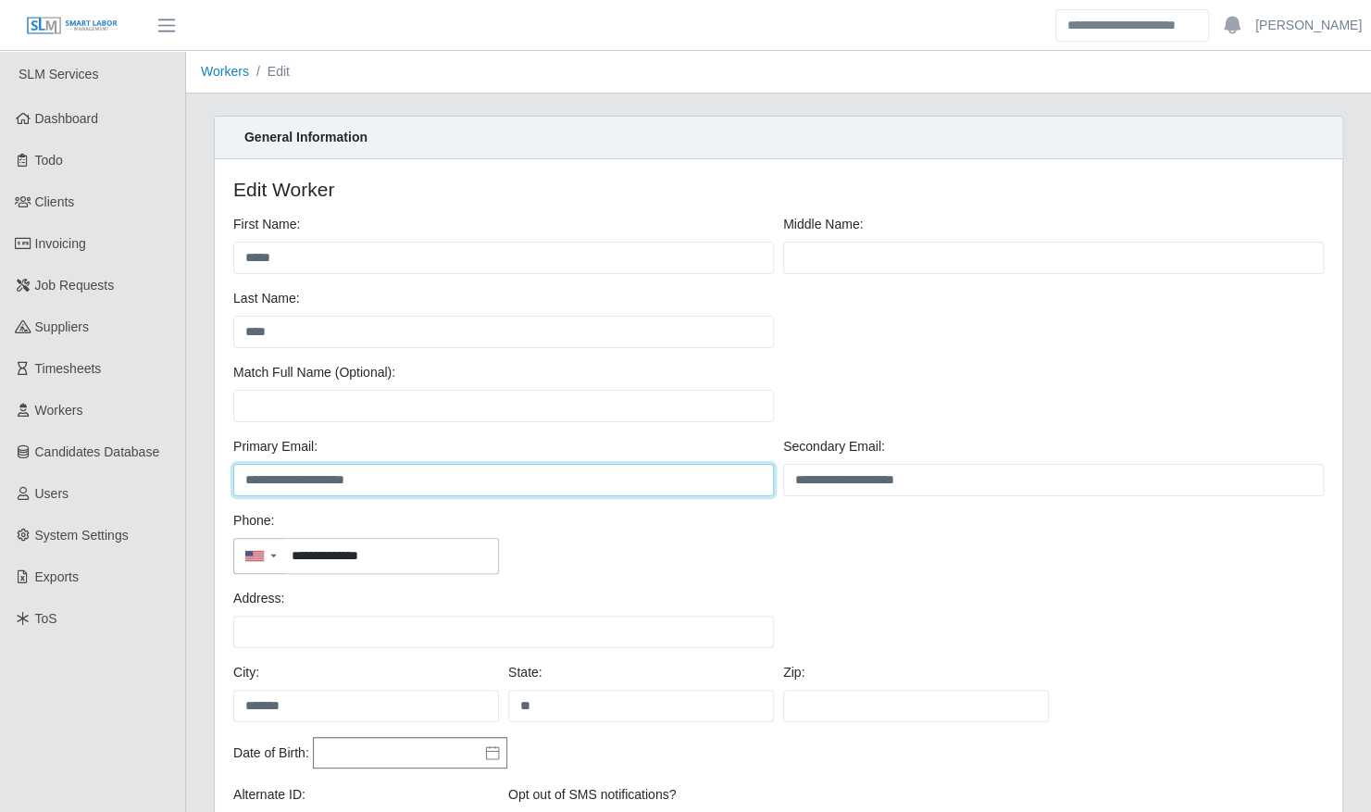
drag, startPoint x: 333, startPoint y: 470, endPoint x: 217, endPoint y: 465, distance: 116.8
click at [218, 465] on div "**********" at bounding box center [778, 542] width 1127 height 766
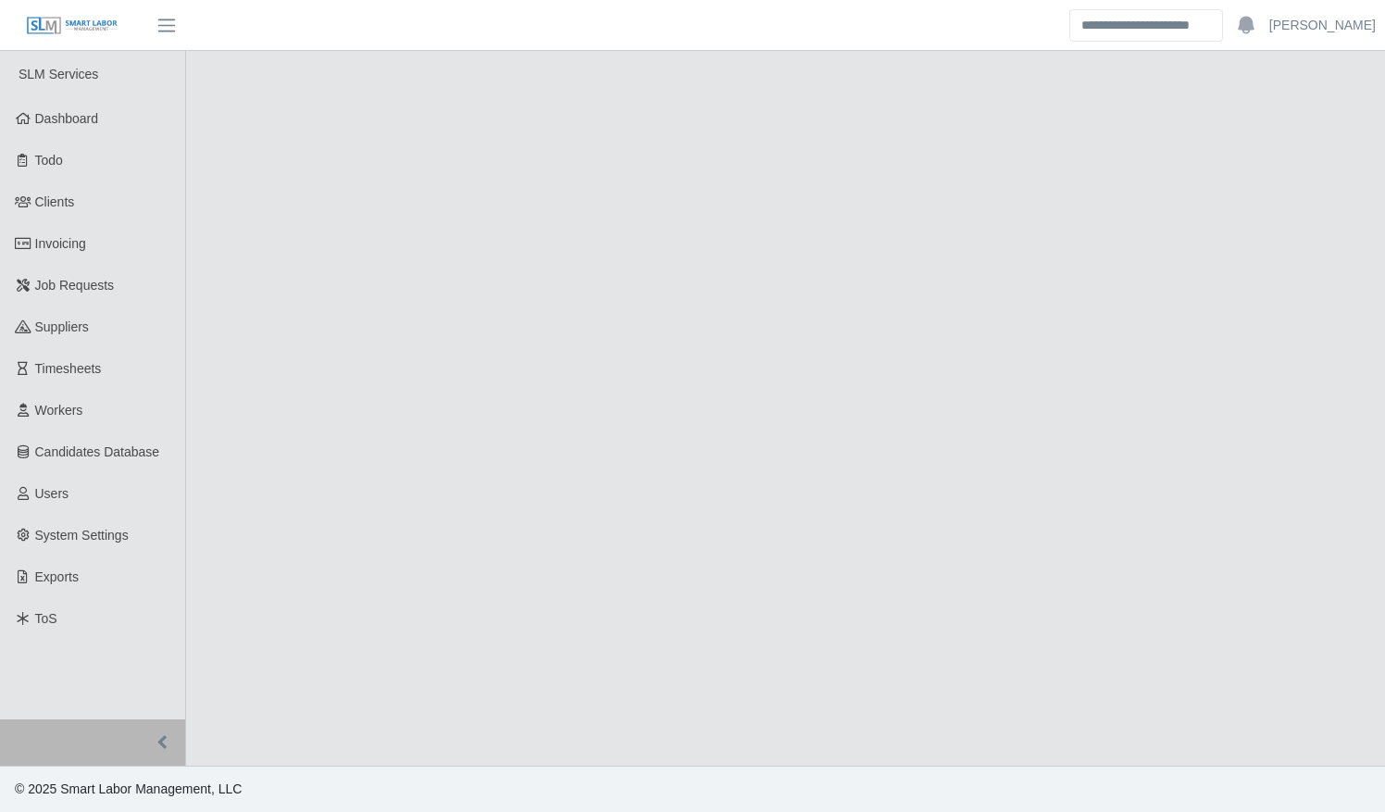
select select "****"
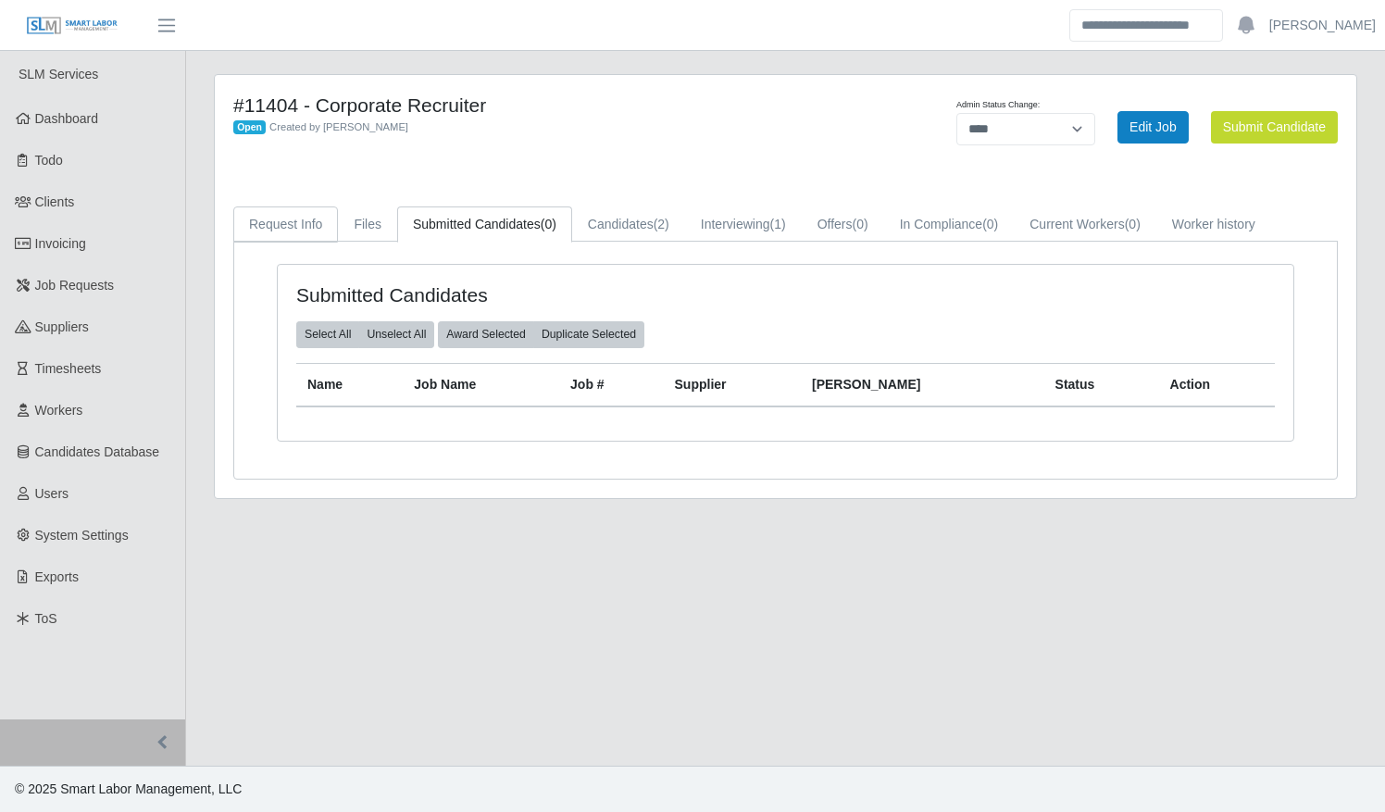
click at [270, 220] on link "Request Info" at bounding box center [285, 224] width 105 height 36
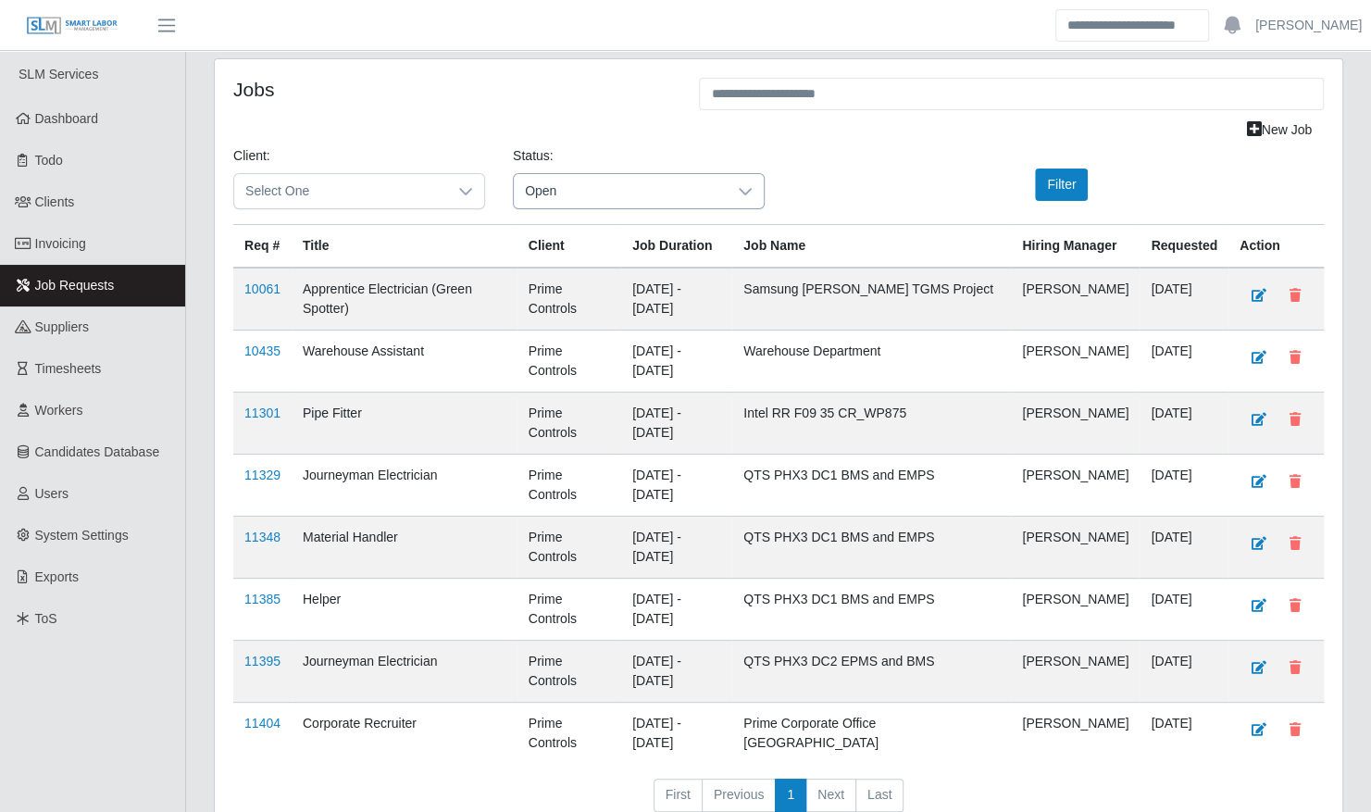
click at [602, 182] on span "Open" at bounding box center [620, 191] width 213 height 34
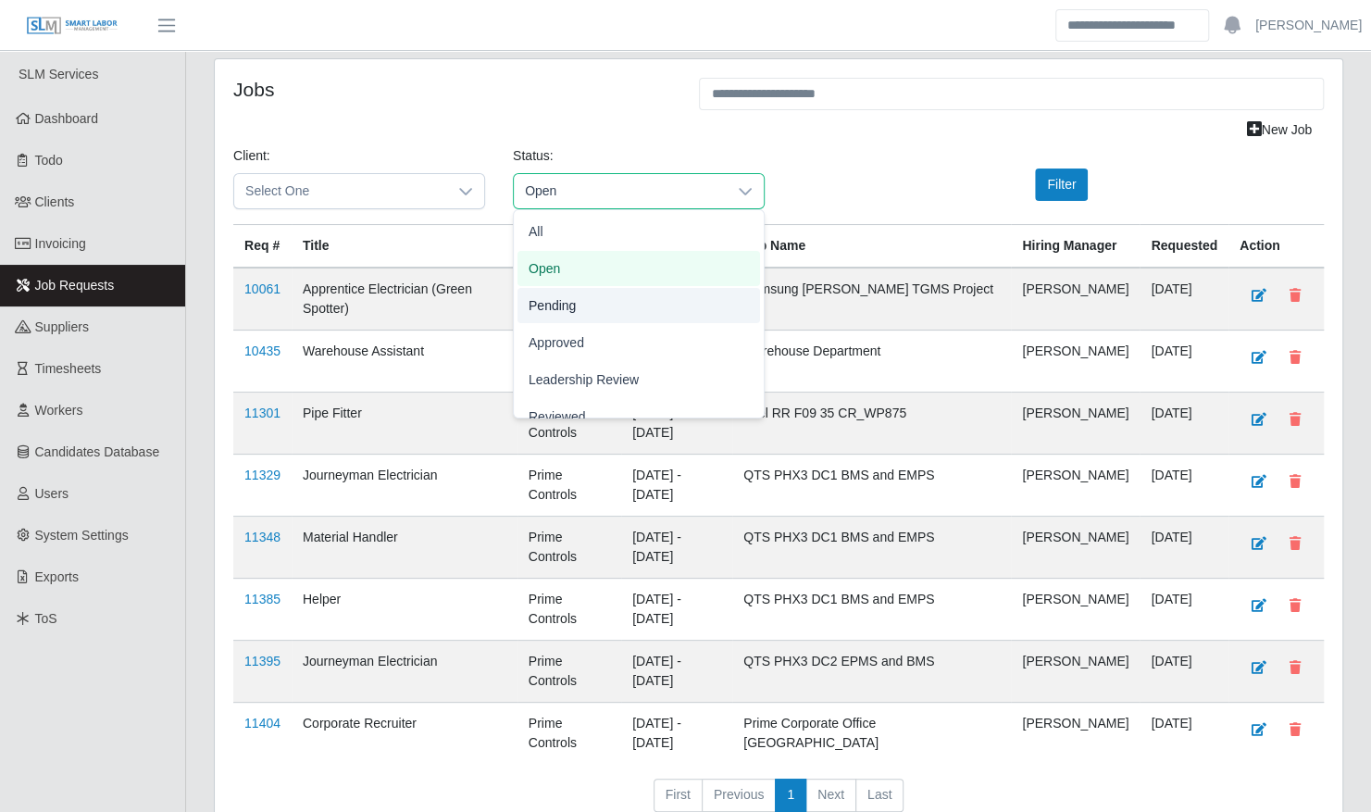
click at [607, 304] on li "Pending" at bounding box center [638, 305] width 243 height 35
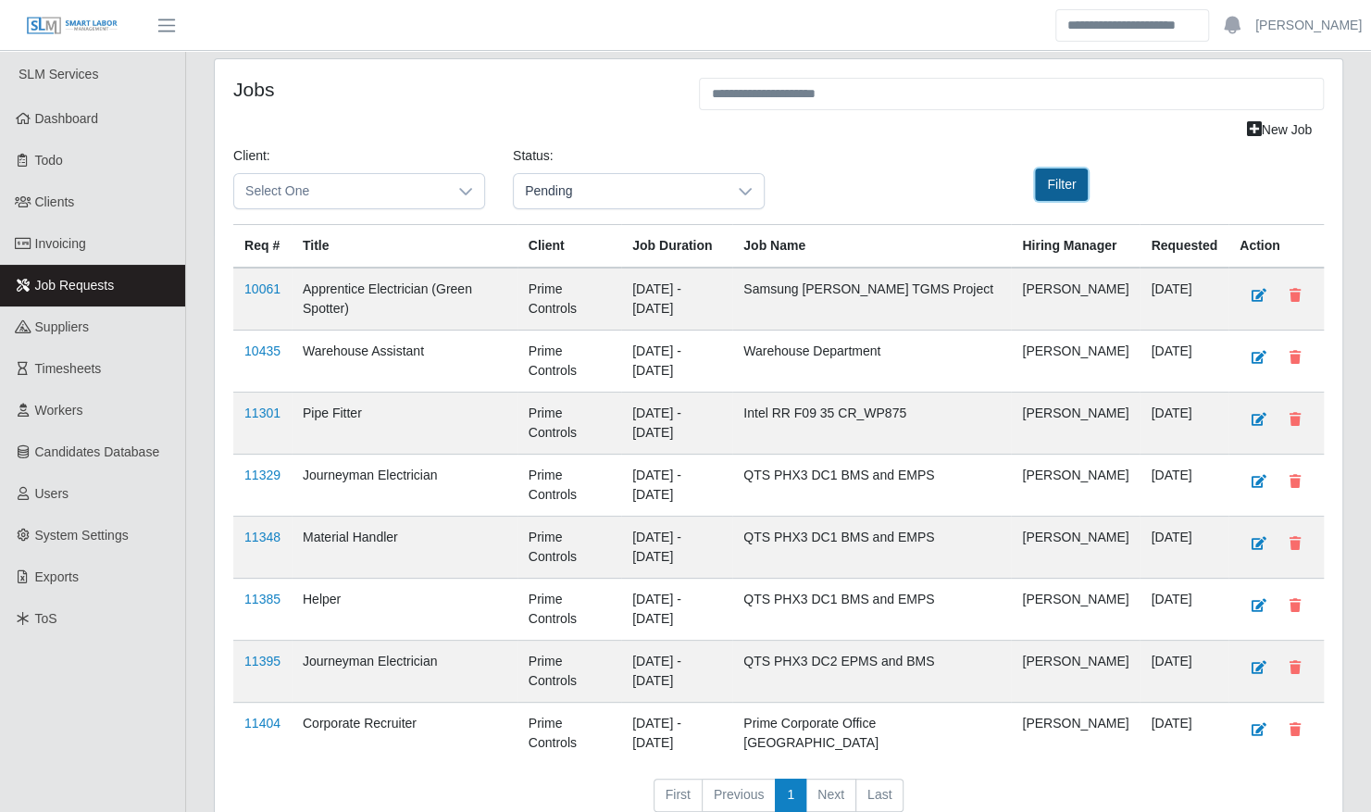
click at [1051, 180] on button "Filter" at bounding box center [1061, 184] width 53 height 32
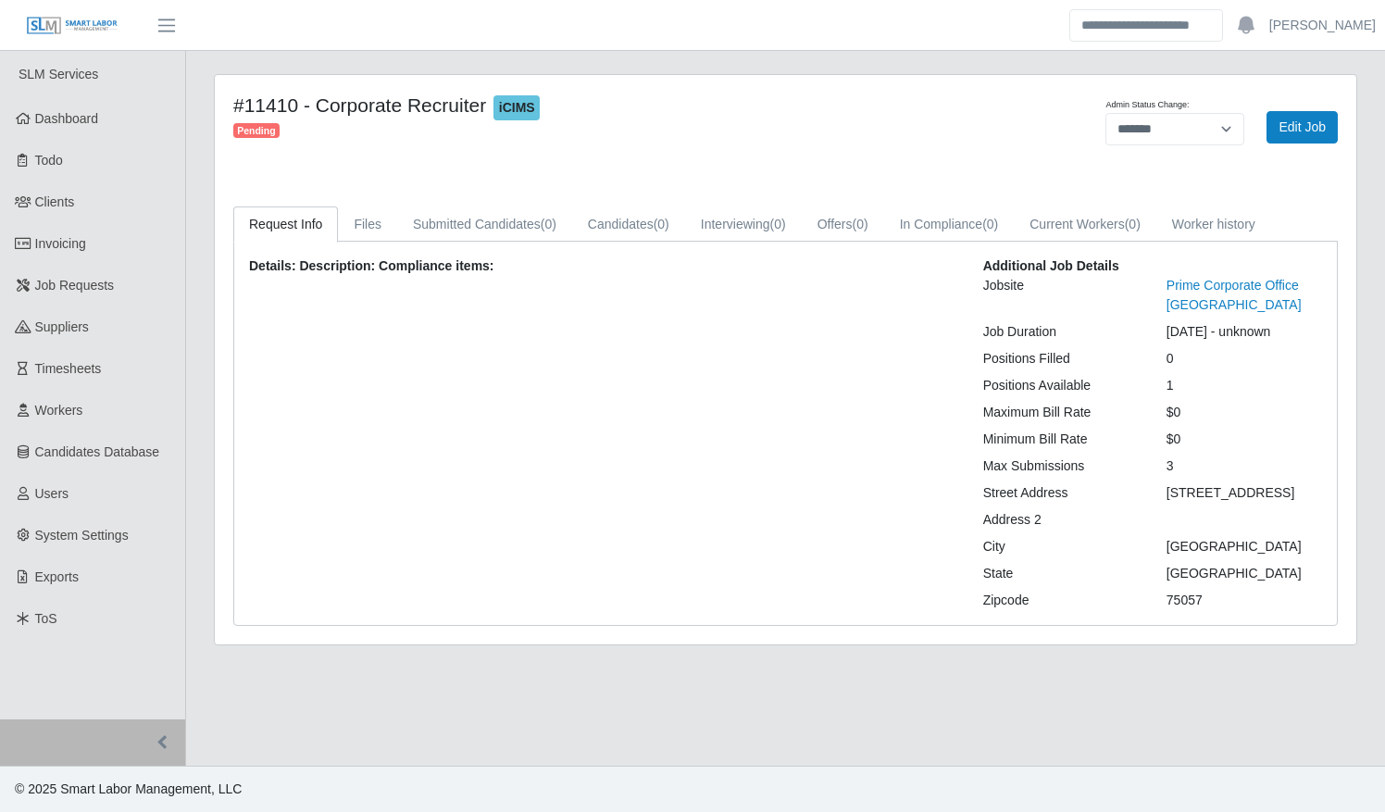
click at [657, 52] on main "**********" at bounding box center [785, 408] width 1199 height 715
